Goal: Entertainment & Leisure: Consume media (video, audio)

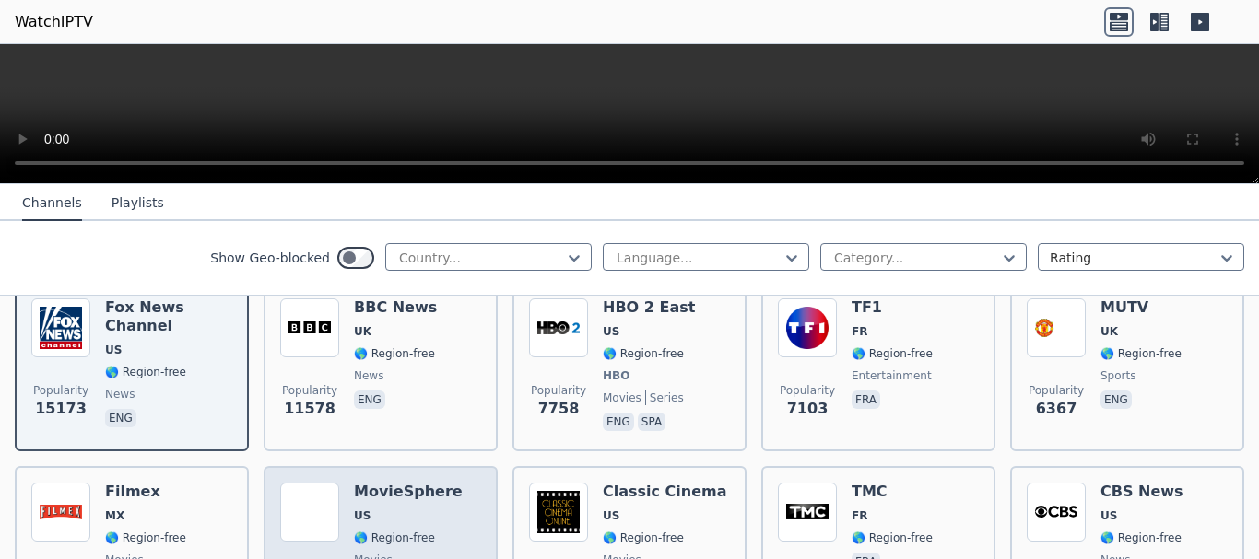
scroll to position [184, 0]
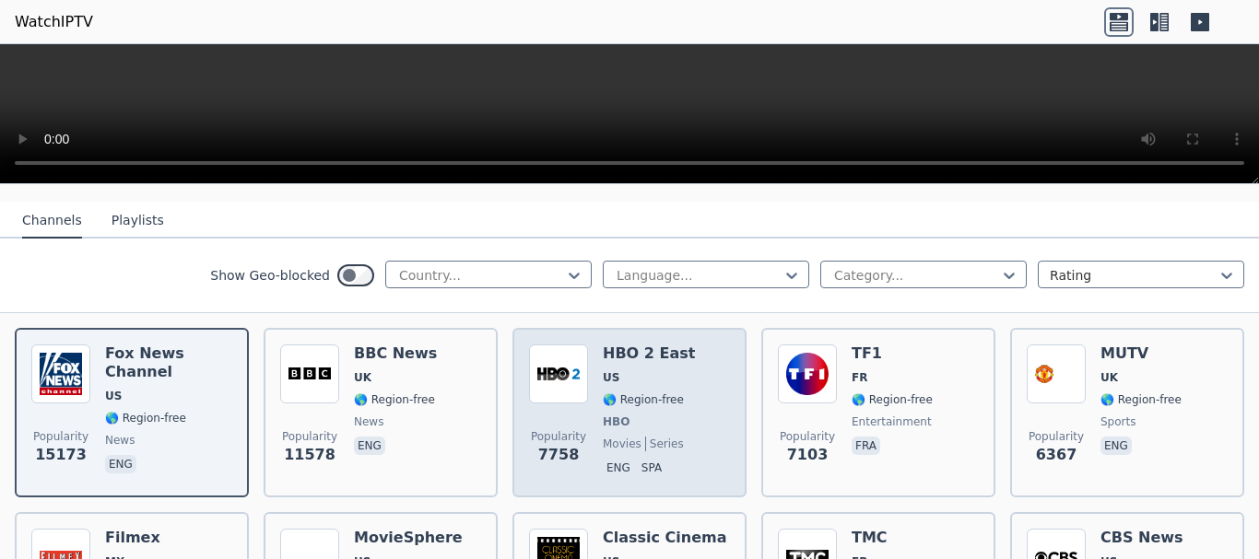
click at [605, 393] on span "🌎 Region-free" at bounding box center [643, 400] width 81 height 15
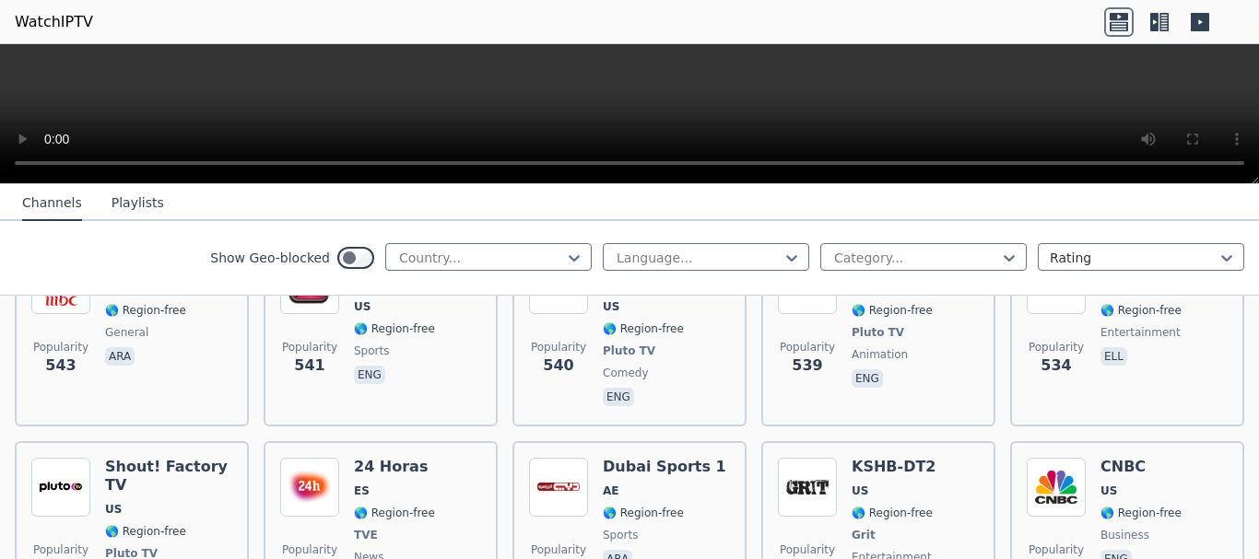
scroll to position [6082, 0]
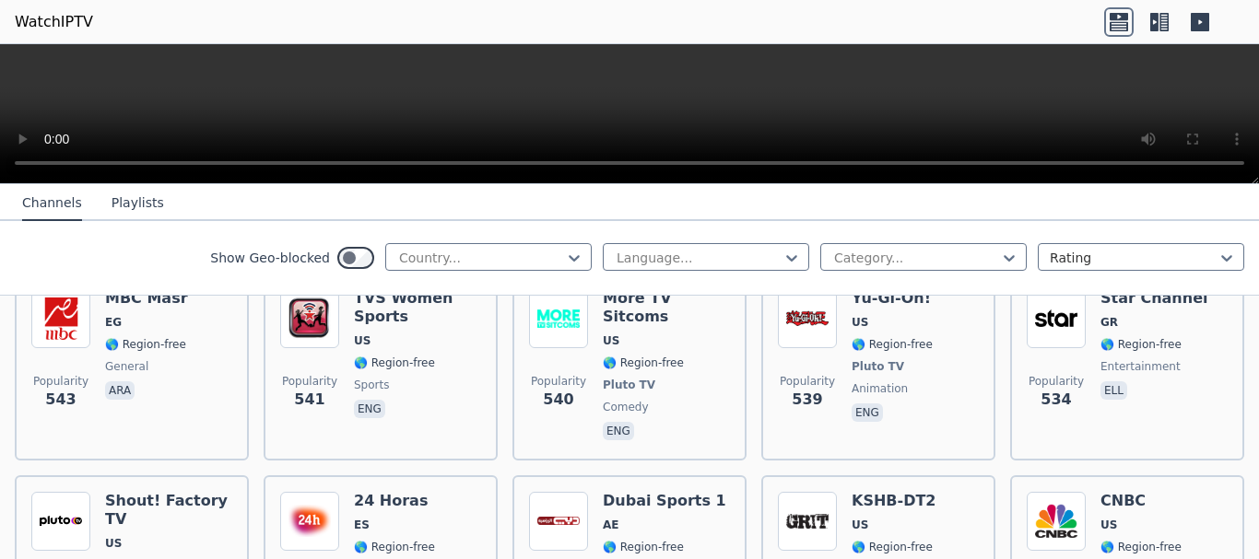
scroll to position [5621, 0]
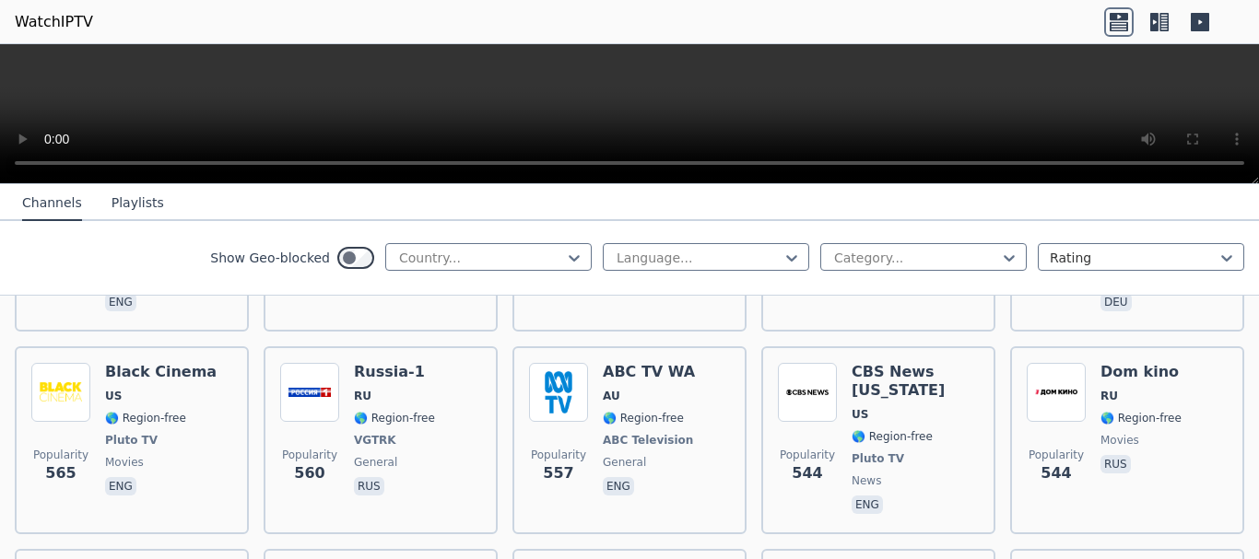
click at [128, 216] on button "Playlists" at bounding box center [138, 203] width 53 height 35
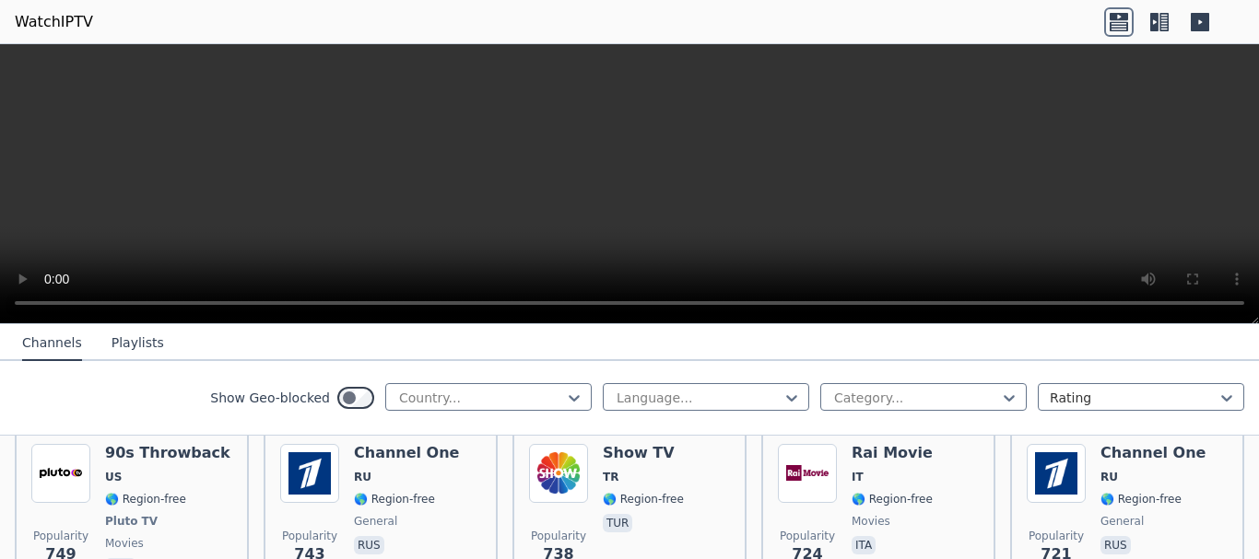
scroll to position [4055, 0]
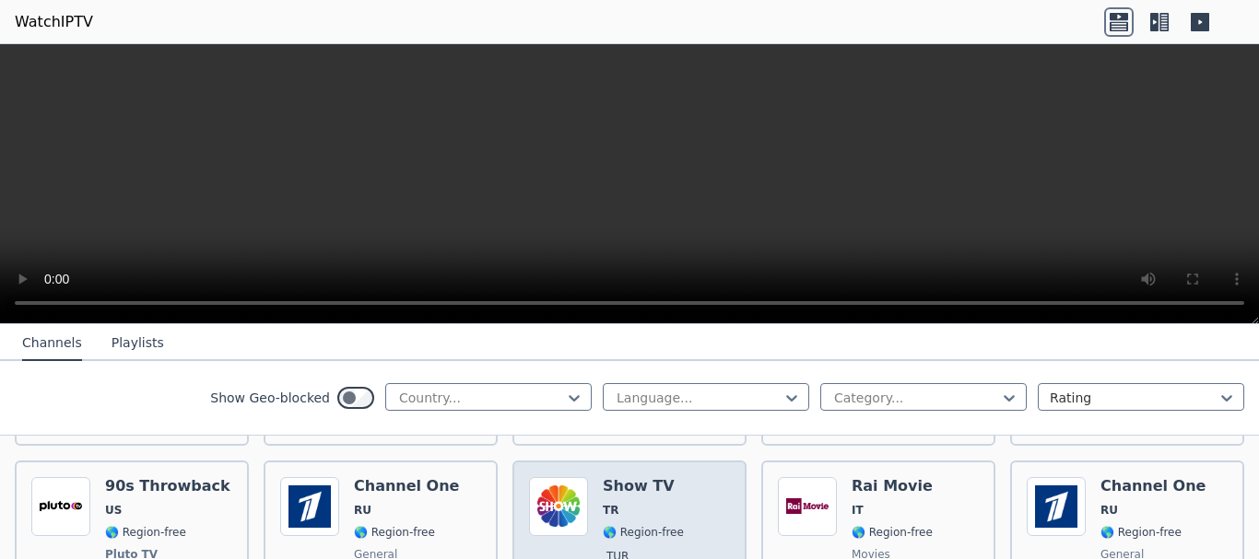
click at [641, 525] on span "🌎 Region-free" at bounding box center [643, 532] width 81 height 15
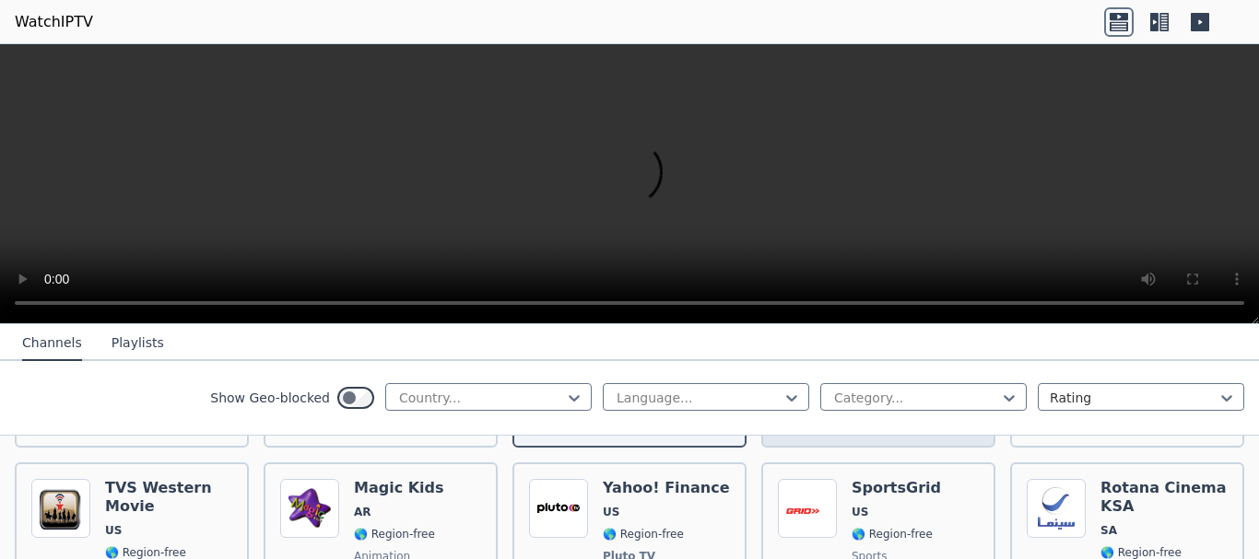
scroll to position [4239, 0]
click at [794, 489] on img at bounding box center [807, 506] width 59 height 59
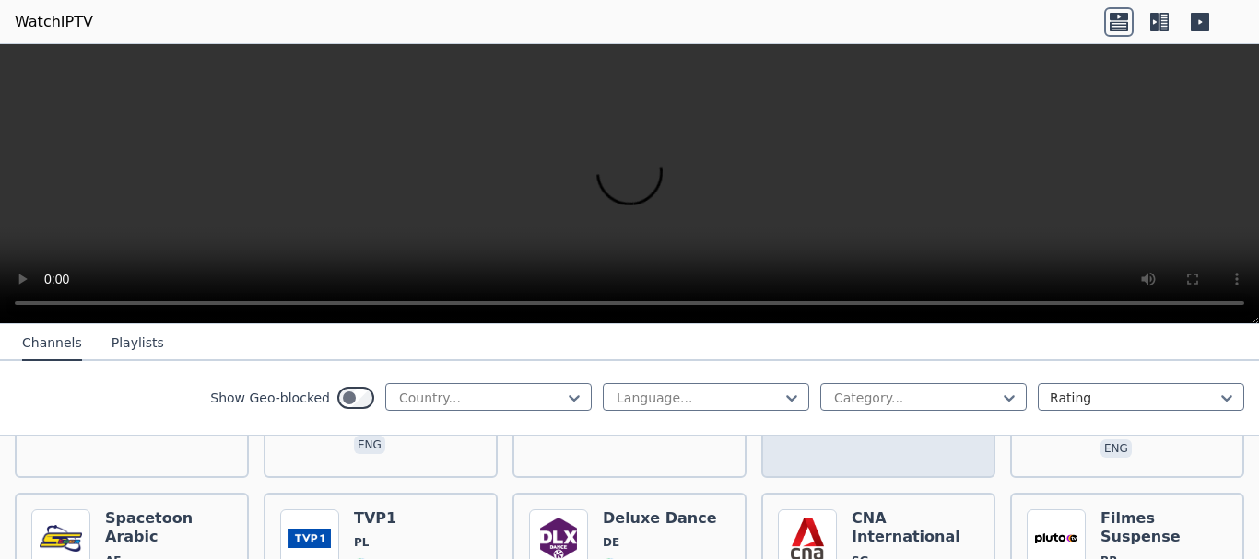
scroll to position [5253, 0]
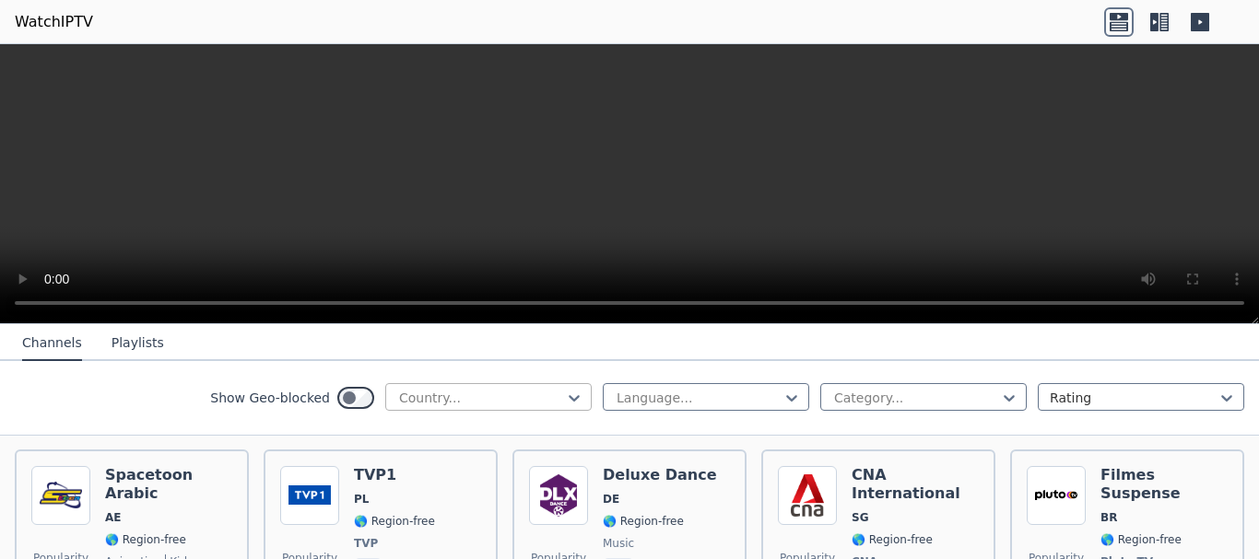
click at [498, 387] on div "Country..." at bounding box center [488, 397] width 206 height 28
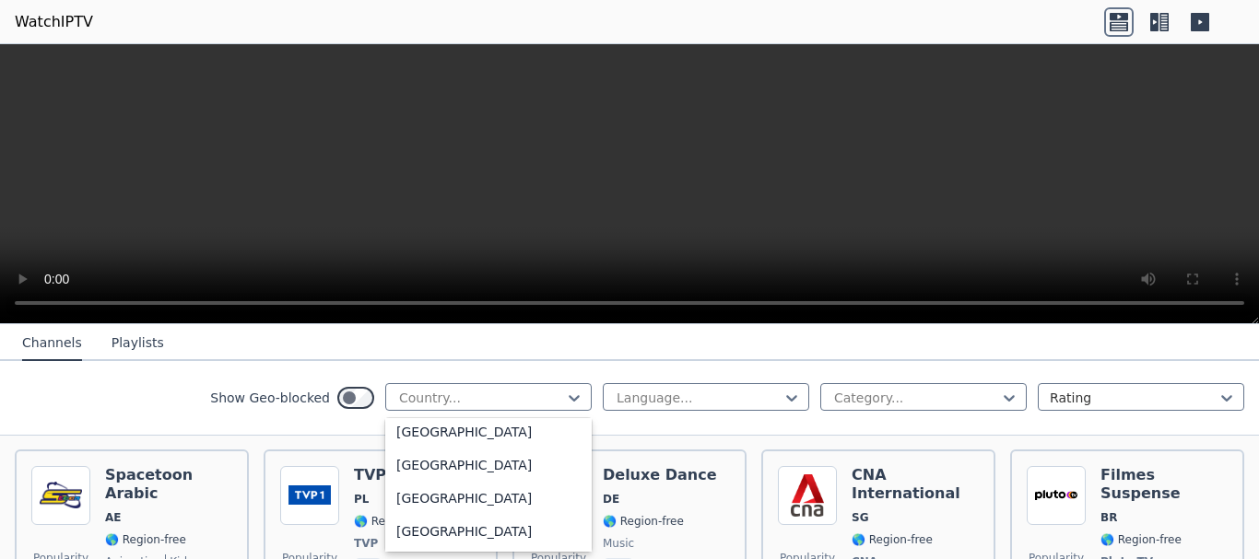
scroll to position [2765, 0]
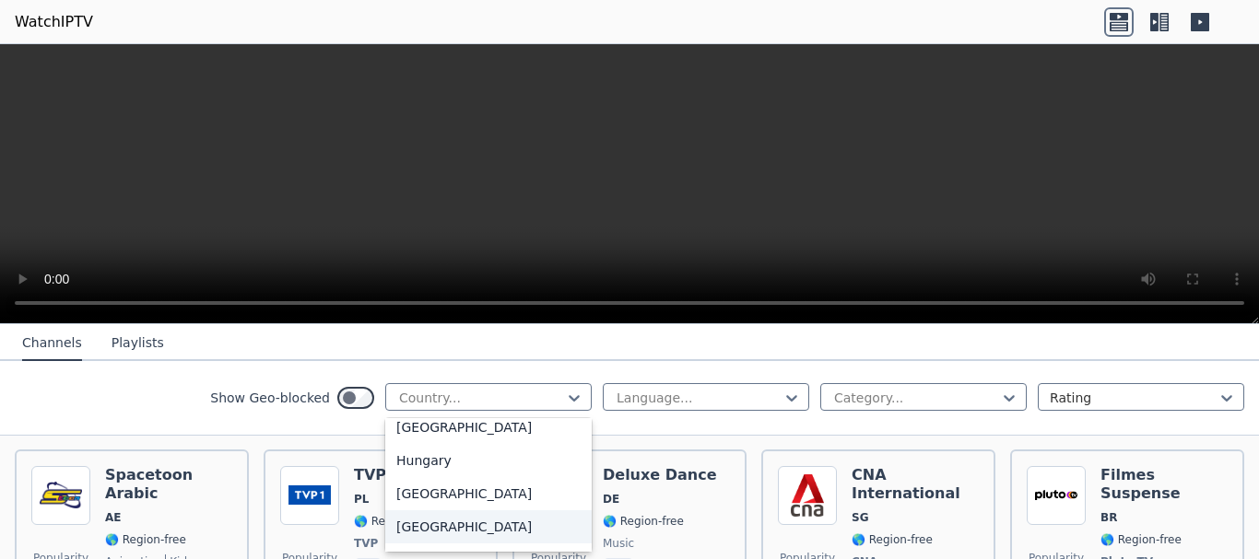
click at [447, 543] on div "[GEOGRAPHIC_DATA]" at bounding box center [488, 527] width 206 height 33
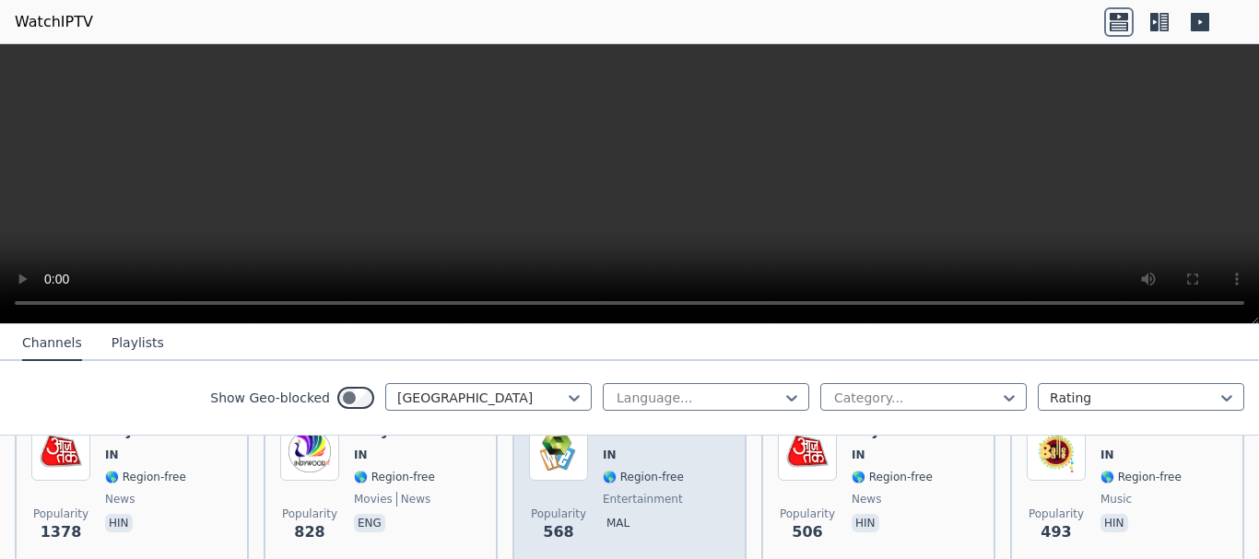
scroll to position [369, 0]
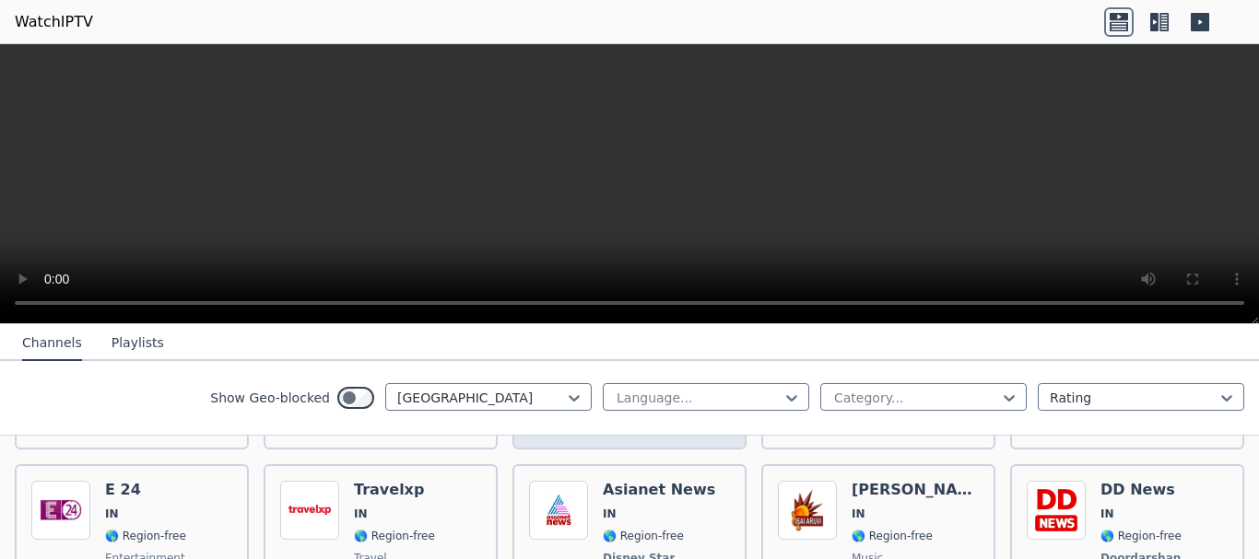
click at [671, 507] on span "IN" at bounding box center [659, 514] width 112 height 15
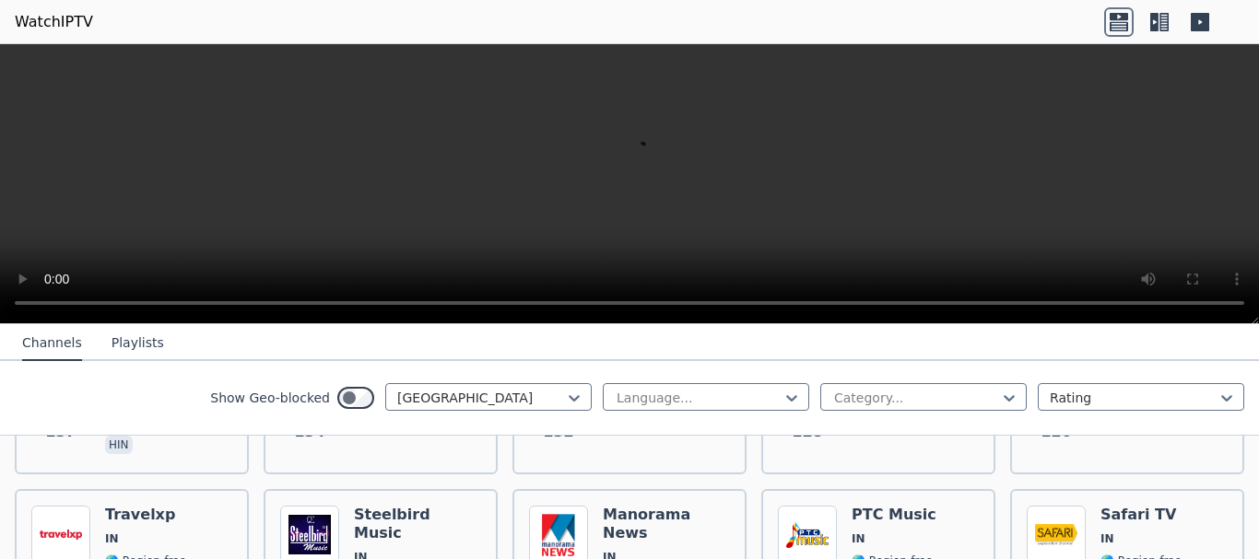
scroll to position [1106, 0]
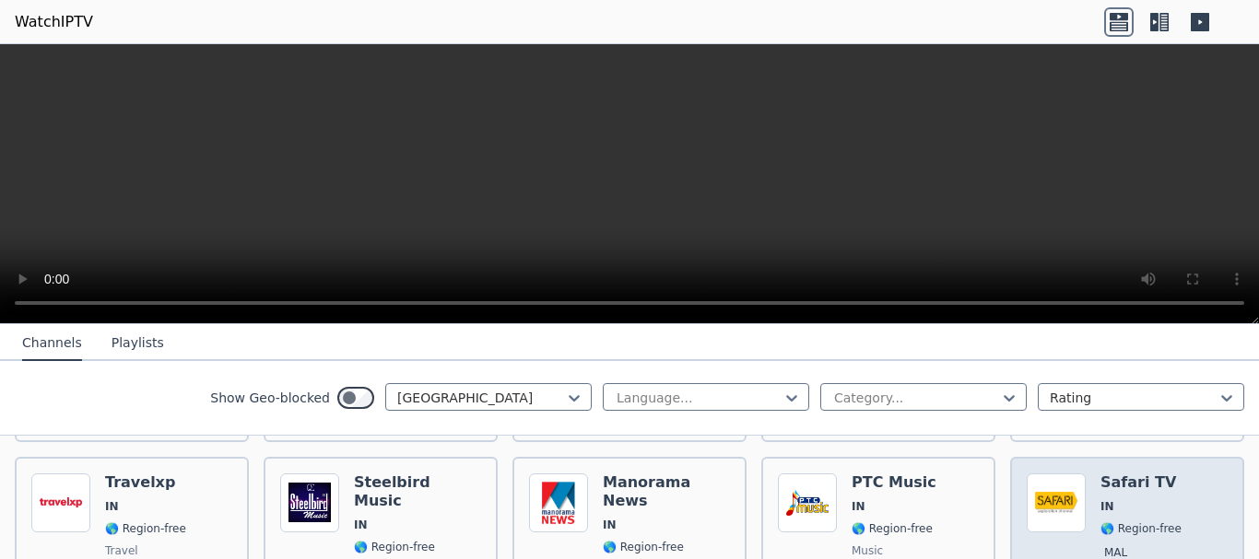
click at [1058, 497] on img at bounding box center [1056, 503] width 59 height 59
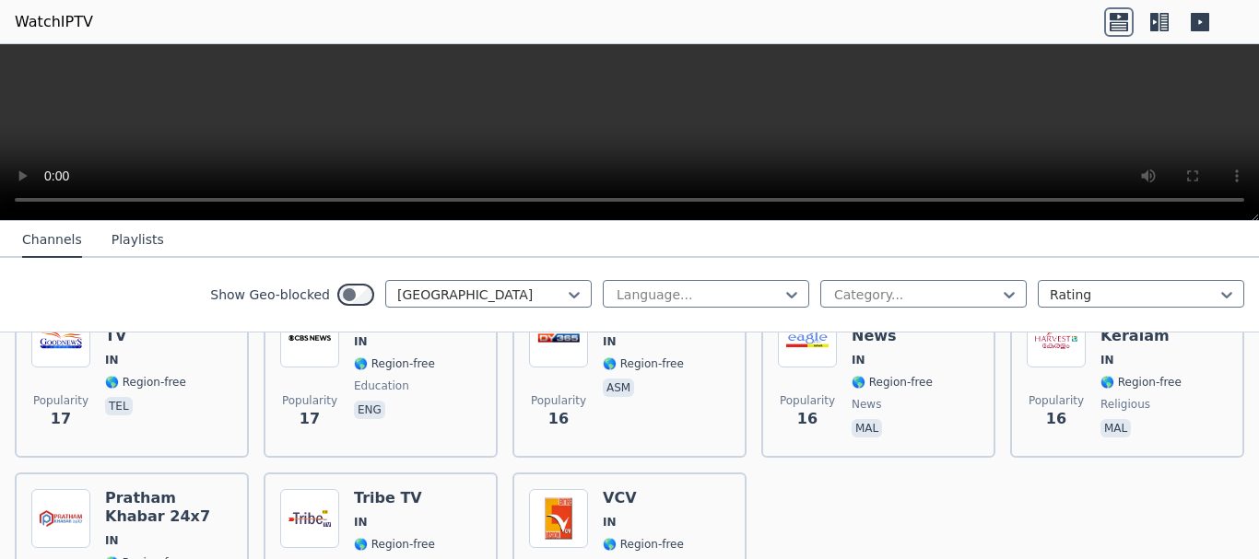
scroll to position [5068, 0]
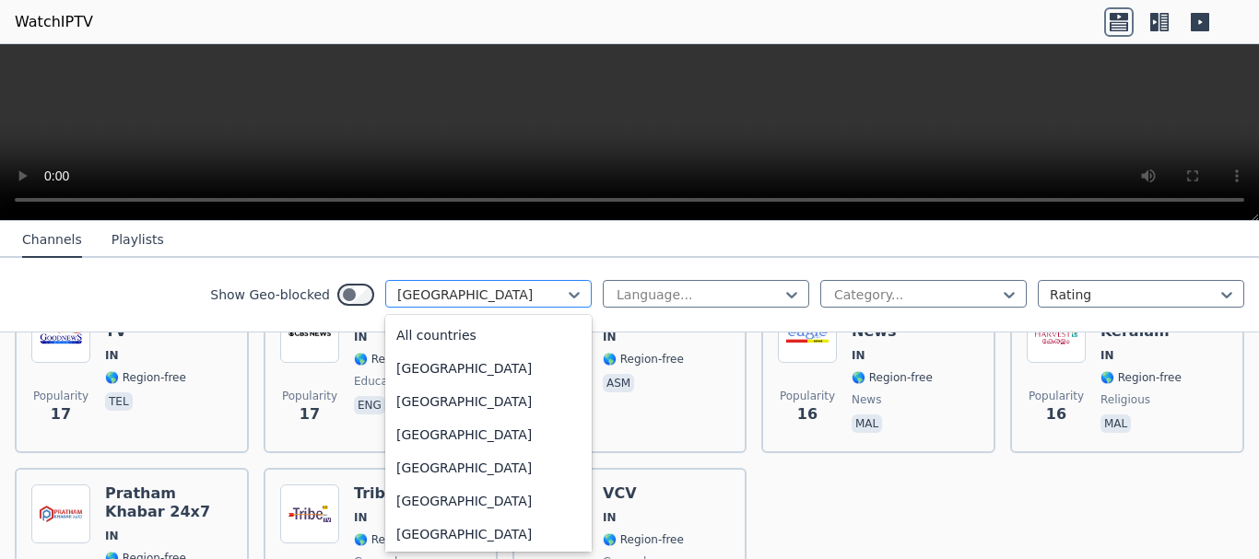
click at [482, 287] on div at bounding box center [481, 295] width 168 height 18
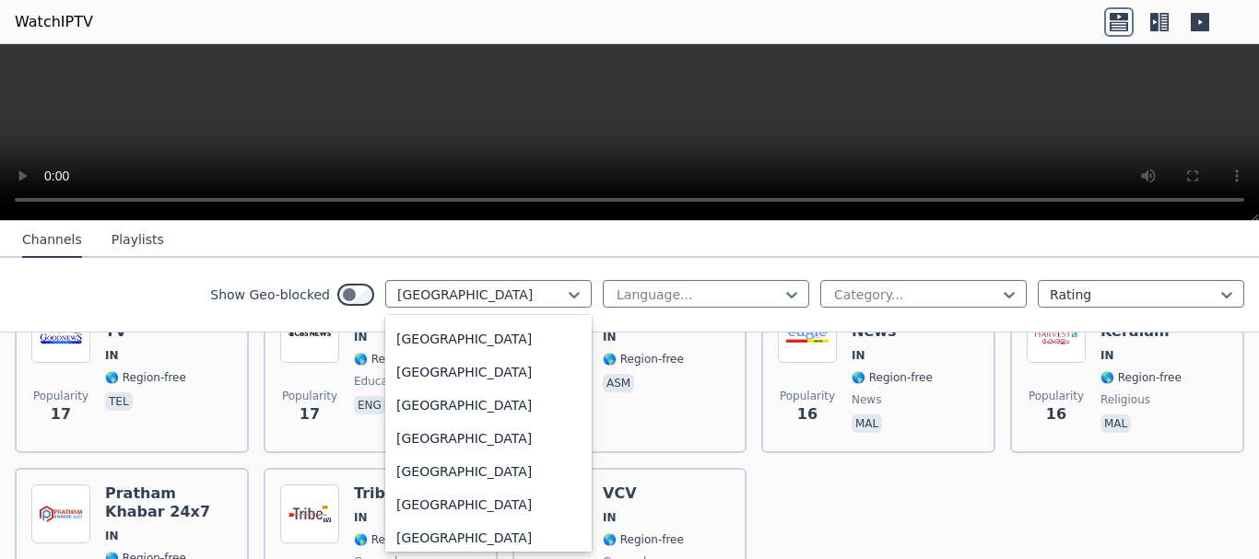
scroll to position [6439, 0]
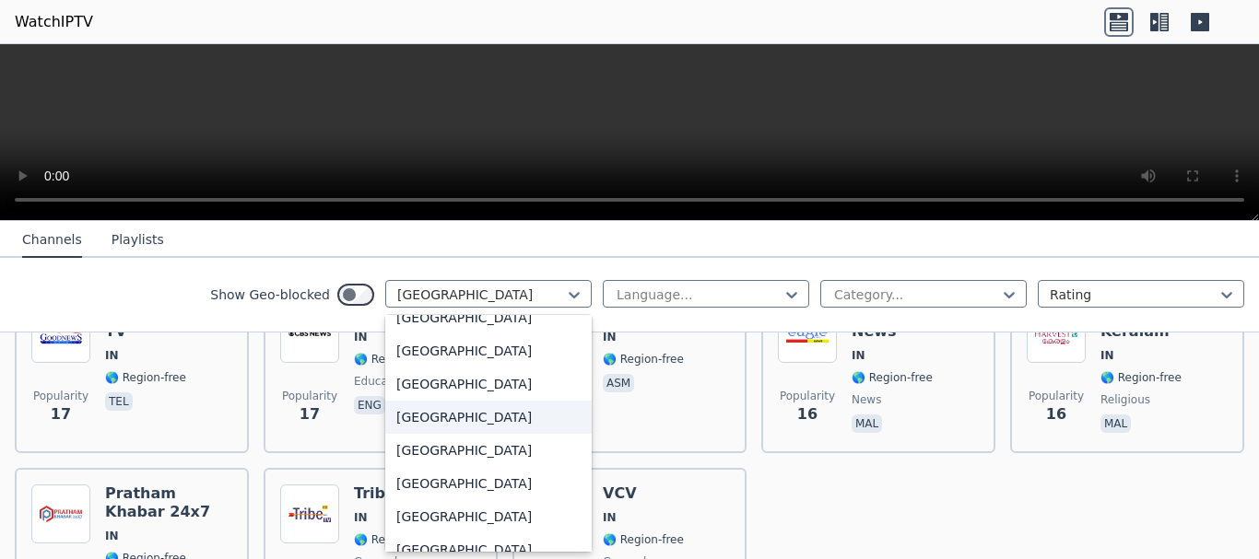
click at [433, 415] on div "[GEOGRAPHIC_DATA]" at bounding box center [488, 417] width 206 height 33
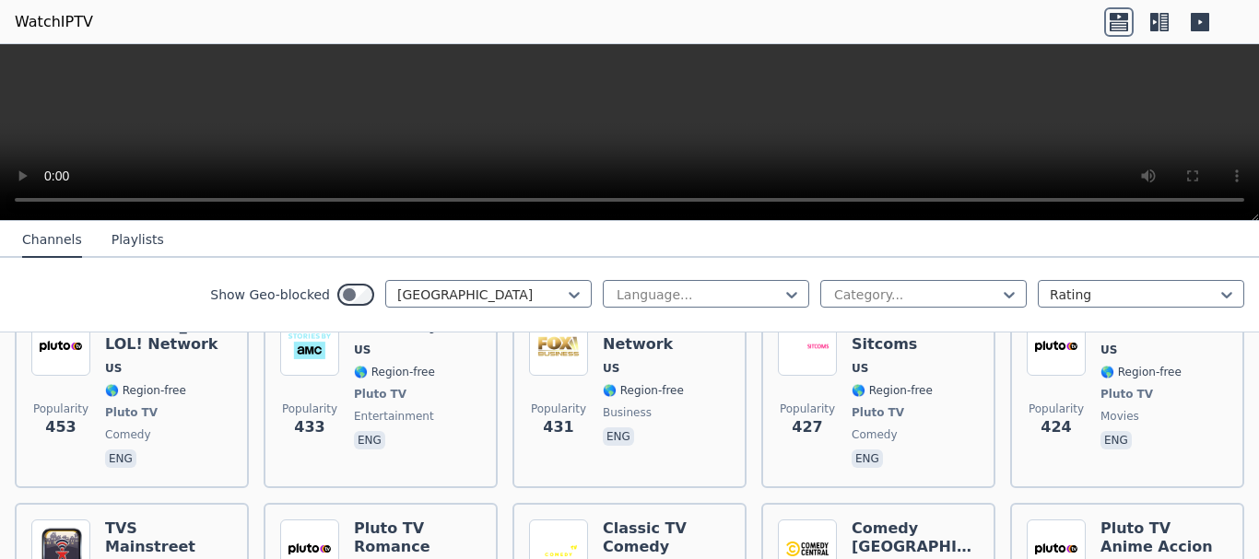
scroll to position [3041, 0]
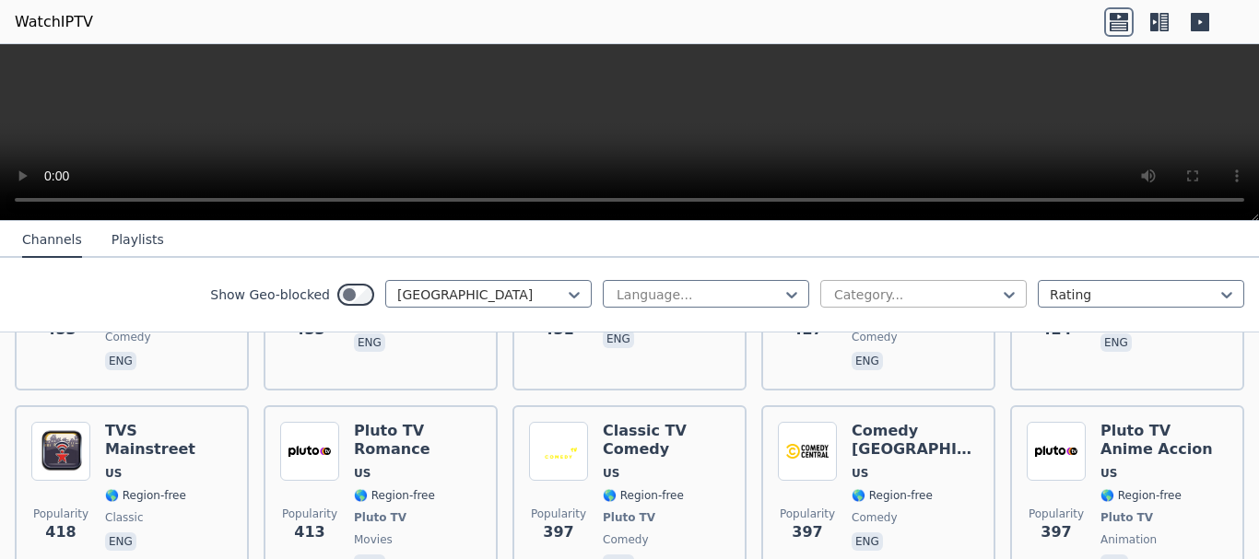
click at [832, 290] on div at bounding box center [916, 295] width 168 height 18
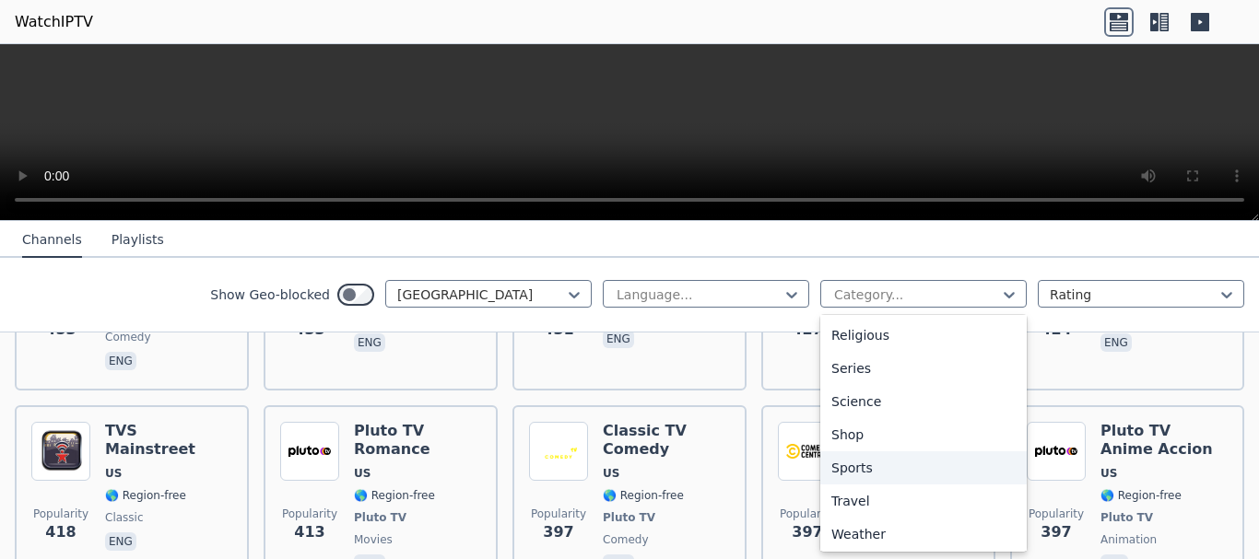
scroll to position [666, 0]
click at [863, 471] on div "Sports" at bounding box center [923, 465] width 206 height 33
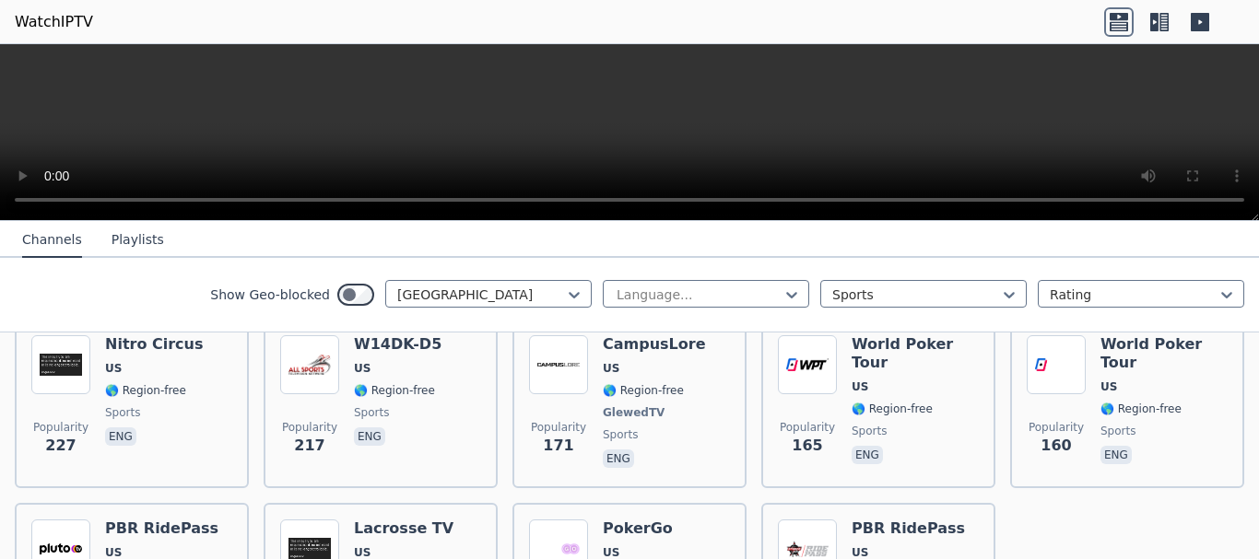
scroll to position [829, 0]
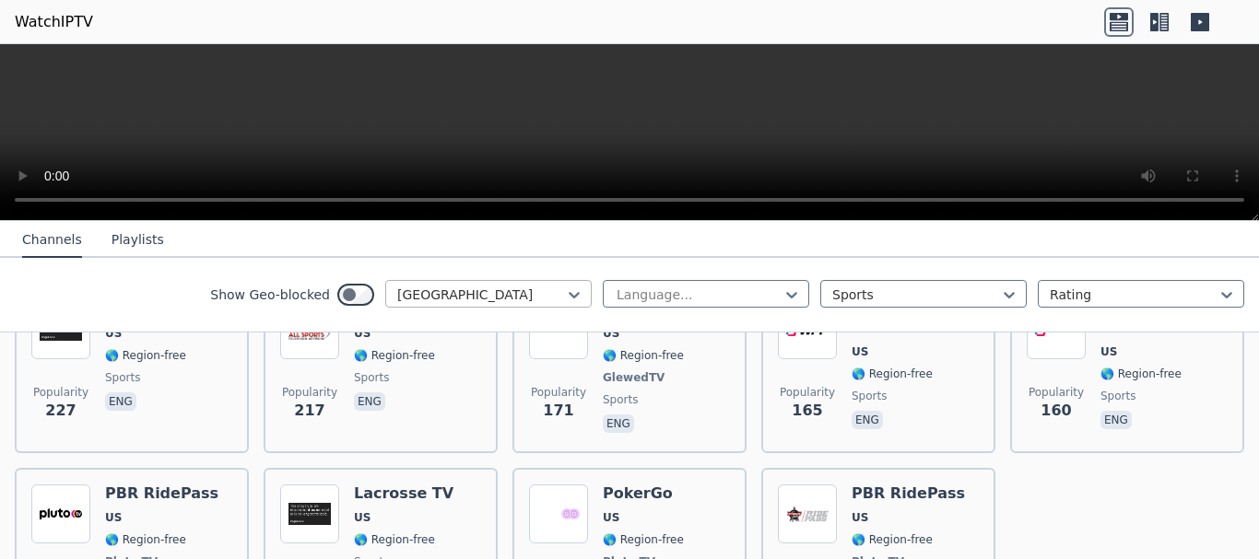
click at [536, 288] on div at bounding box center [481, 295] width 168 height 18
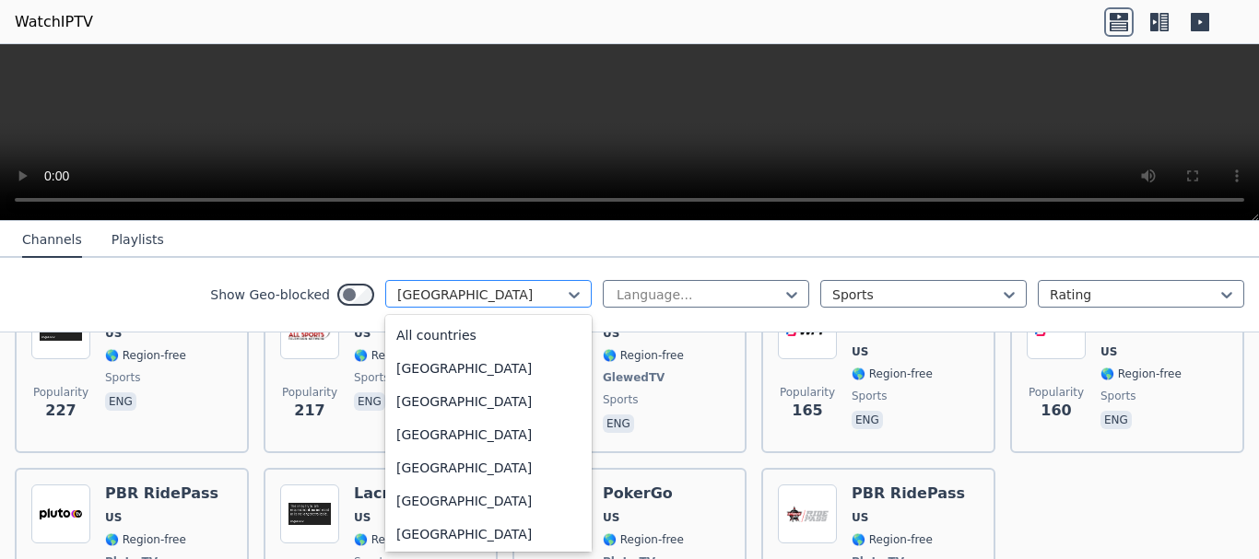
scroll to position [6292, 0]
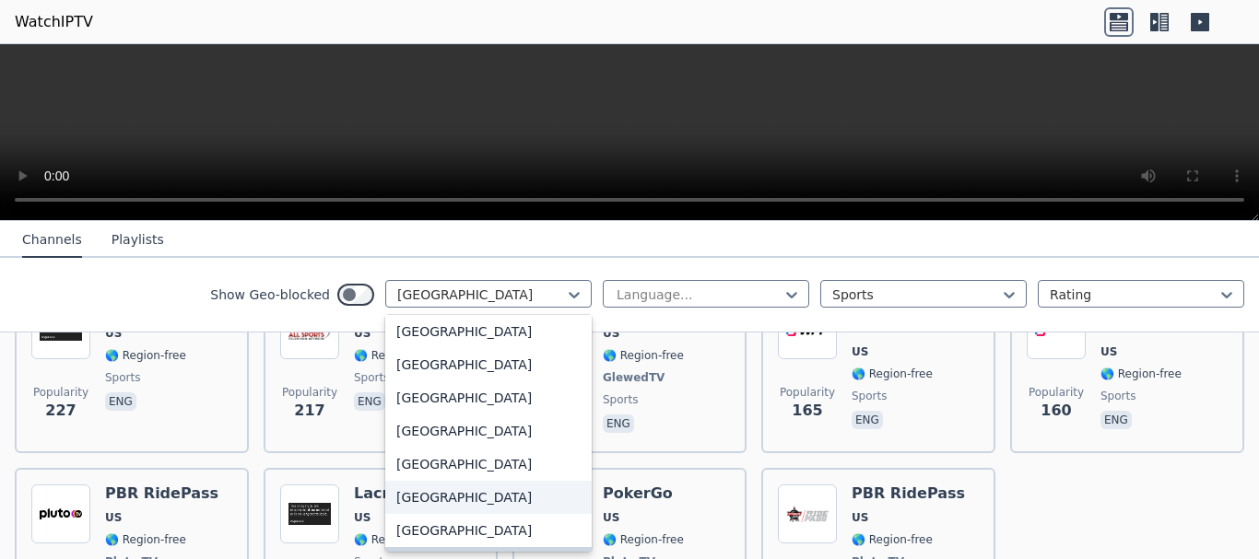
click at [465, 505] on div "[GEOGRAPHIC_DATA]" at bounding box center [488, 497] width 206 height 33
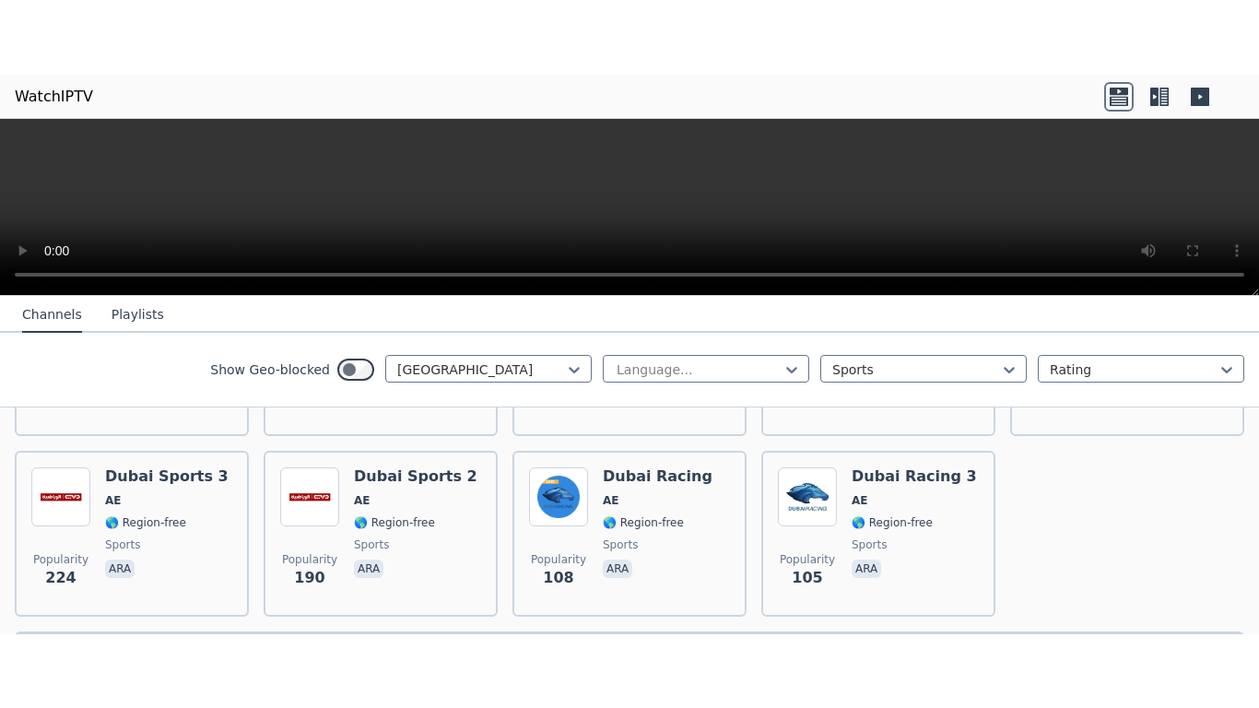
scroll to position [369, 0]
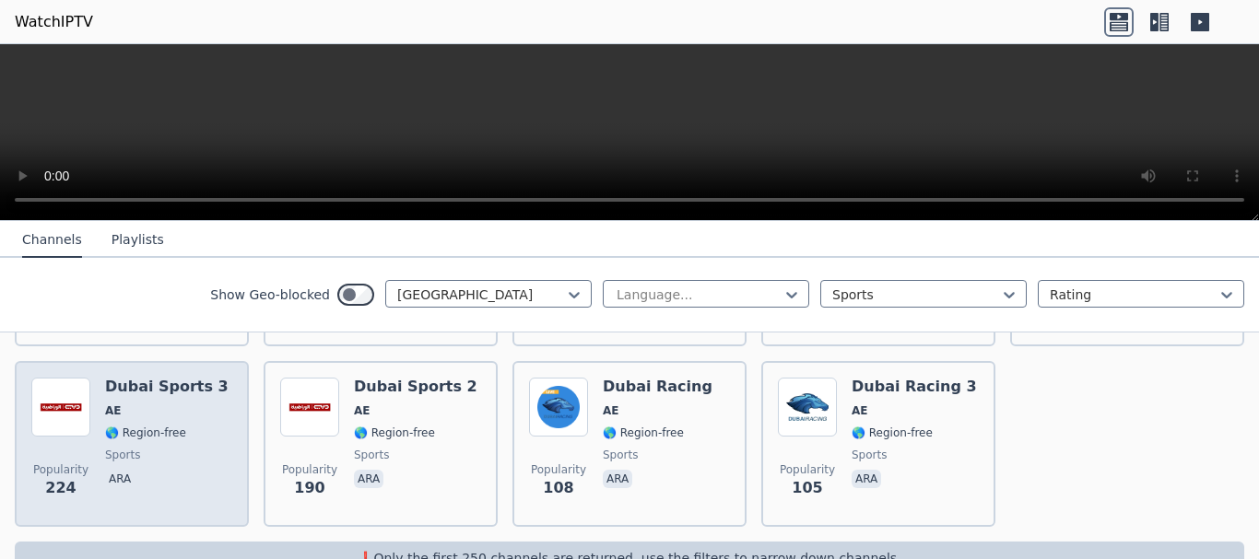
click at [94, 424] on div "Popularity 224 Dubai Sports 3 AE 🌎 Region-free sports ara" at bounding box center [131, 444] width 201 height 133
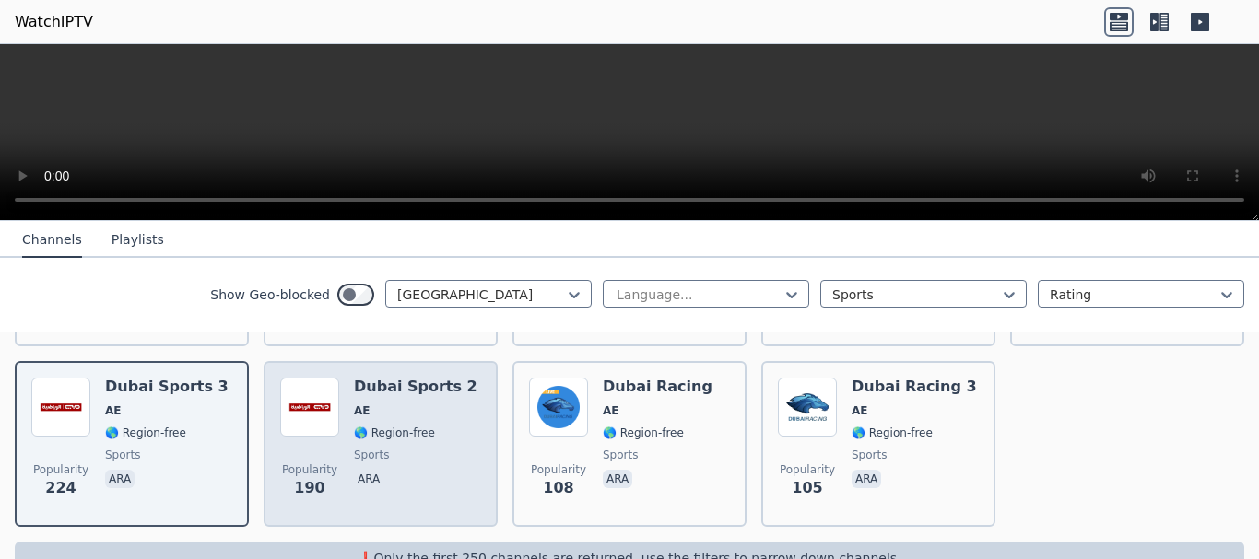
click at [295, 463] on span "Popularity" at bounding box center [309, 470] width 55 height 15
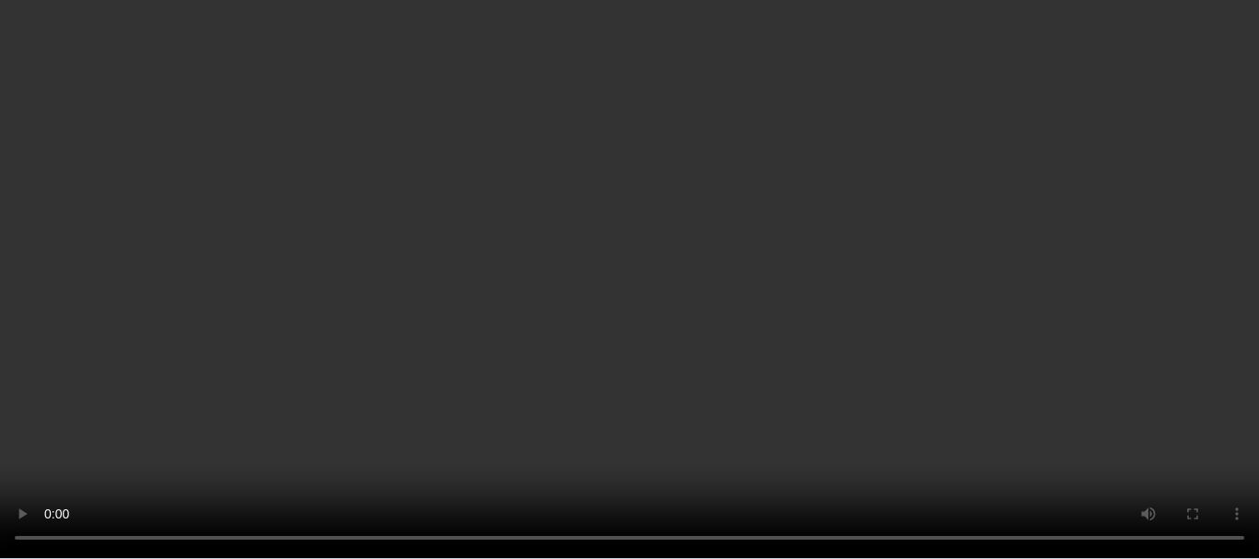
scroll to position [184, 0]
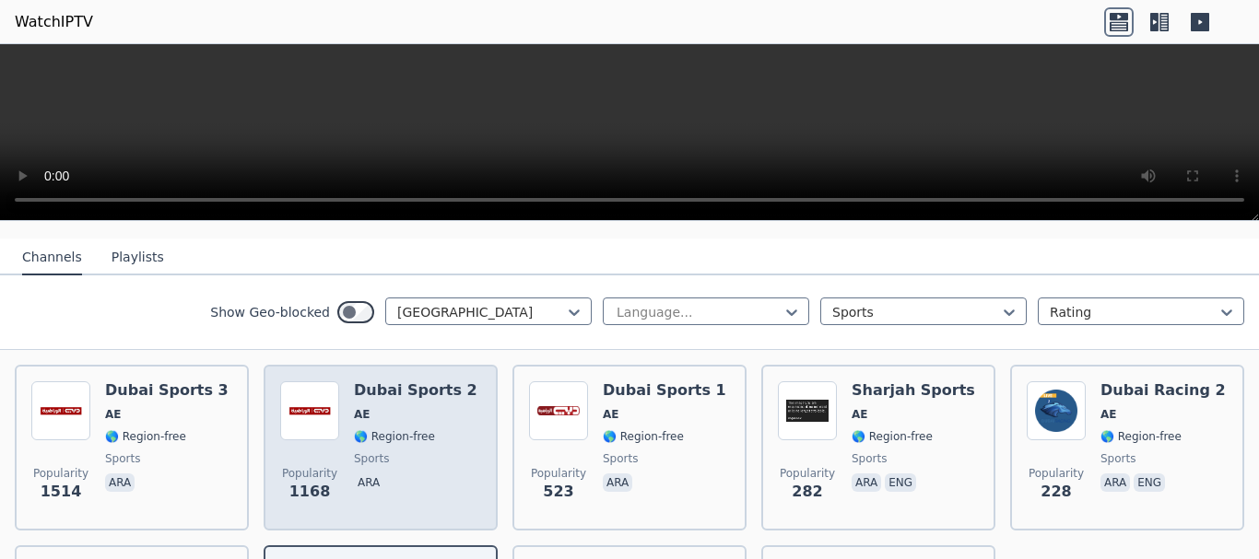
click at [427, 409] on div "Dubai Sports 2 AE 🌎 Region-free sports ara" at bounding box center [415, 448] width 123 height 133
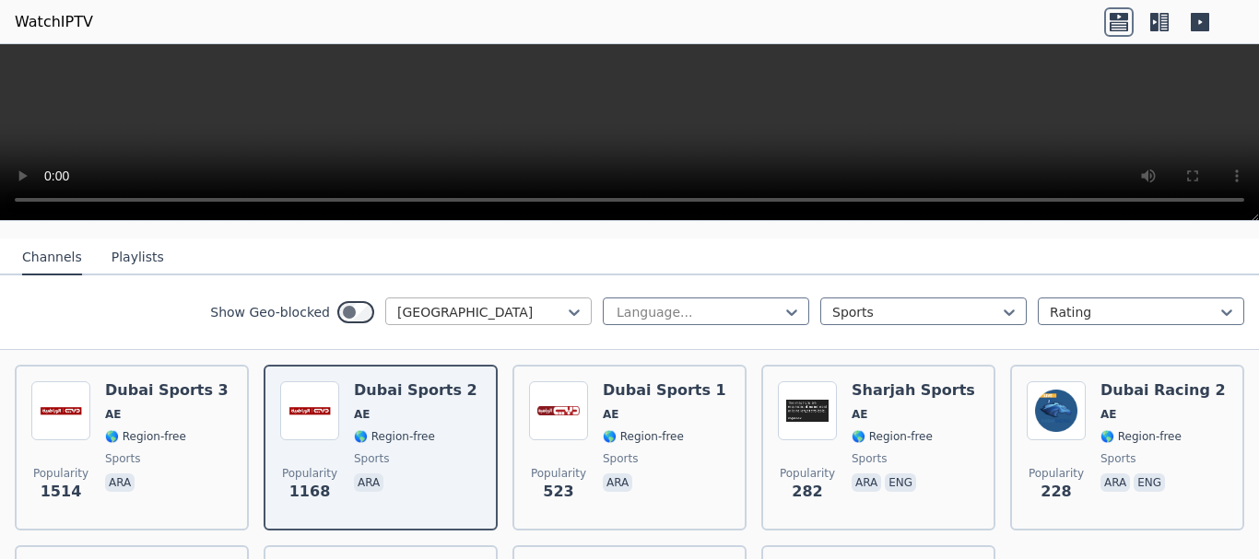
click at [509, 307] on div "[GEOGRAPHIC_DATA]" at bounding box center [488, 312] width 206 height 28
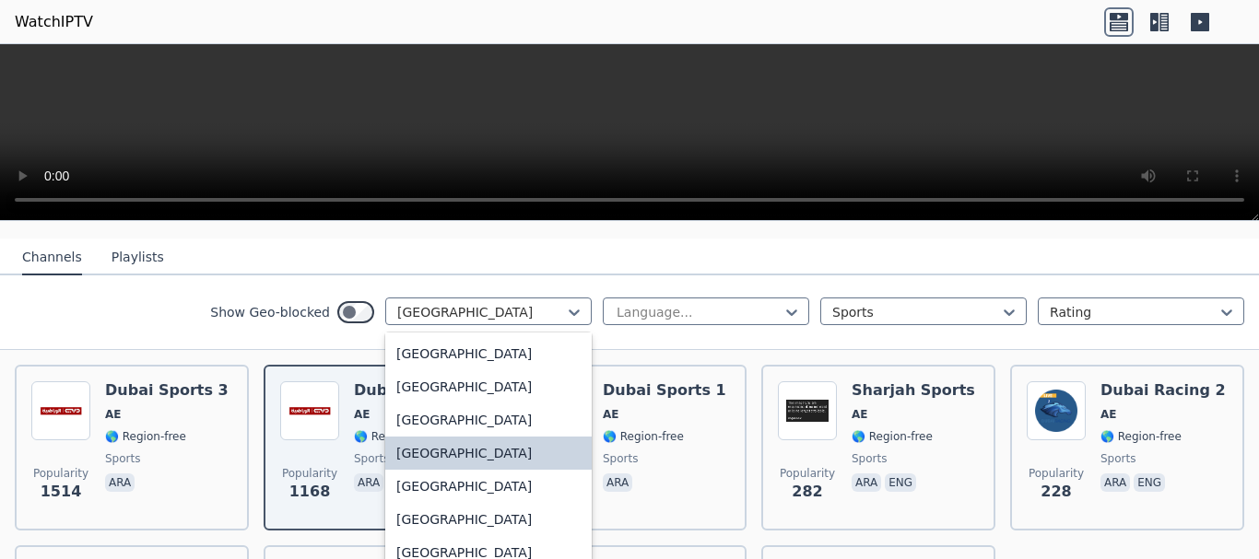
scroll to position [6349, 0]
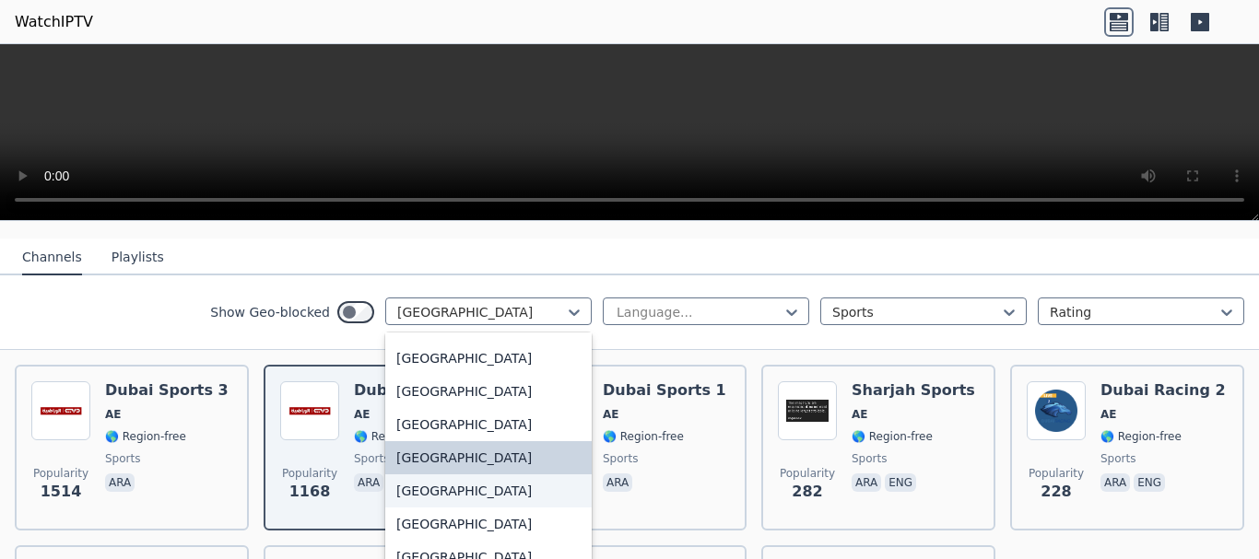
click at [441, 475] on div "[GEOGRAPHIC_DATA]" at bounding box center [488, 491] width 206 height 33
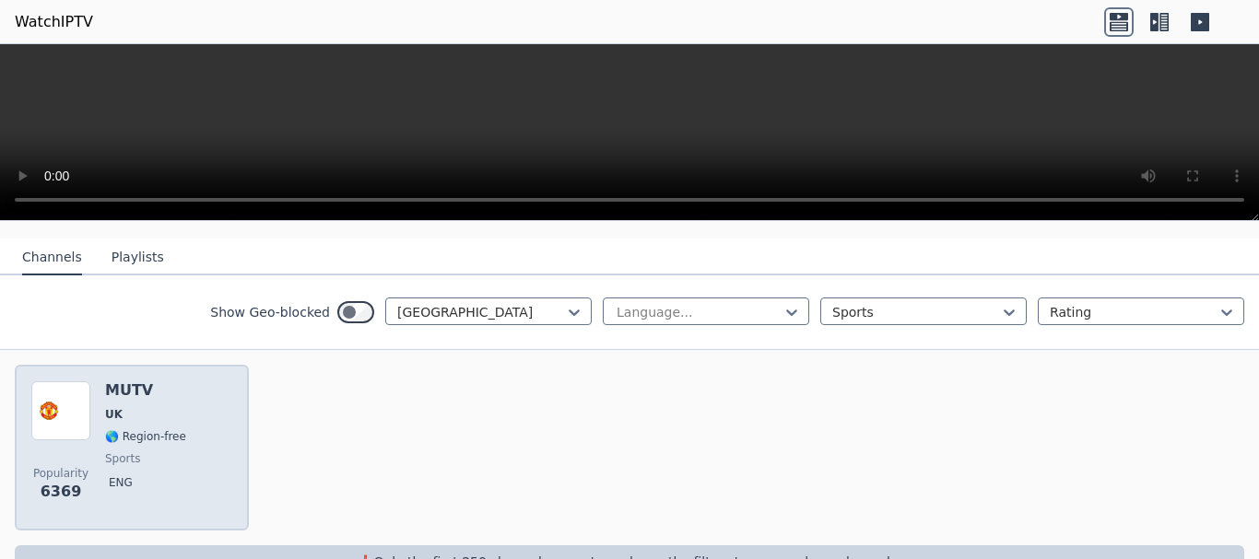
click at [115, 452] on span "sports" at bounding box center [122, 459] width 35 height 15
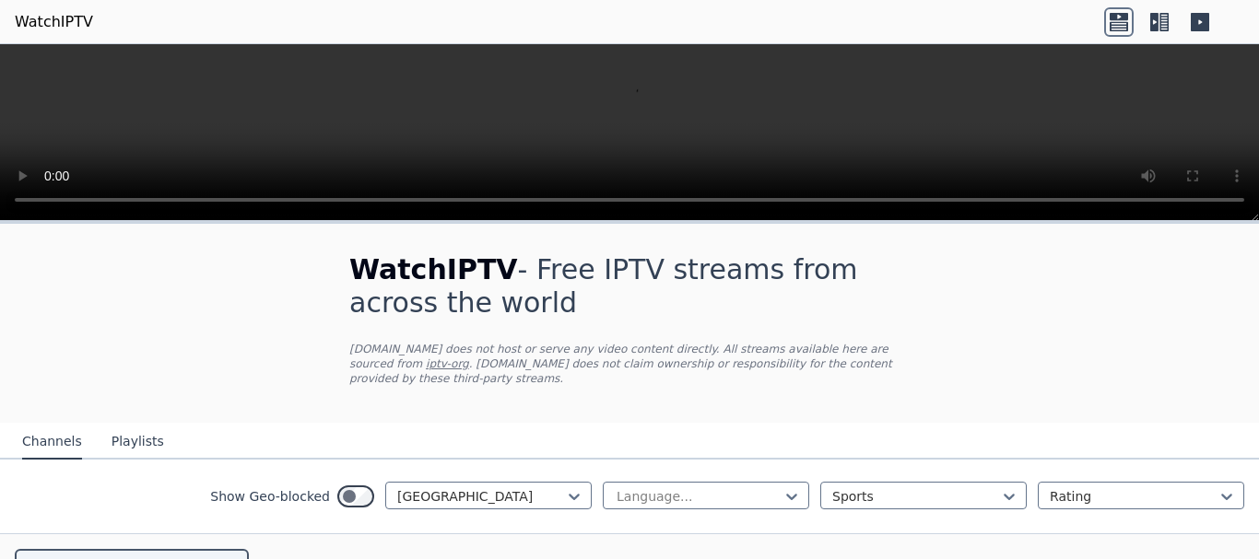
scroll to position [184, 0]
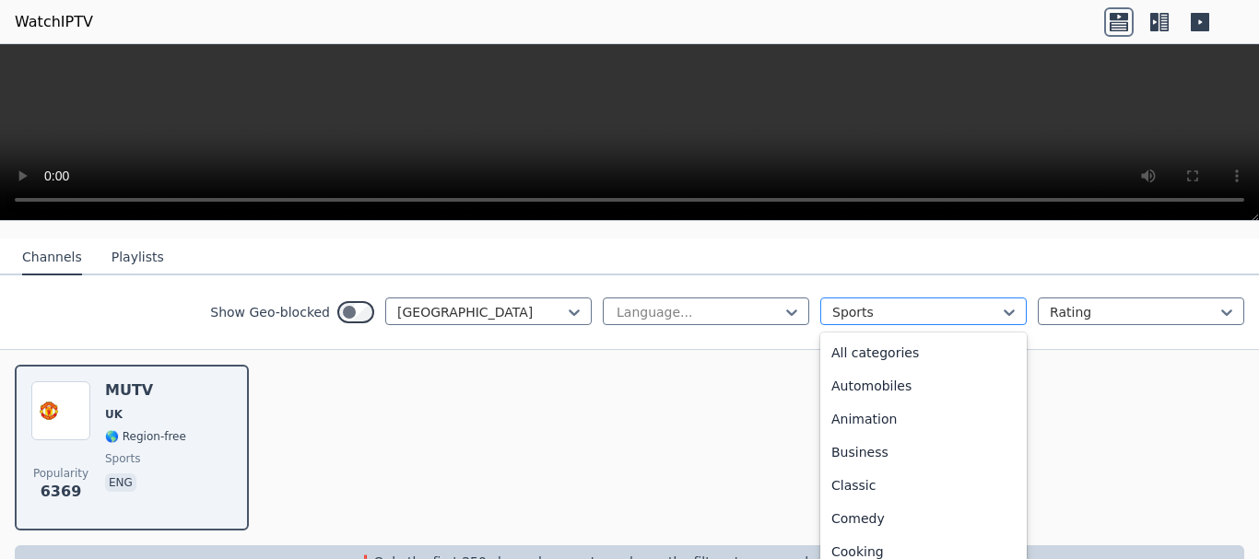
click at [887, 303] on div at bounding box center [916, 312] width 168 height 18
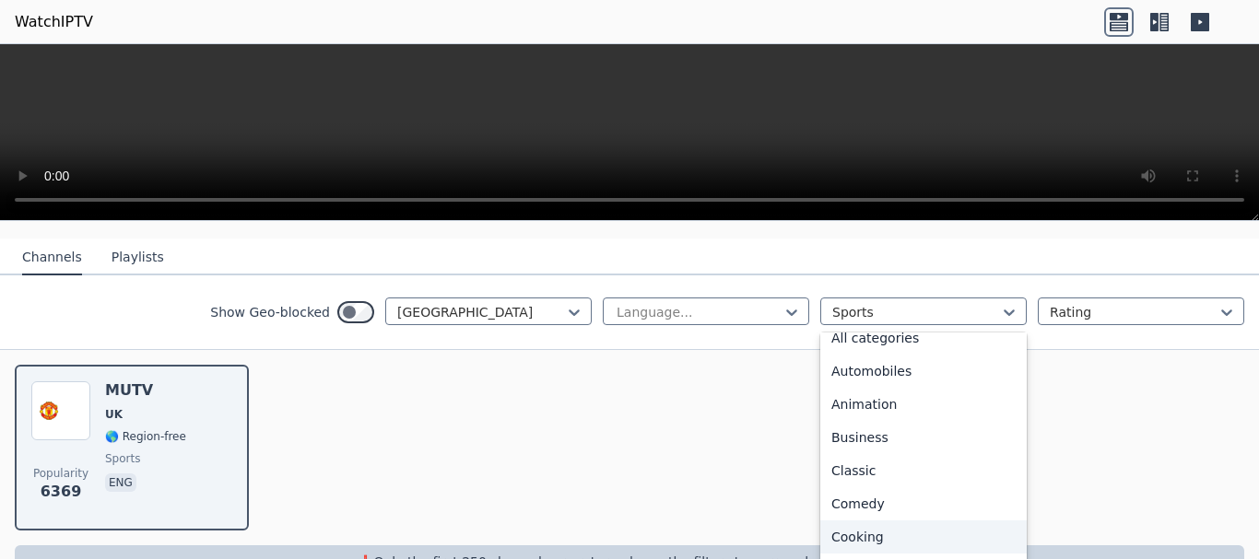
scroll to position [0, 0]
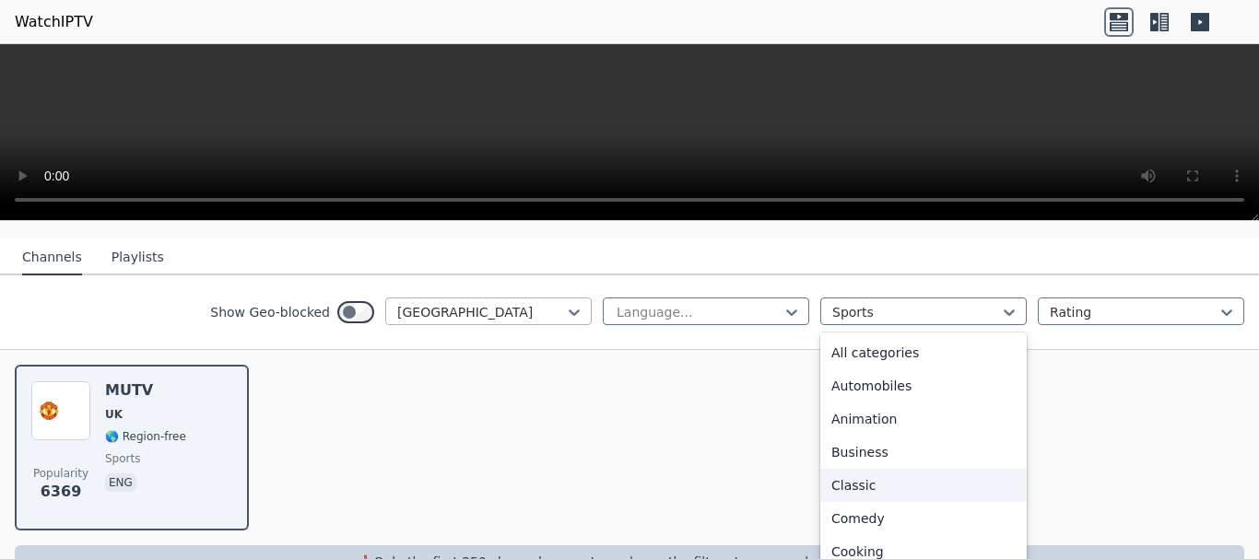
click at [458, 303] on div at bounding box center [481, 312] width 168 height 18
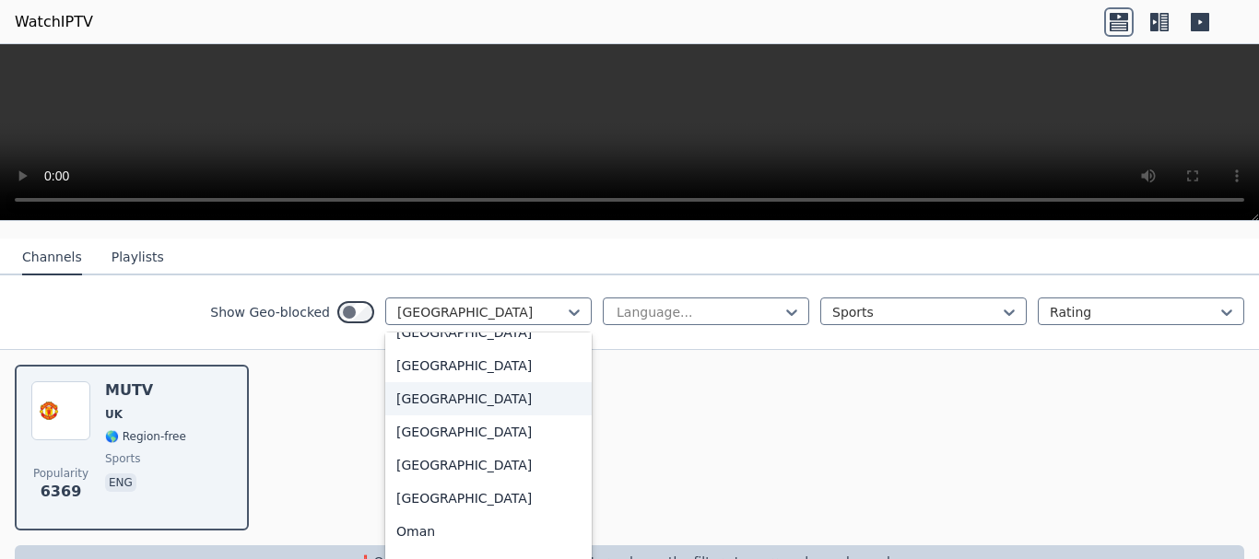
scroll to position [4508, 0]
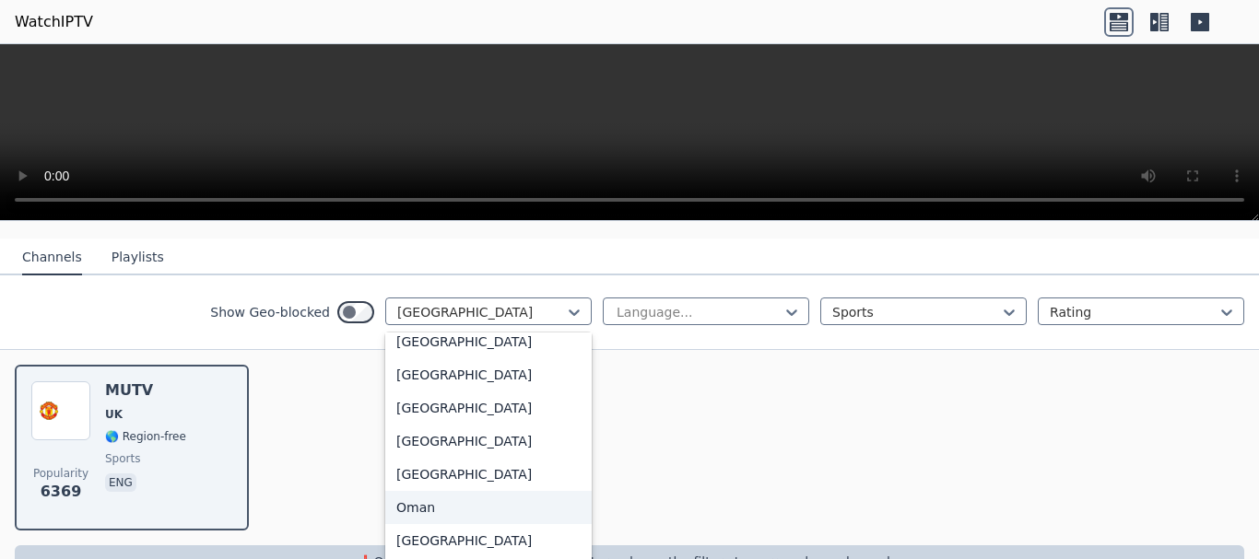
click at [455, 491] on div "Oman" at bounding box center [488, 507] width 206 height 33
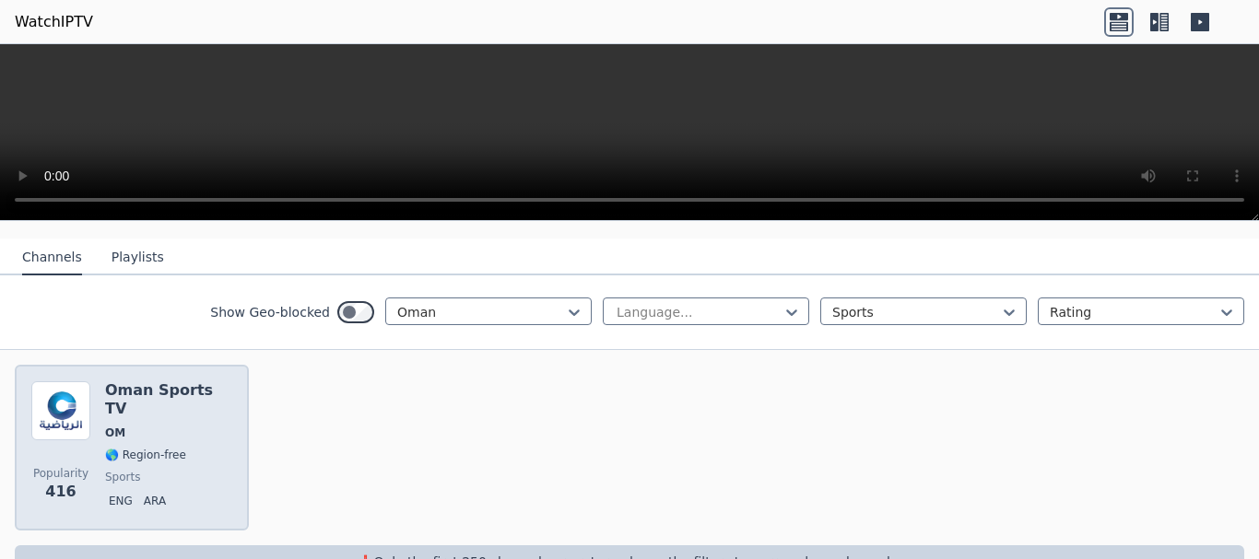
click at [166, 387] on div "Oman Sports TV OM 🌎 Region-free sports eng ara" at bounding box center [168, 448] width 127 height 133
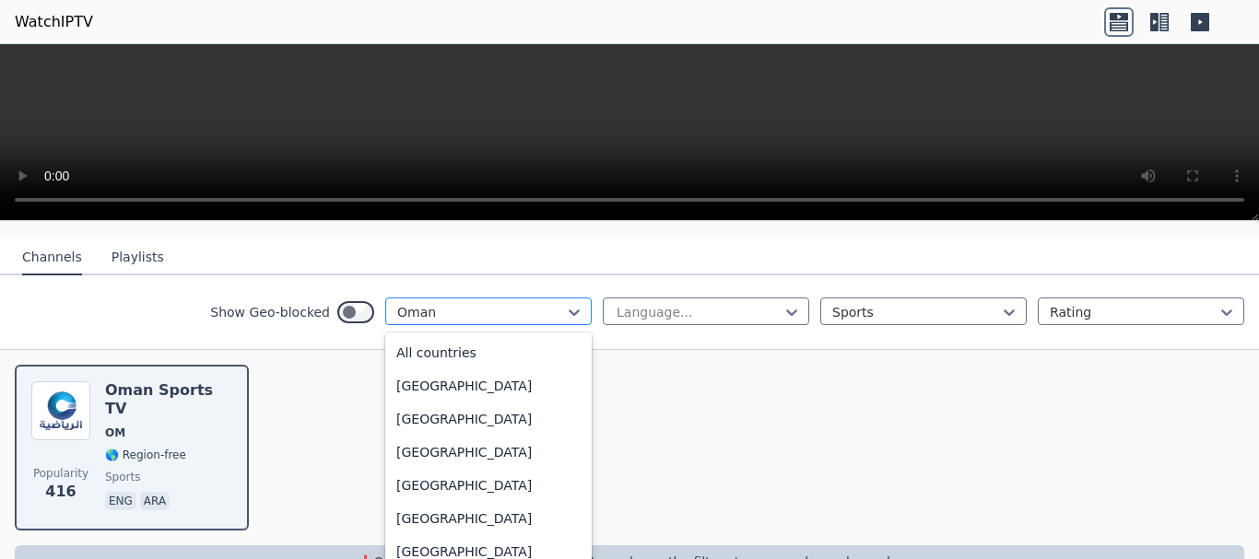
click at [431, 308] on div "Oman" at bounding box center [488, 312] width 206 height 28
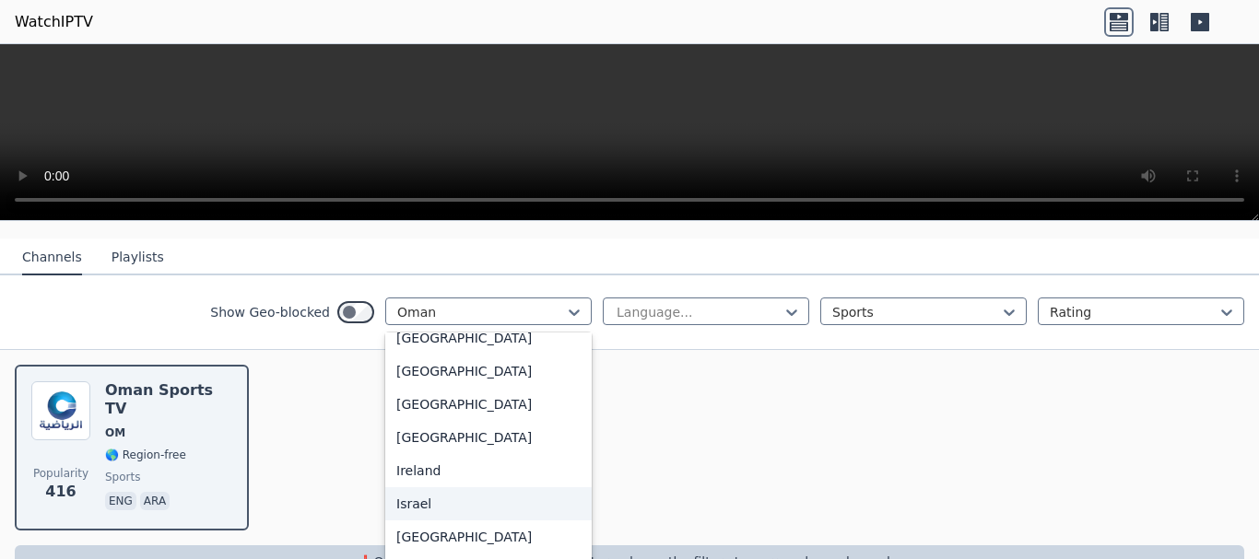
scroll to position [2776, 0]
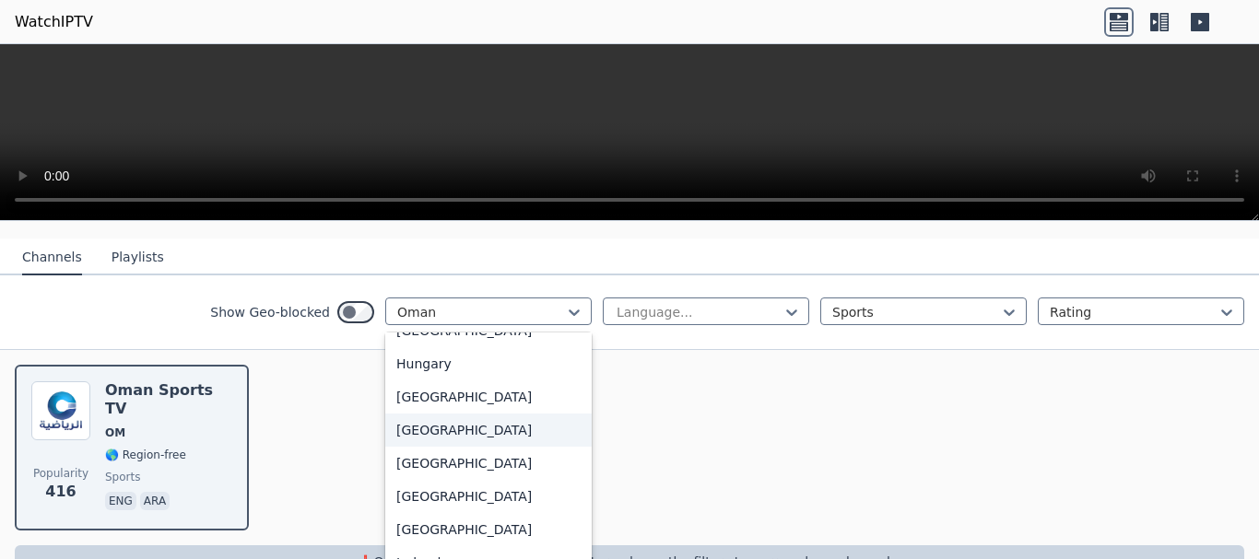
click at [402, 427] on div "[GEOGRAPHIC_DATA]" at bounding box center [488, 430] width 206 height 33
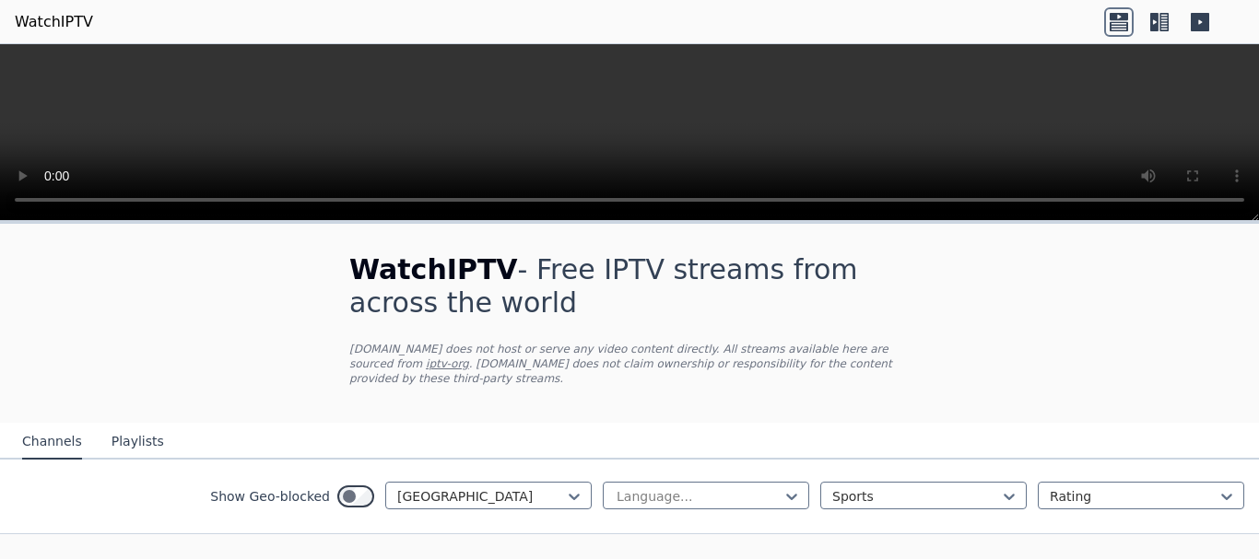
scroll to position [53, 0]
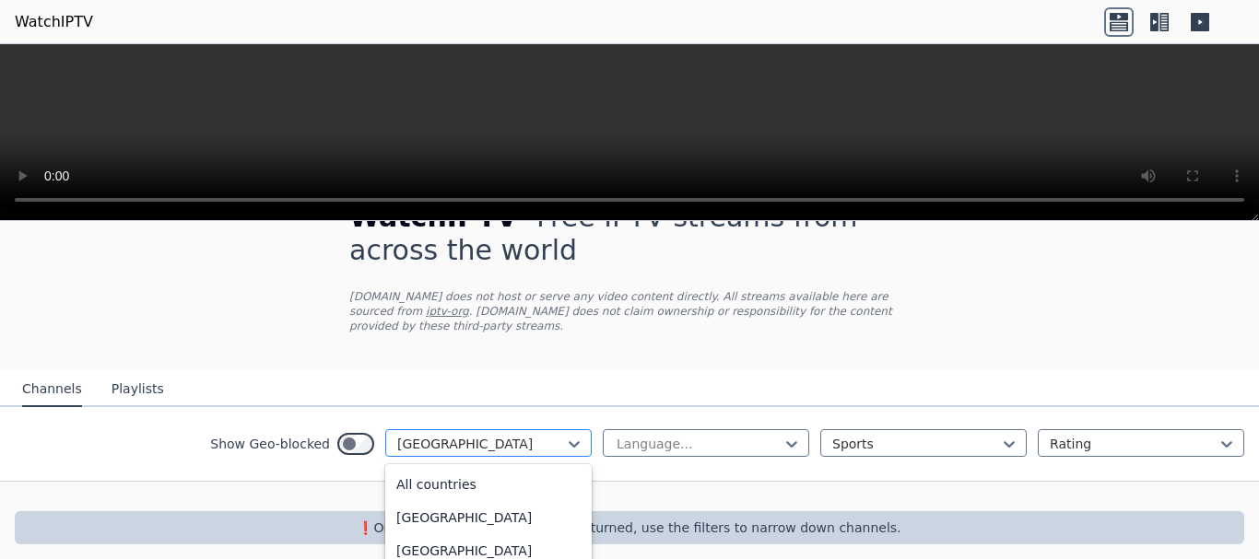
click at [522, 435] on div at bounding box center [481, 444] width 168 height 18
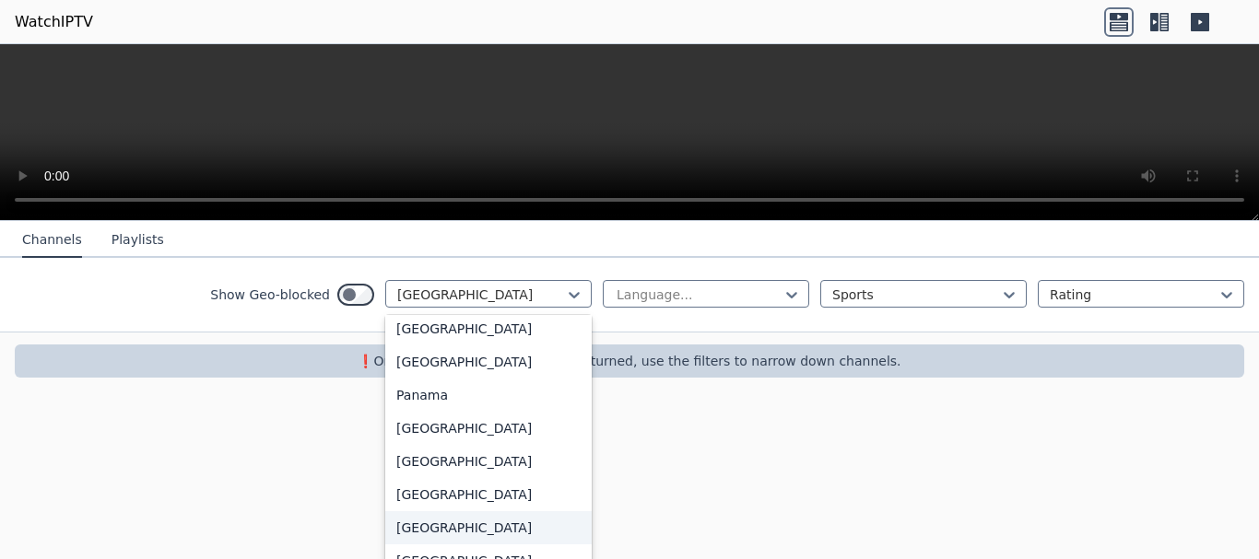
scroll to position [4670, 0]
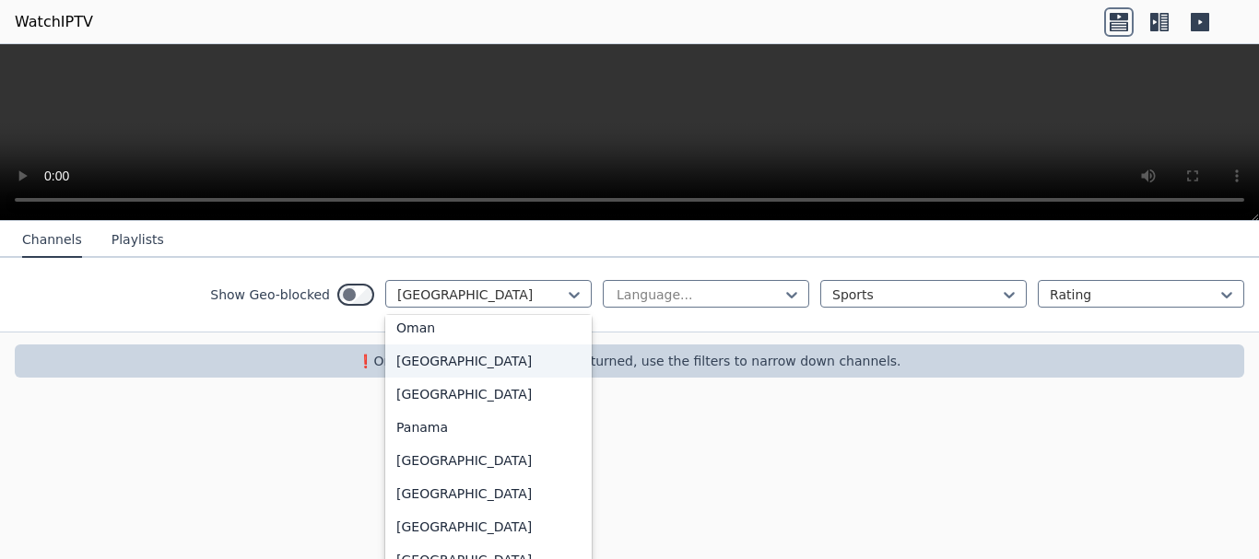
click at [409, 354] on div "[GEOGRAPHIC_DATA]" at bounding box center [488, 361] width 206 height 33
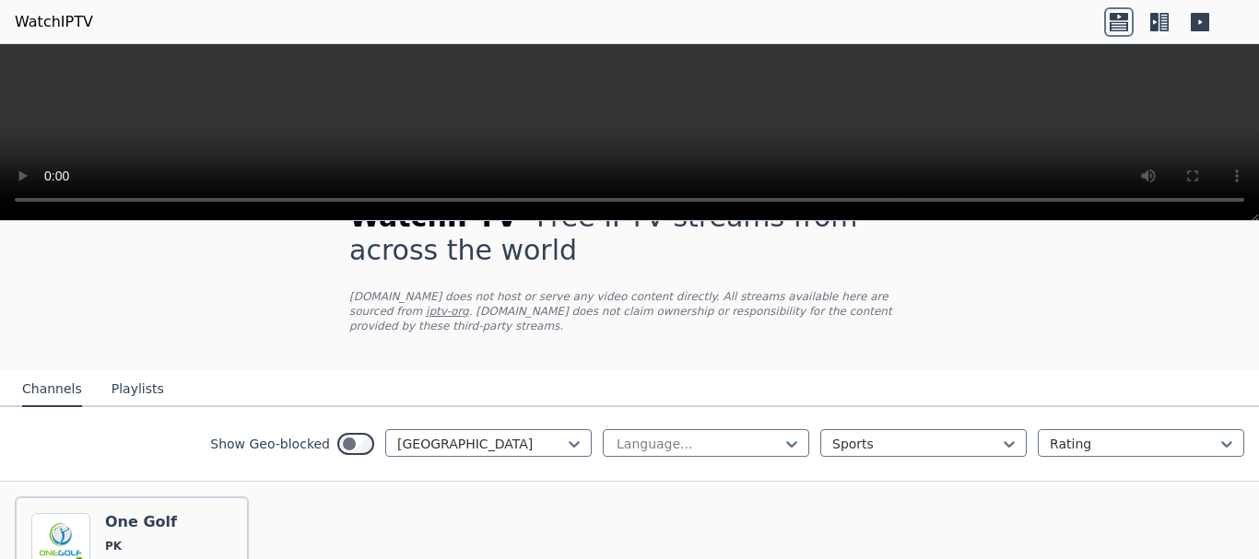
scroll to position [218, 0]
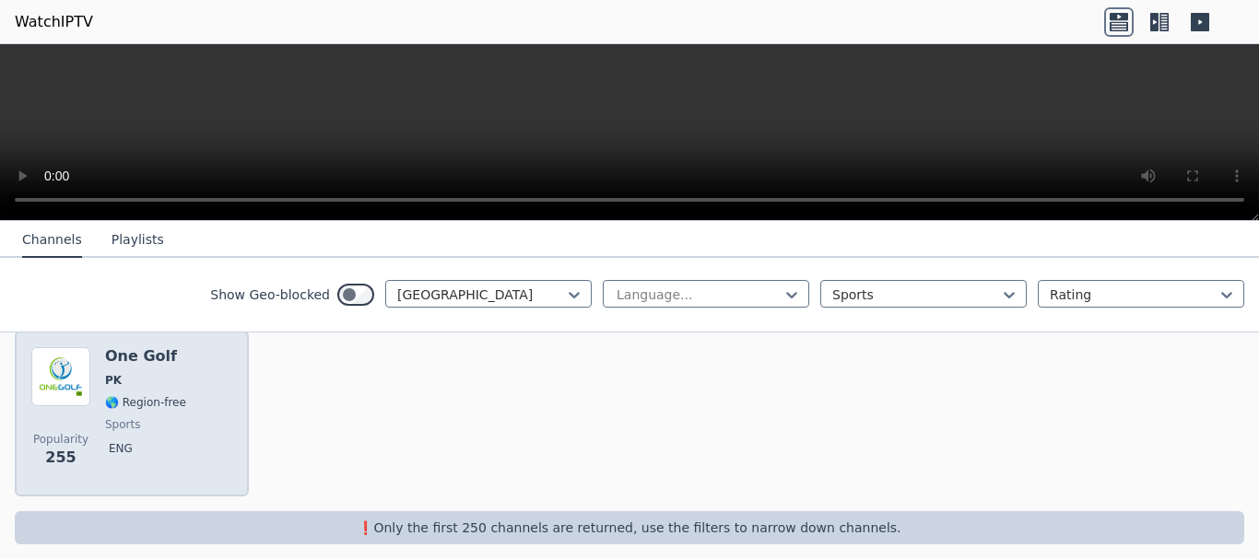
click at [186, 370] on div "Popularity 255 One Golf PK 🌎 Region-free sports eng" at bounding box center [131, 413] width 201 height 133
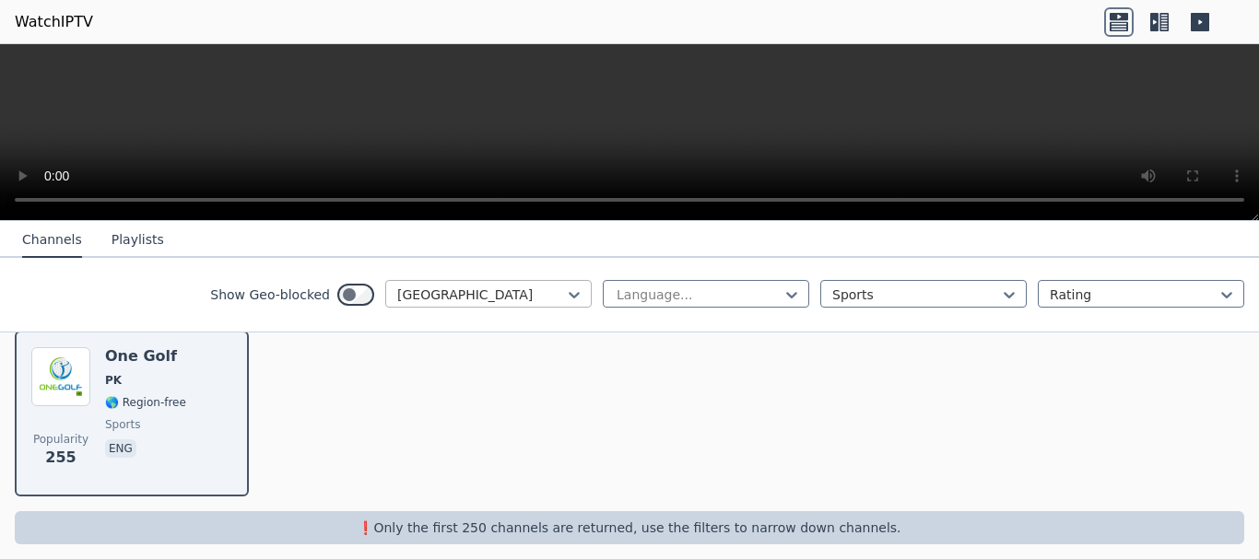
click at [416, 304] on div "[GEOGRAPHIC_DATA]" at bounding box center [488, 294] width 206 height 28
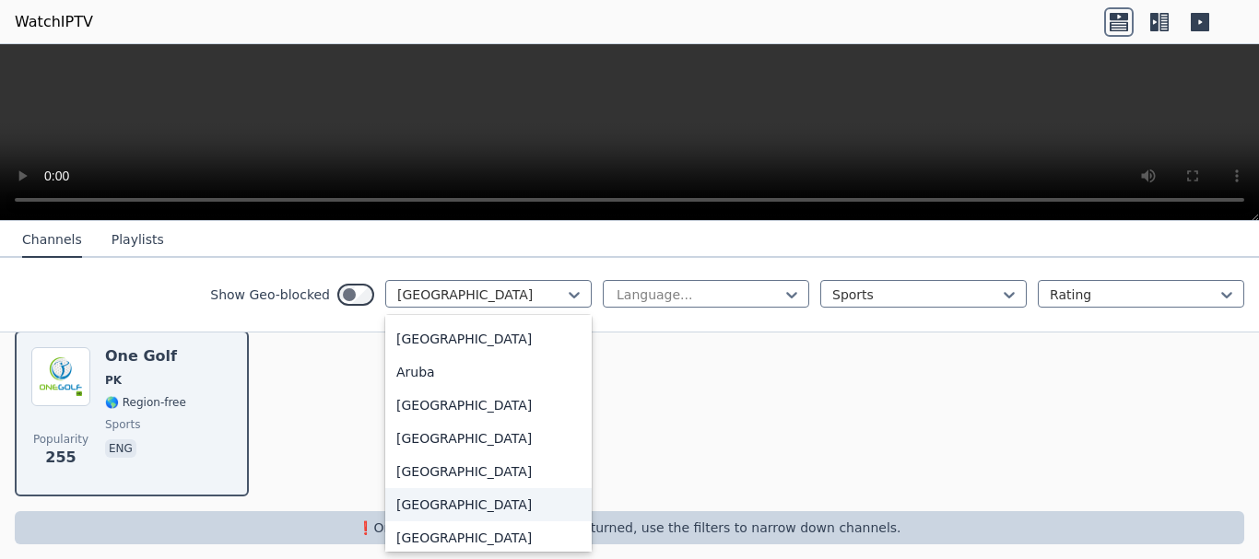
scroll to position [0, 0]
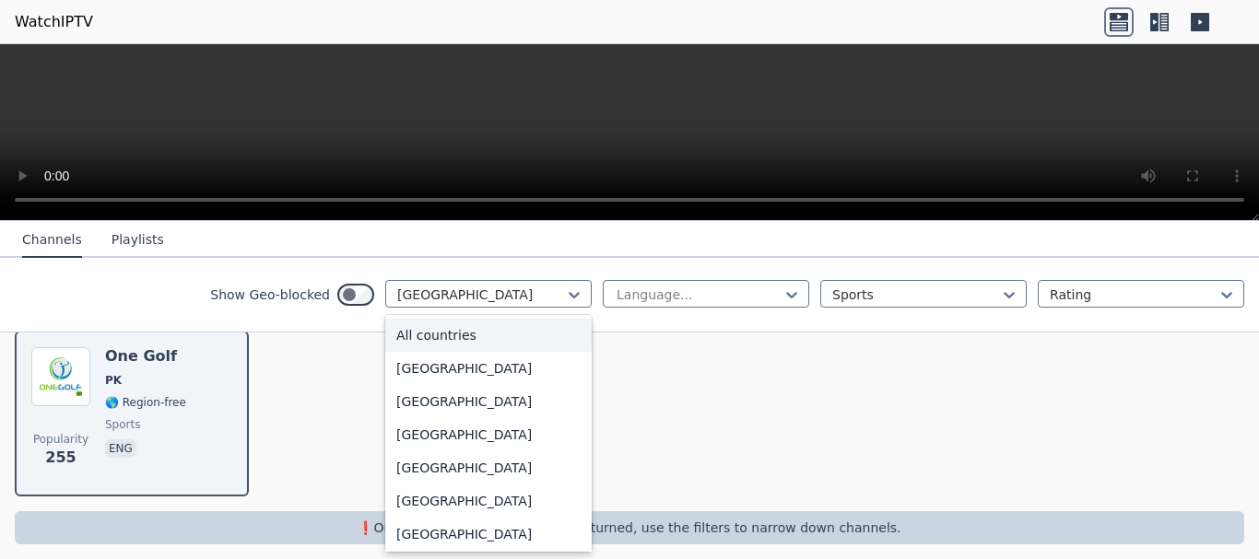
click at [436, 329] on div "All countries" at bounding box center [488, 335] width 206 height 33
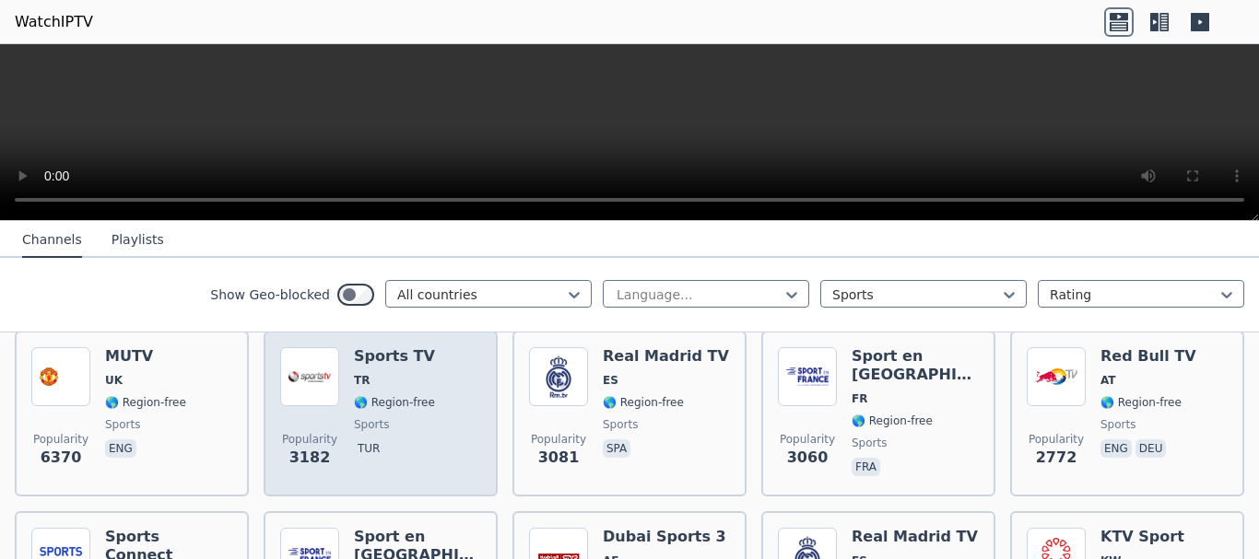
click at [384, 417] on span "sports" at bounding box center [394, 424] width 81 height 15
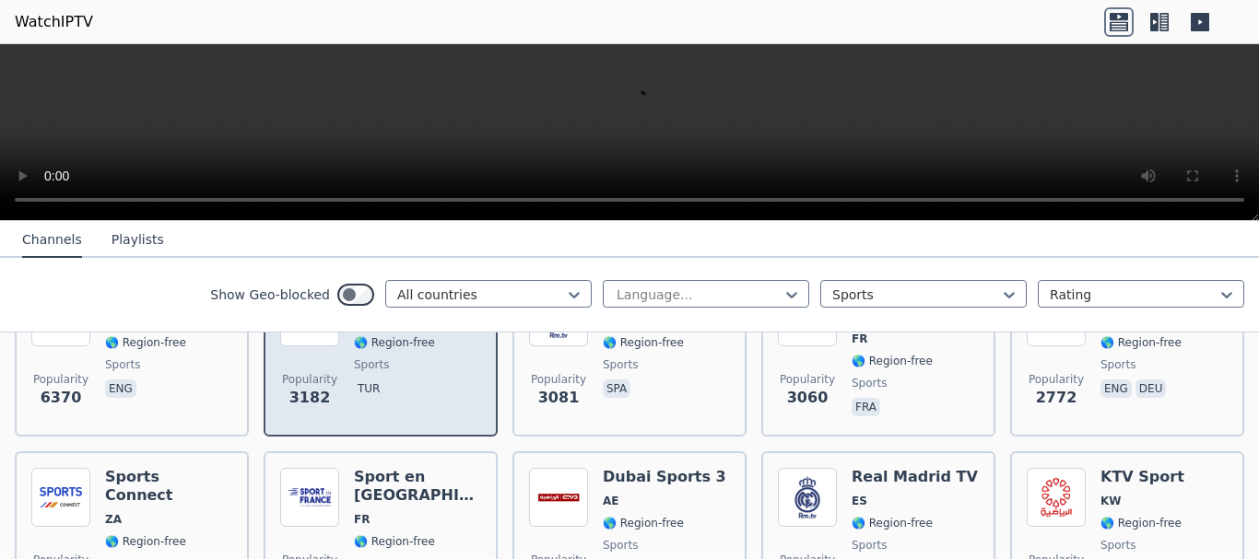
scroll to position [311, 0]
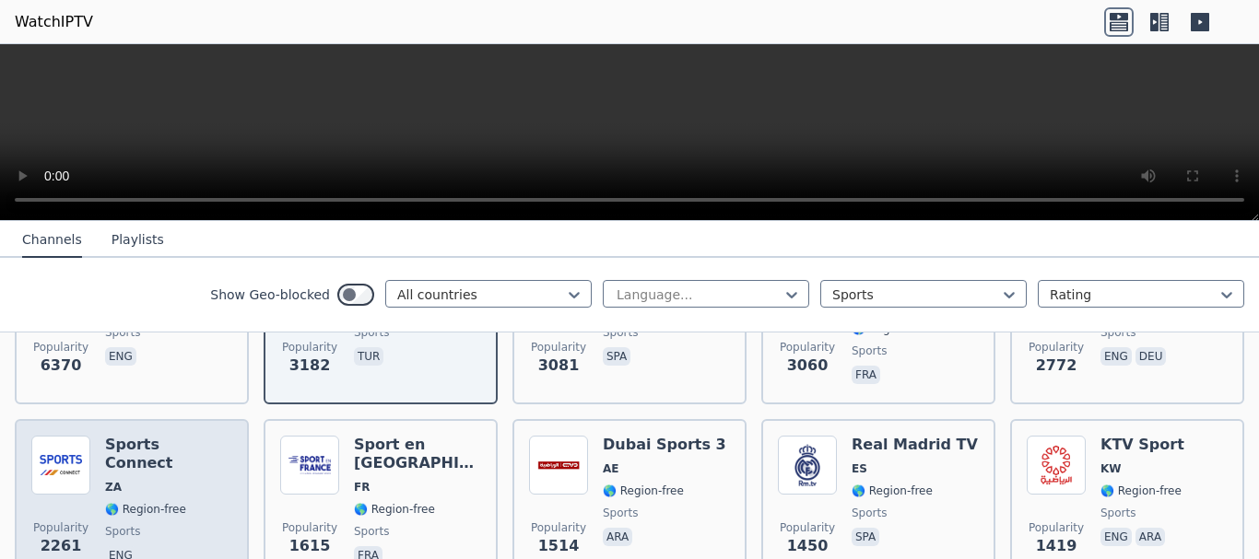
click at [186, 468] on div "Sports Connect ZA 🌎 Region-free sports eng" at bounding box center [168, 502] width 127 height 133
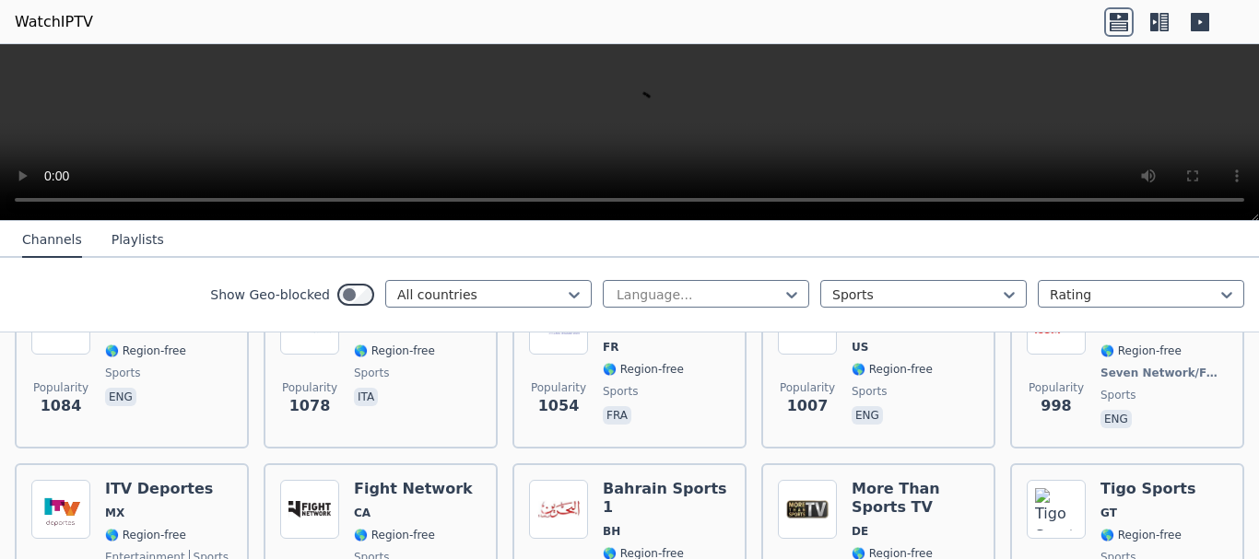
scroll to position [863, 0]
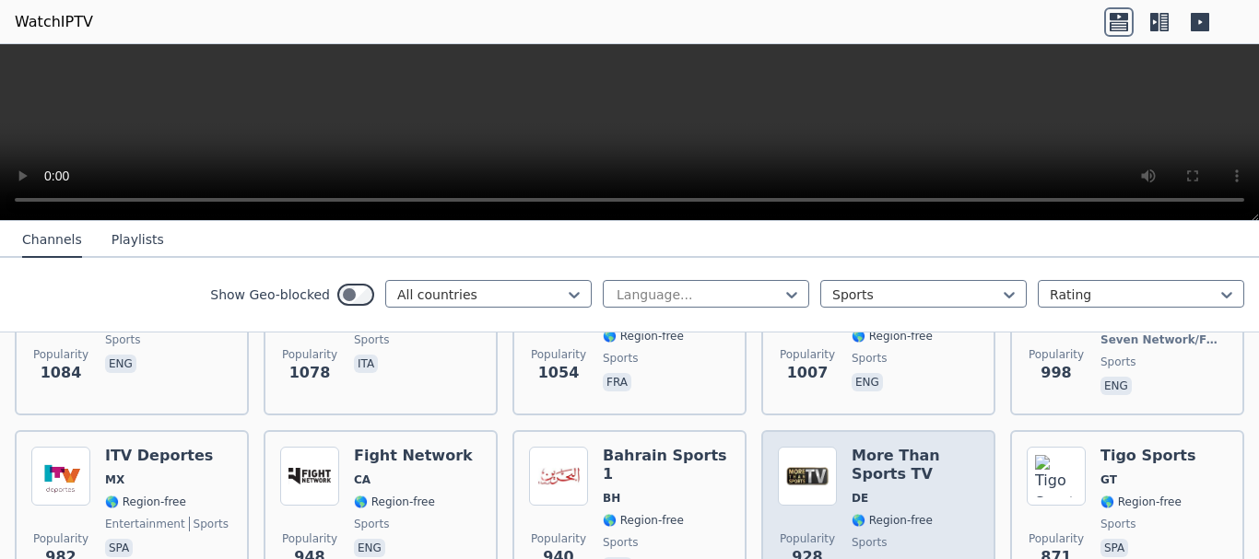
click at [900, 535] on span "sports" at bounding box center [914, 542] width 127 height 15
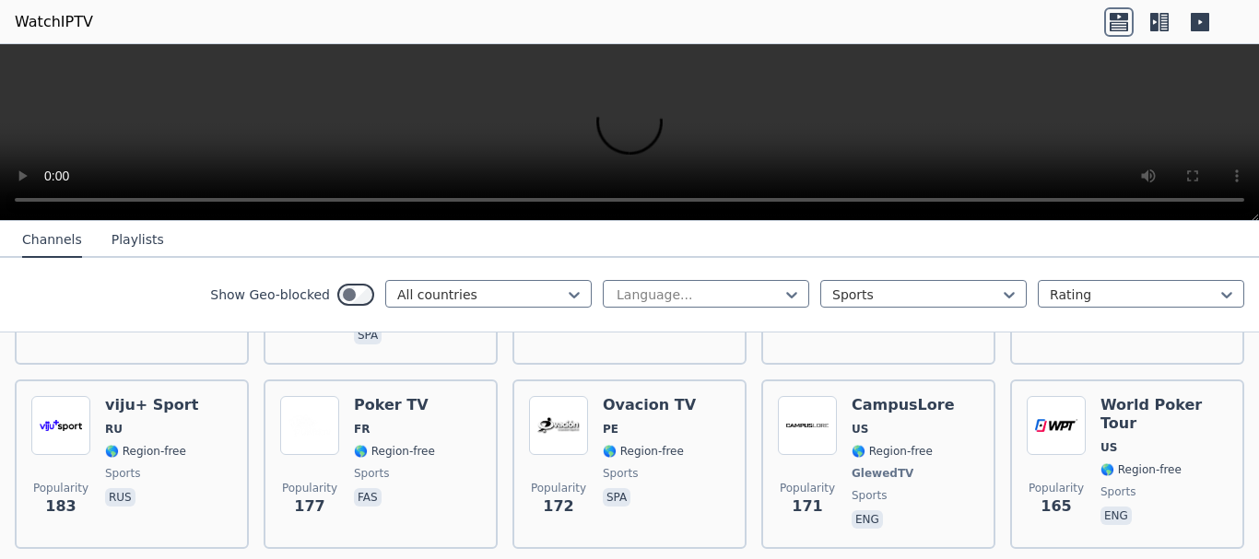
scroll to position [2522, 0]
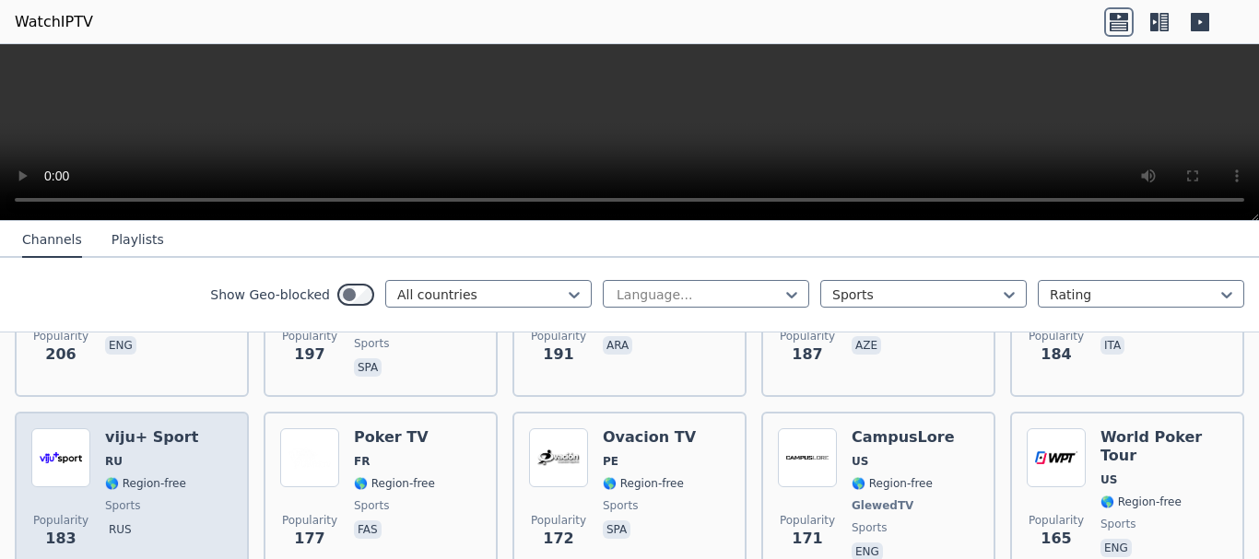
click at [166, 454] on span "RU" at bounding box center [151, 461] width 93 height 15
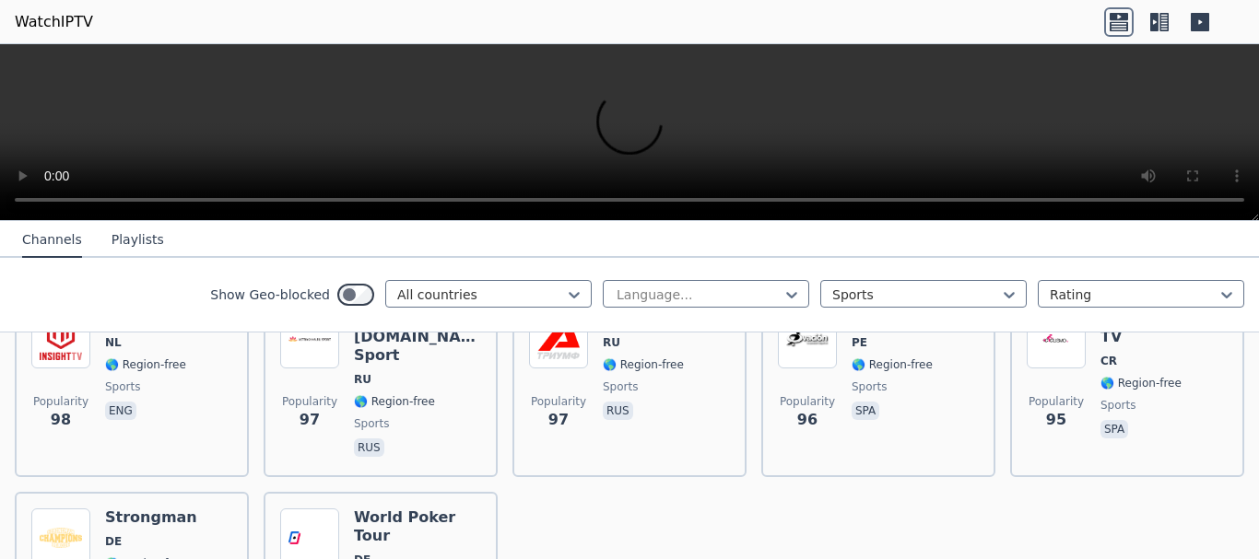
scroll to position [4140, 0]
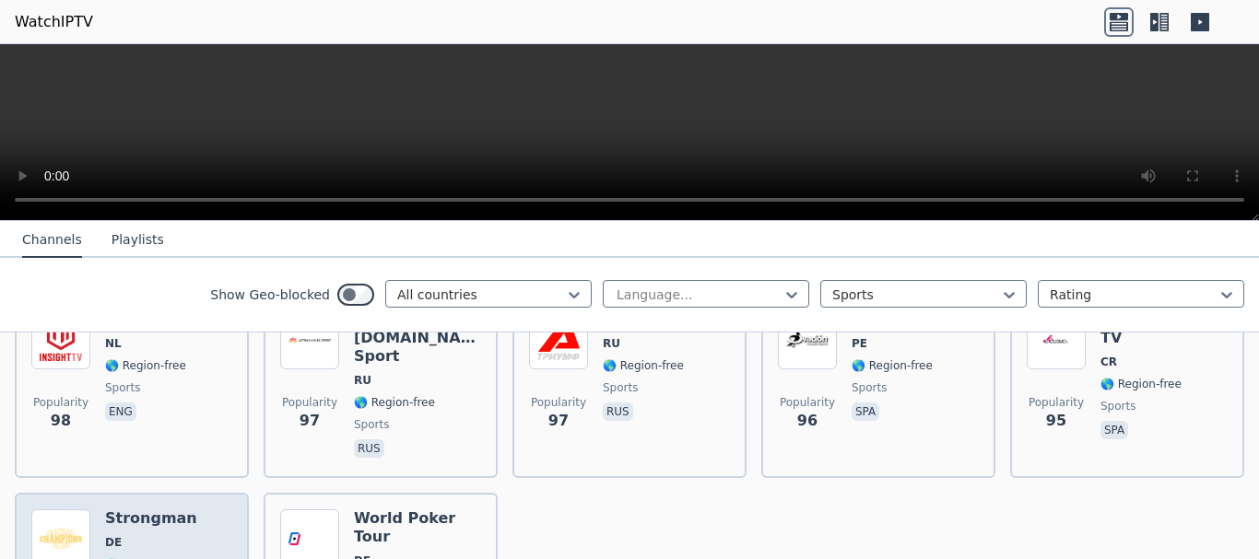
click at [121, 558] on span "🌎 Region-free" at bounding box center [145, 565] width 81 height 15
click at [967, 294] on div at bounding box center [916, 295] width 168 height 18
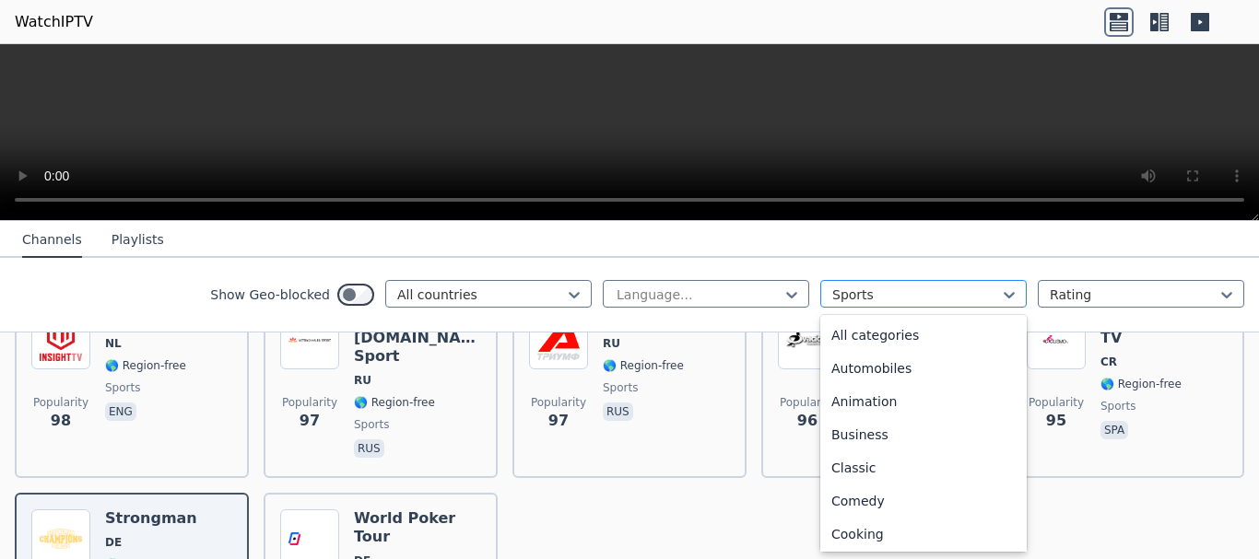
scroll to position [568, 0]
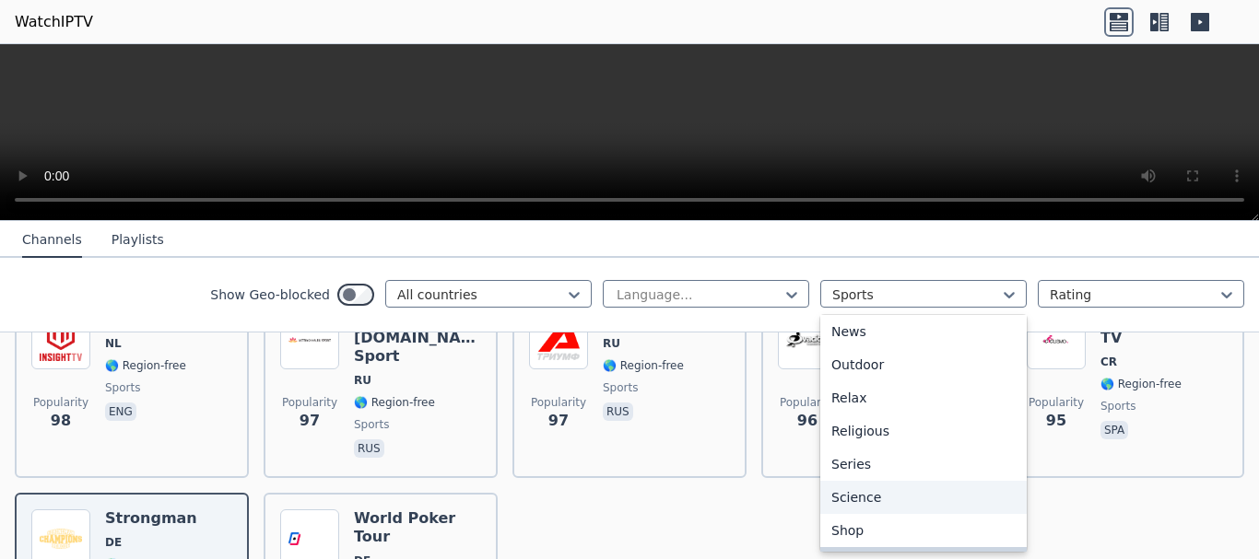
click at [898, 501] on div "Science" at bounding box center [923, 497] width 206 height 33
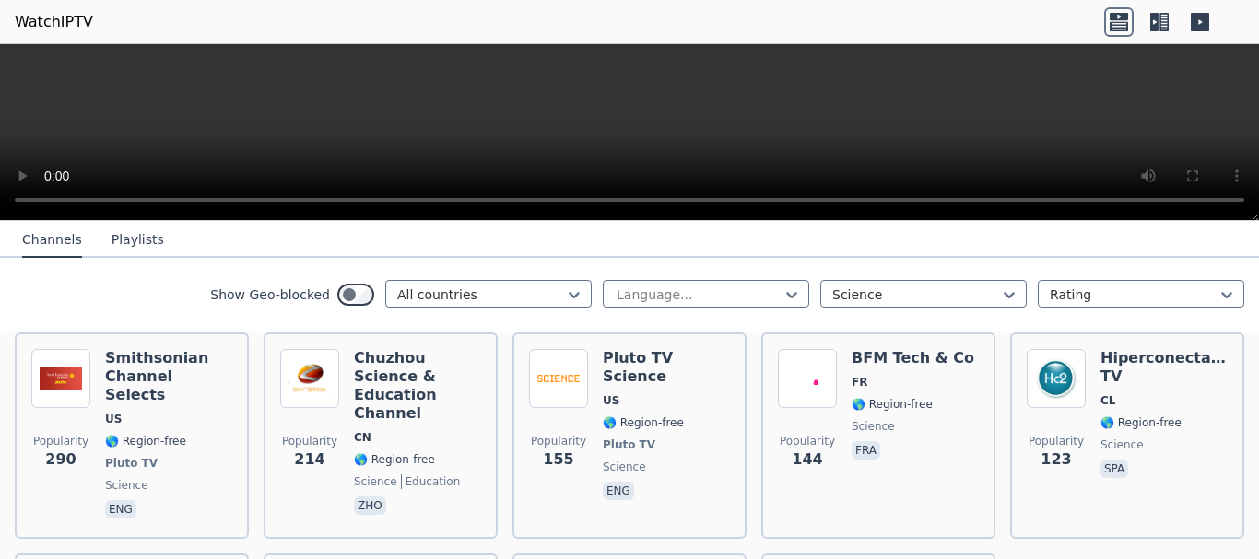
scroll to position [184, 0]
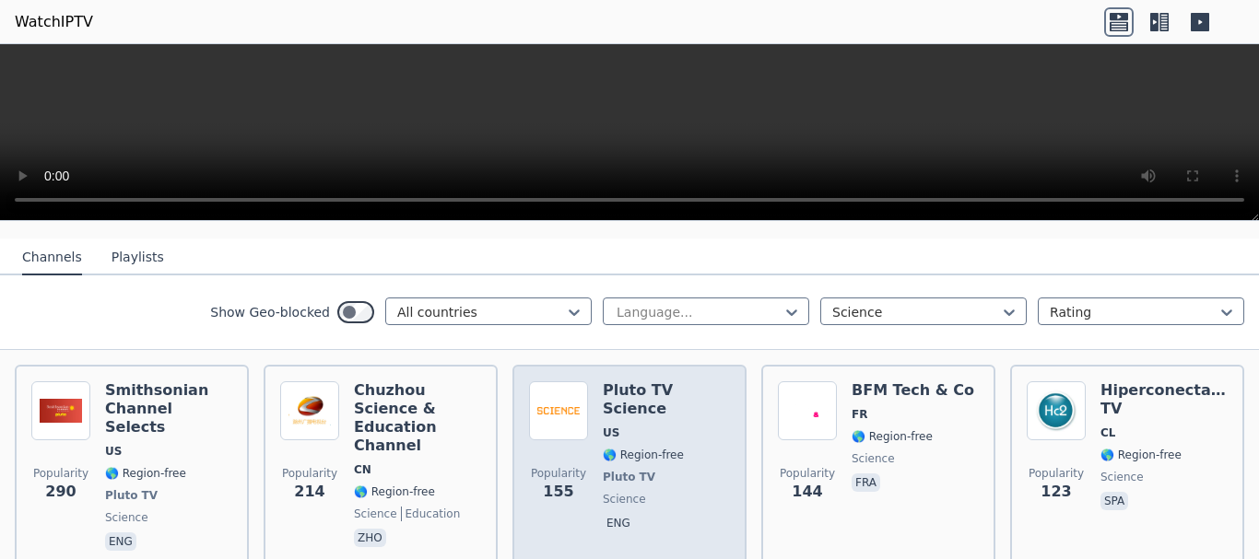
click at [694, 431] on div "Pluto TV Science US 🌎 Region-free Pluto TV science eng" at bounding box center [666, 468] width 127 height 173
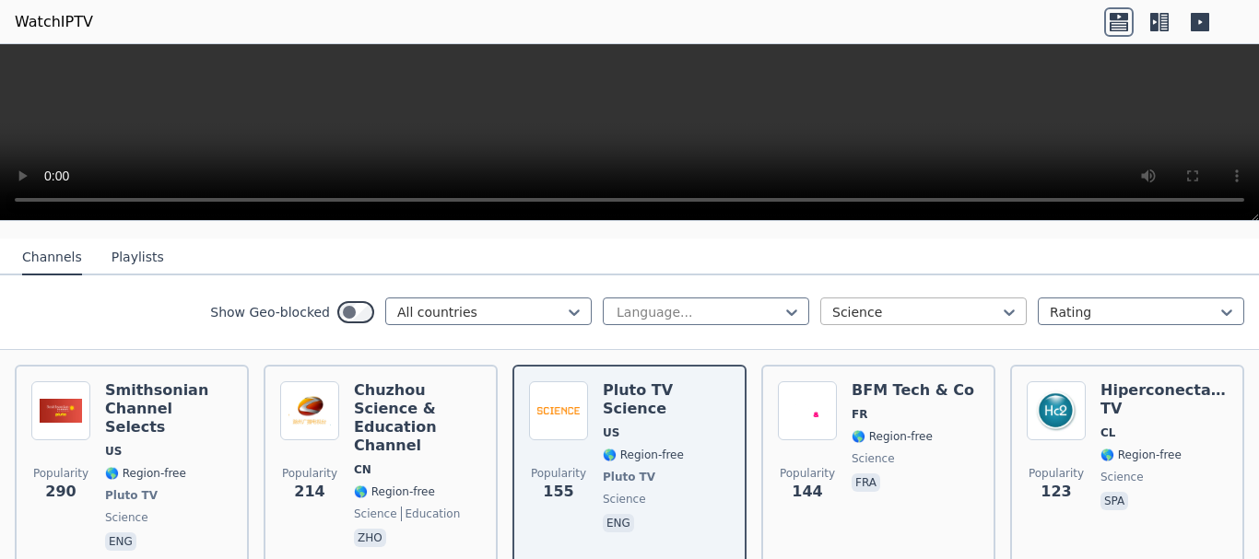
click at [857, 303] on div at bounding box center [916, 312] width 168 height 18
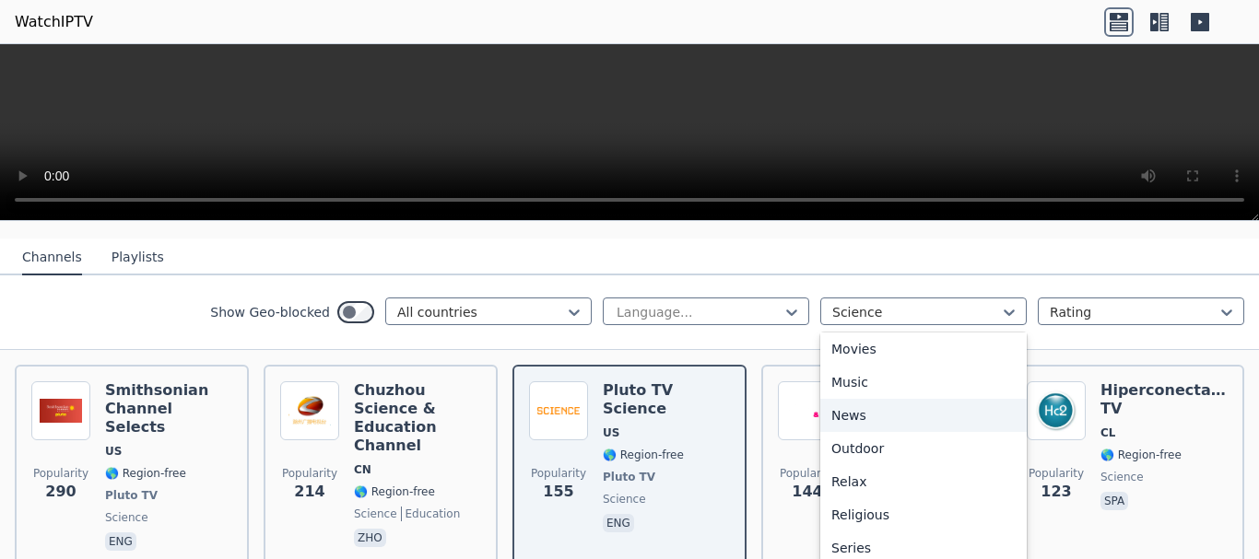
scroll to position [409, 0]
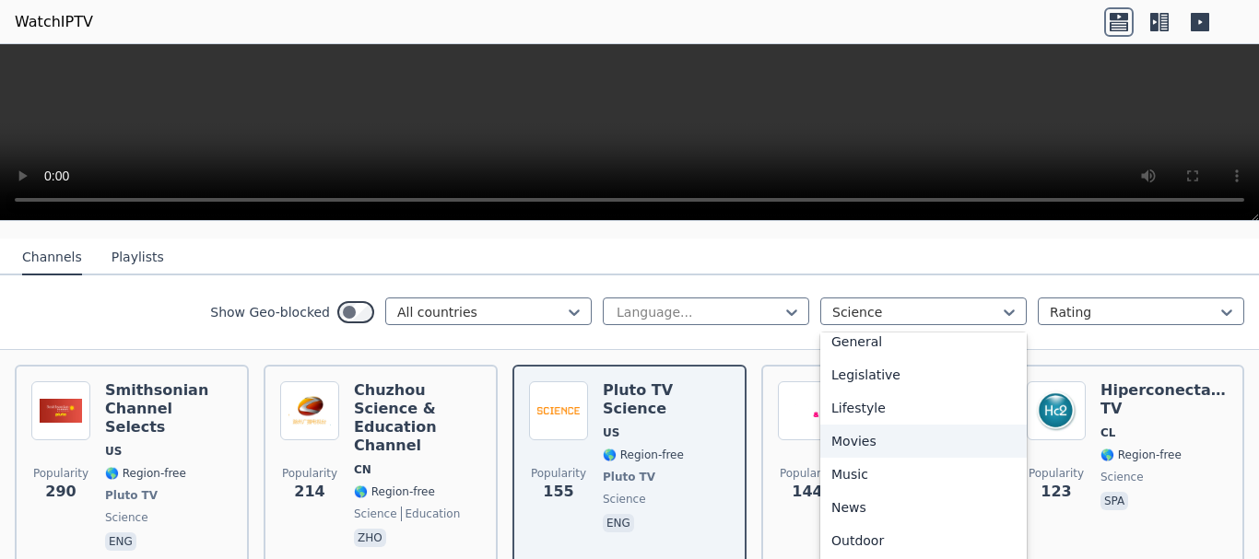
click at [844, 425] on div "Movies" at bounding box center [923, 441] width 206 height 33
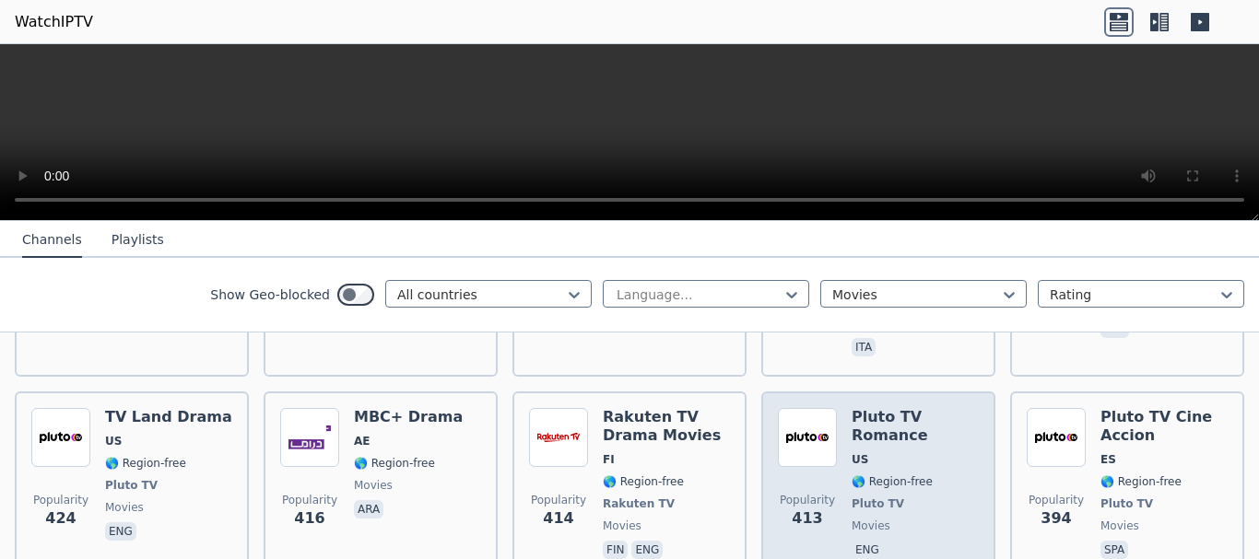
scroll to position [1567, 0]
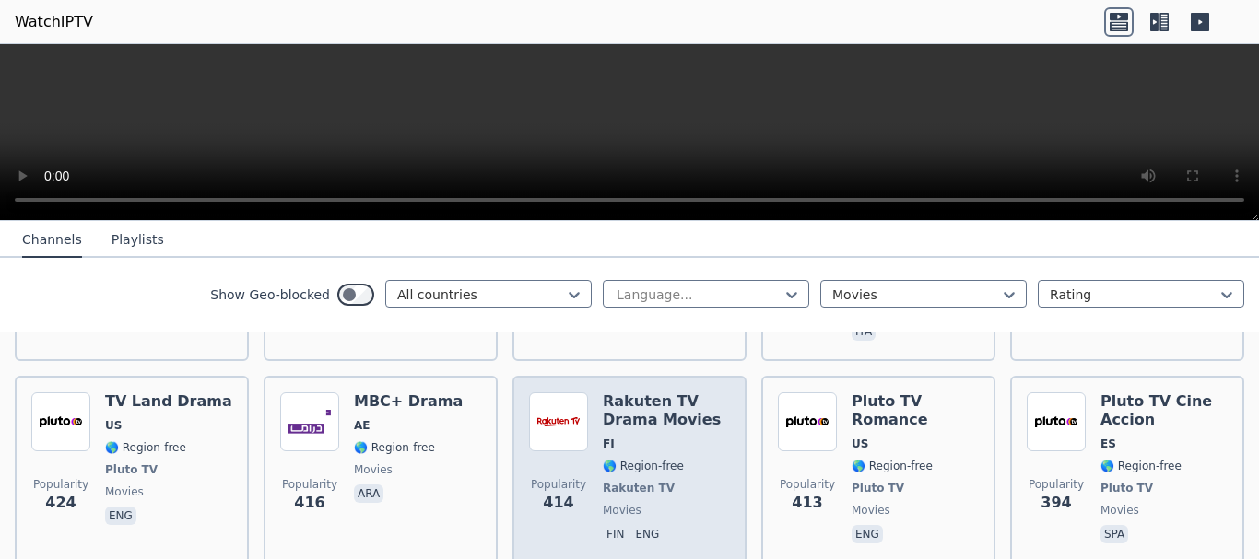
click at [681, 503] on span "movies" at bounding box center [666, 510] width 127 height 15
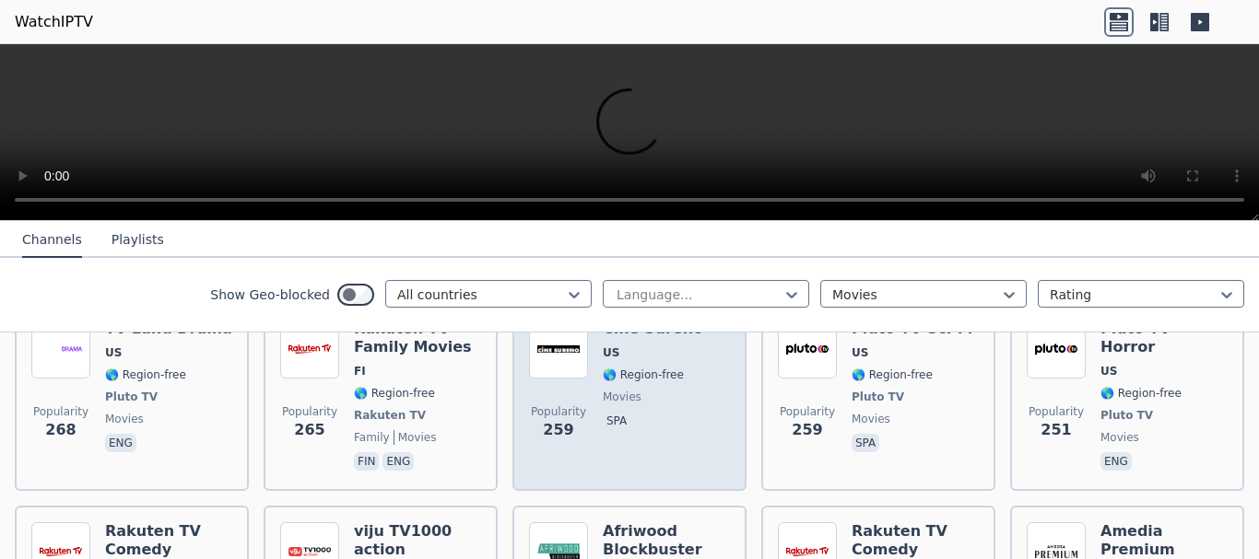
scroll to position [2027, 0]
click at [691, 522] on h6 "Afriwood Blockbuster" at bounding box center [666, 540] width 127 height 37
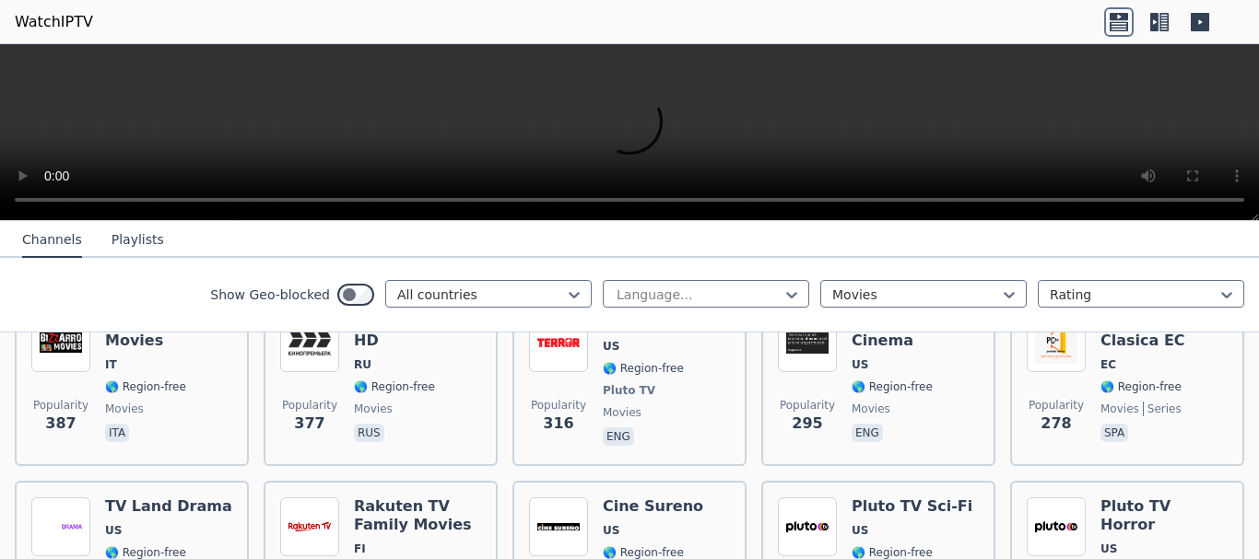
scroll to position [1843, 0]
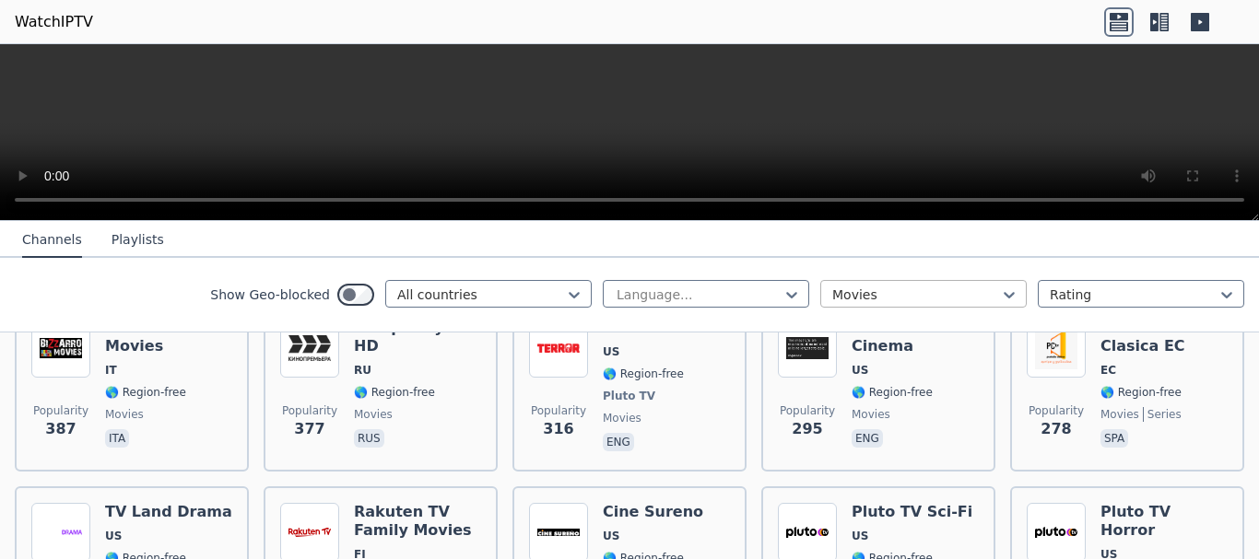
click at [956, 290] on div at bounding box center [916, 295] width 168 height 18
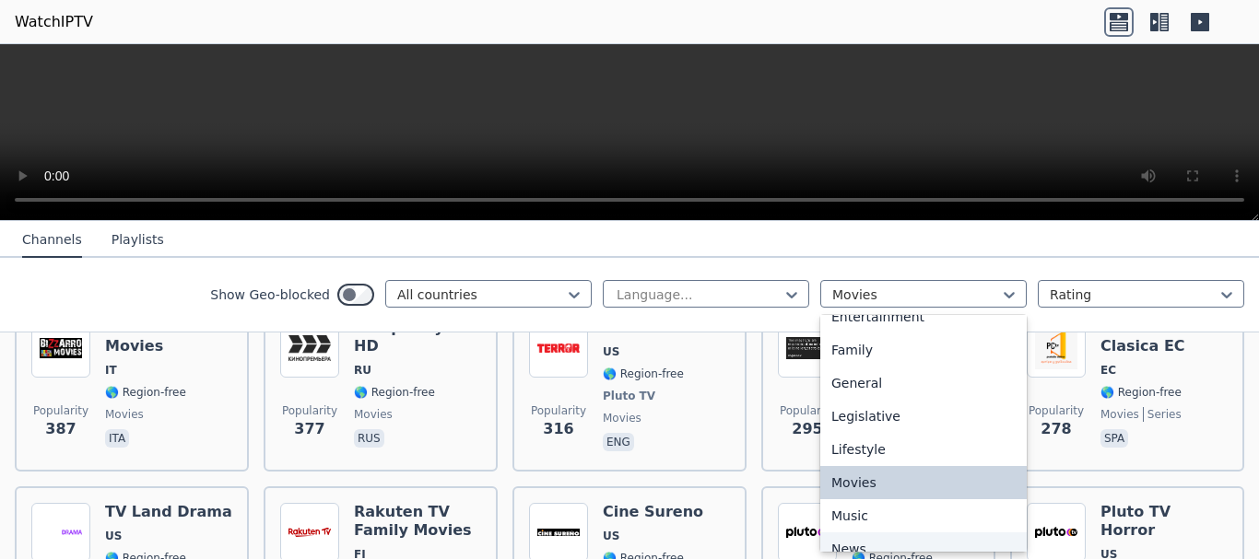
scroll to position [269, 0]
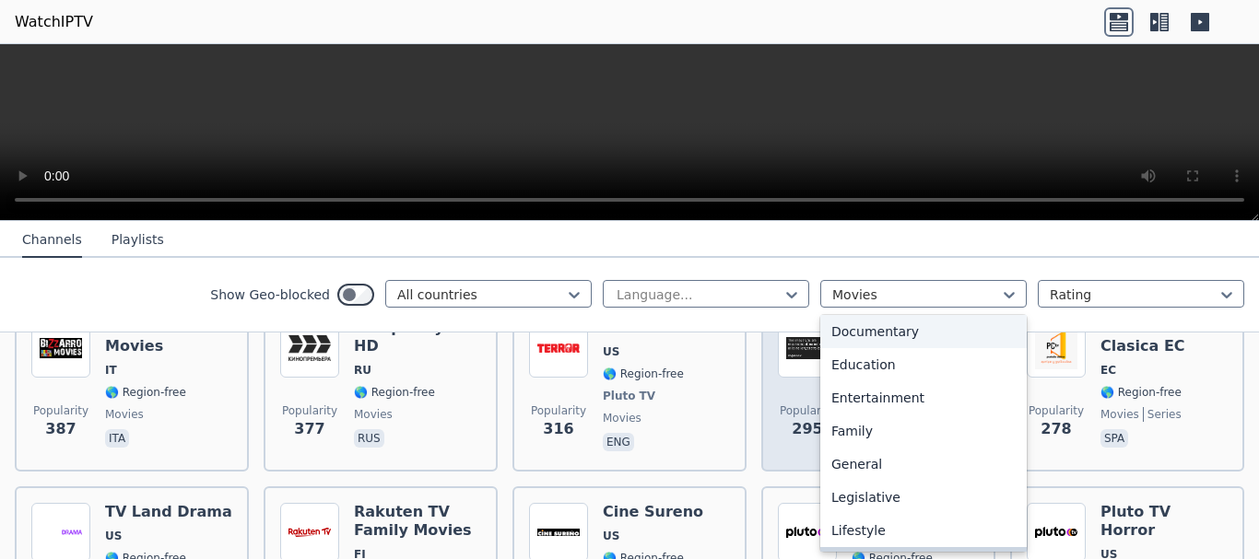
click at [882, 343] on div "Documentary" at bounding box center [923, 331] width 206 height 33
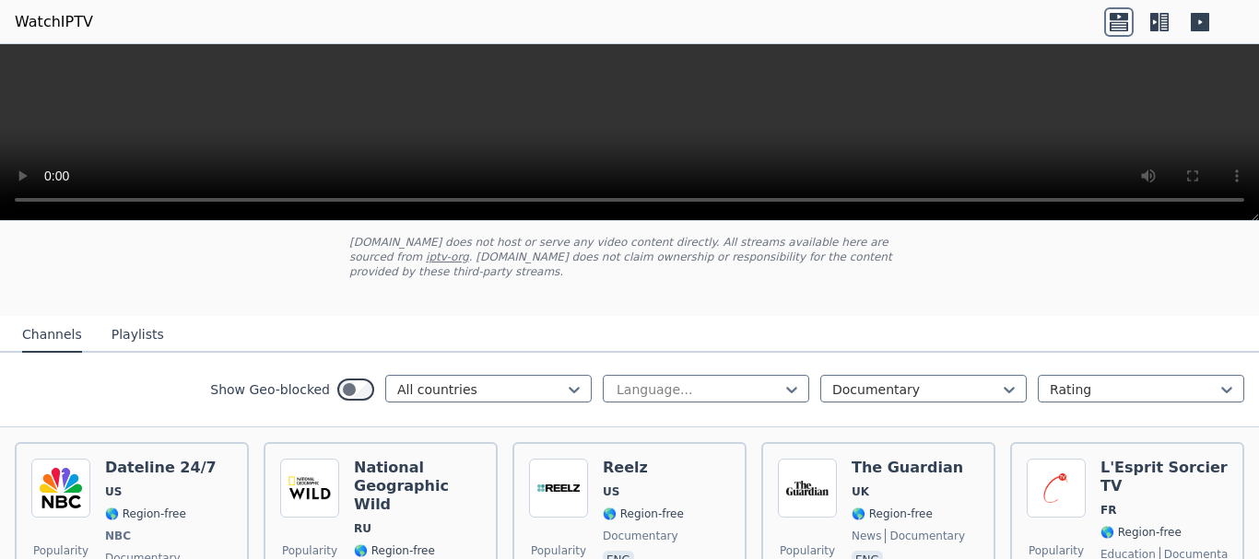
scroll to position [184, 0]
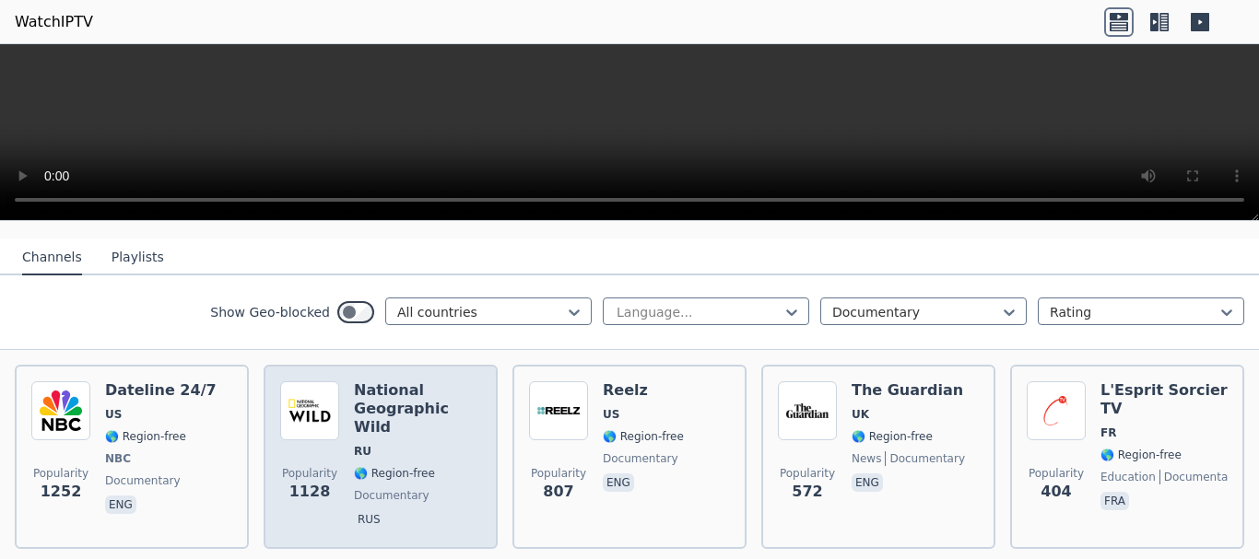
click at [394, 444] on span "RU" at bounding box center [417, 451] width 127 height 15
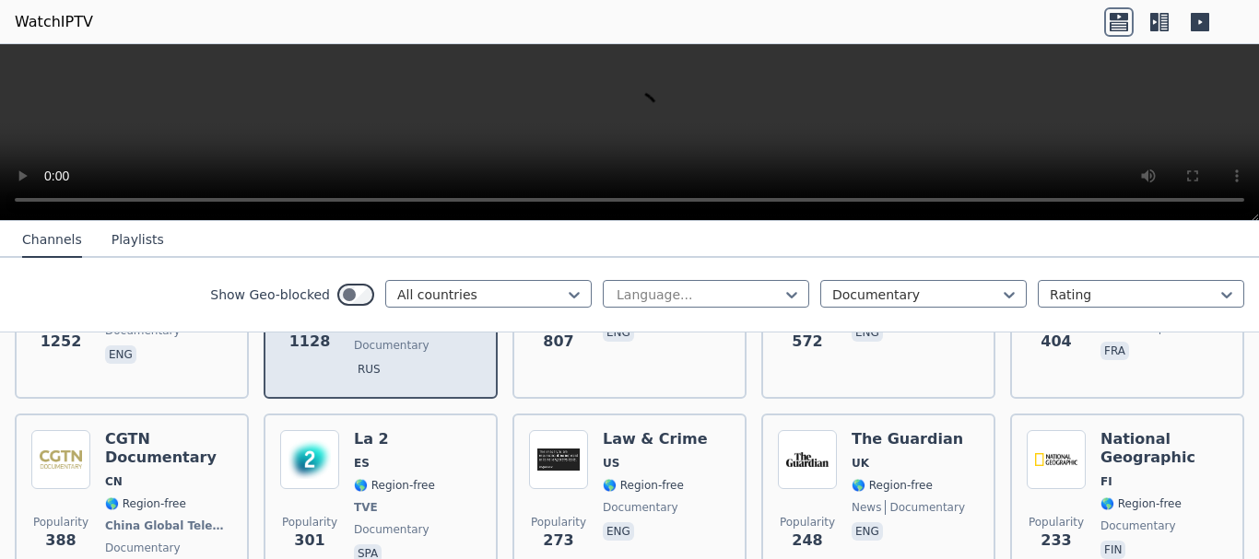
scroll to position [369, 0]
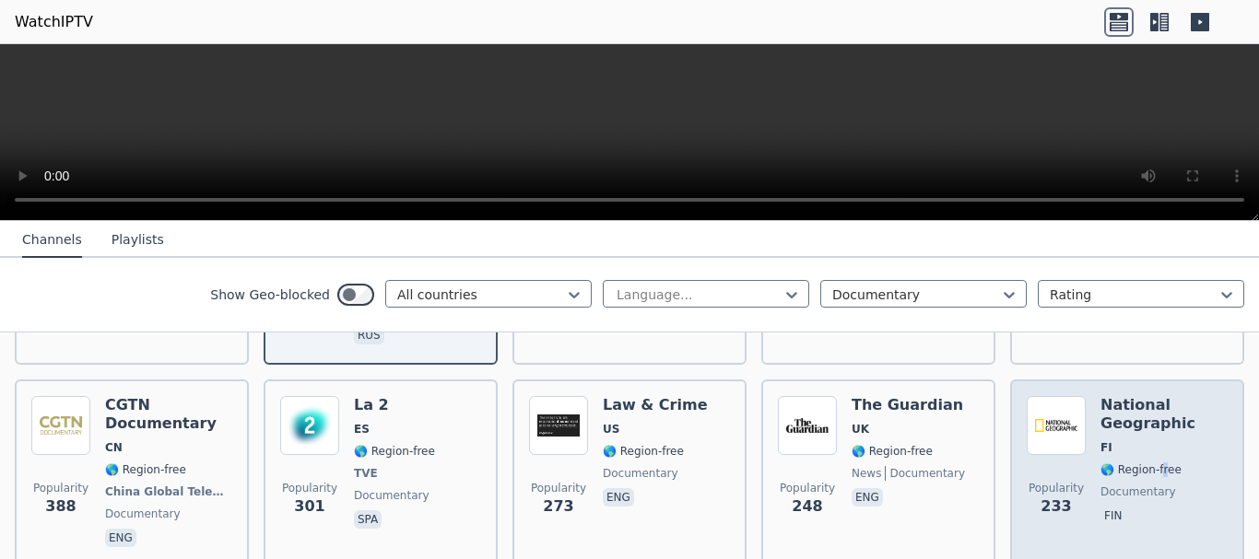
click at [1147, 463] on span "🌎 Region-free" at bounding box center [1140, 470] width 81 height 15
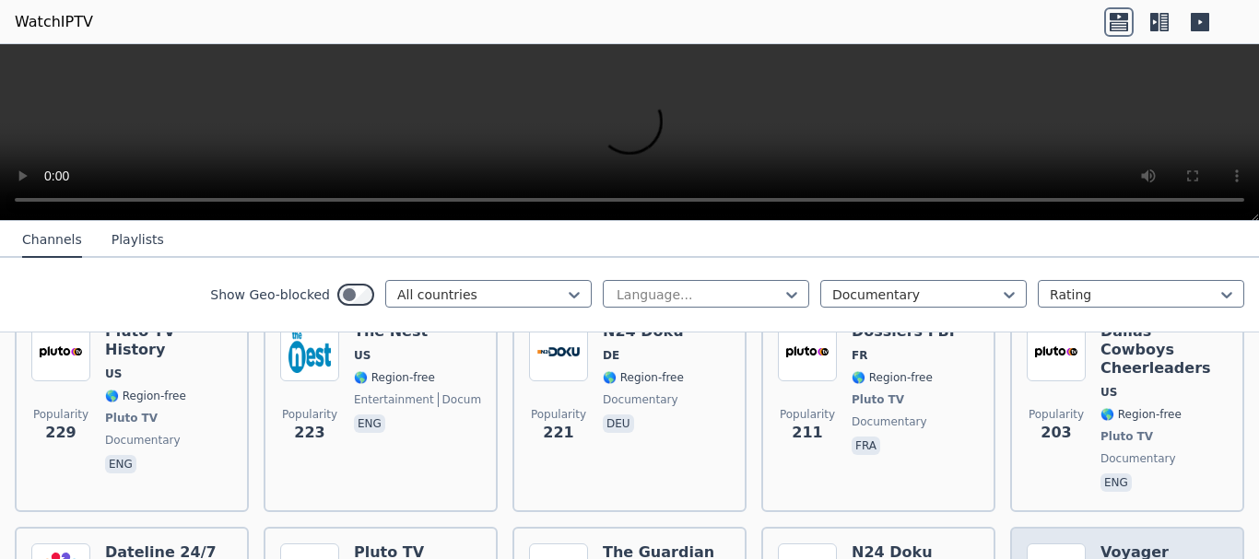
scroll to position [829, 0]
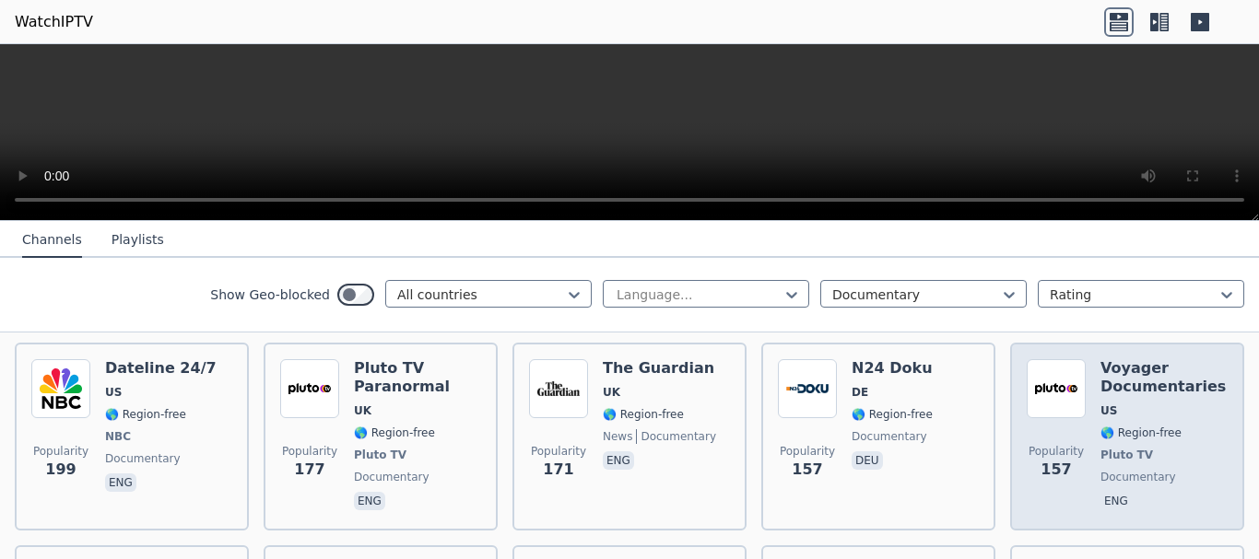
click at [1145, 470] on span "documentary" at bounding box center [1138, 477] width 76 height 15
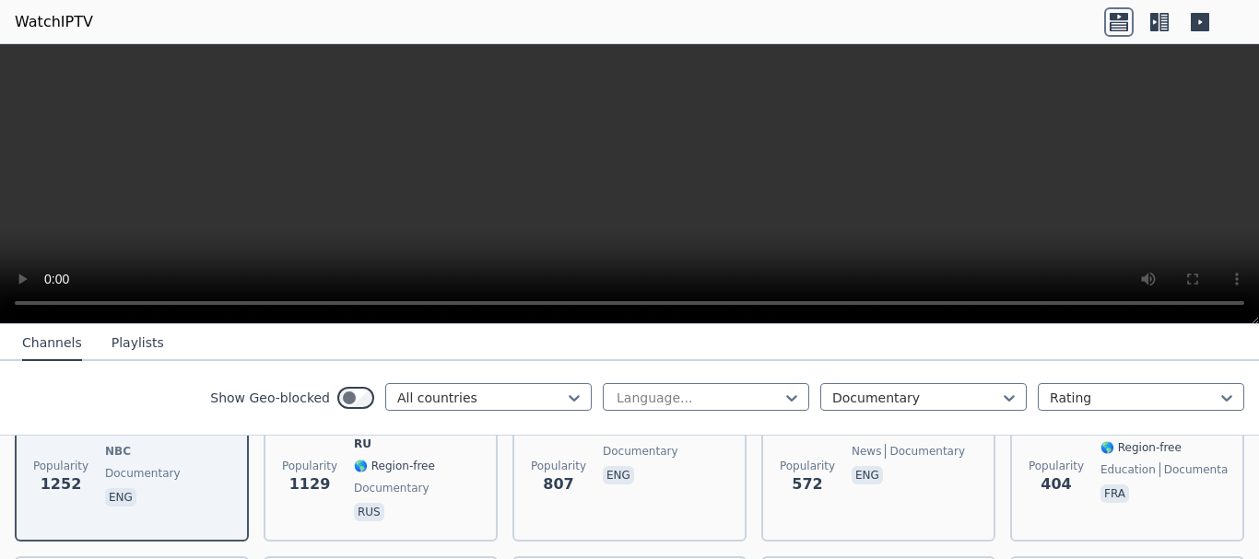
scroll to position [369, 0]
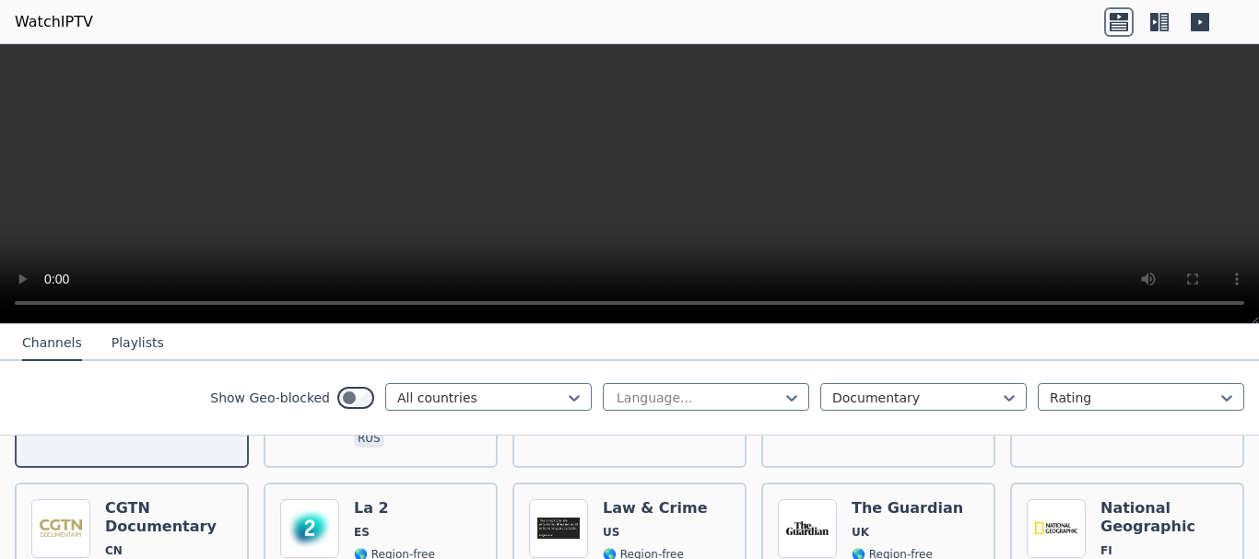
click at [422, 145] on video at bounding box center [629, 184] width 1259 height 280
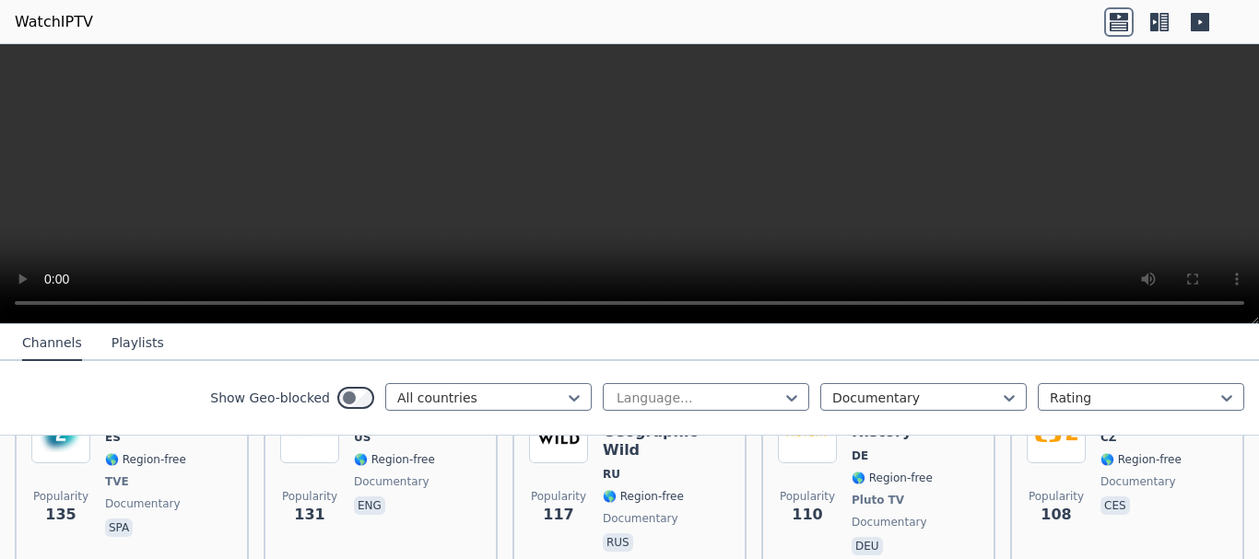
scroll to position [1382, 0]
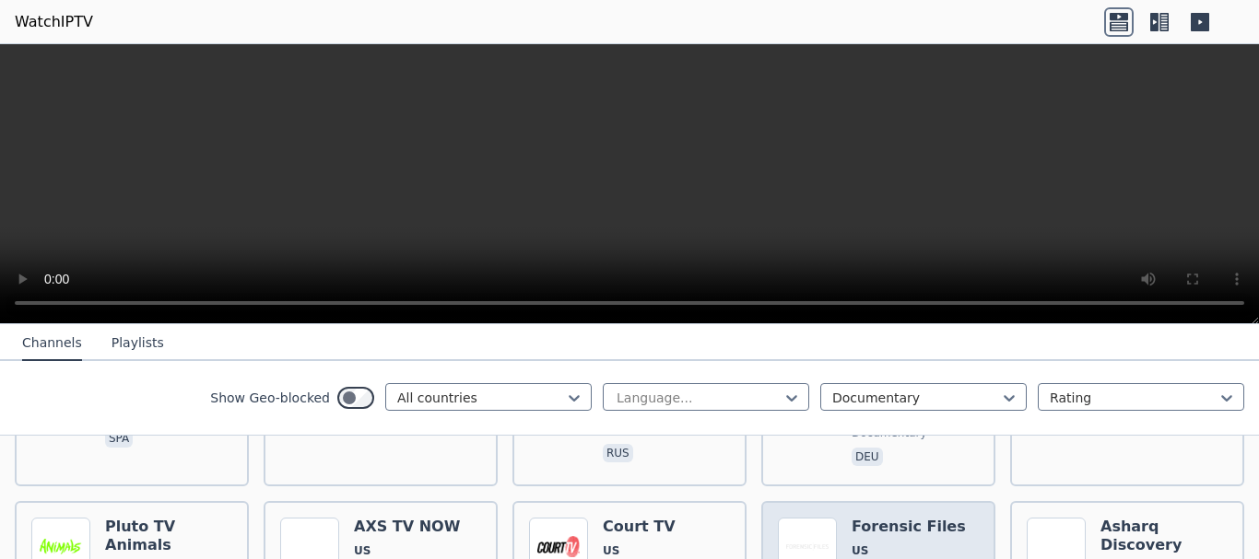
click at [827, 518] on img at bounding box center [807, 547] width 59 height 59
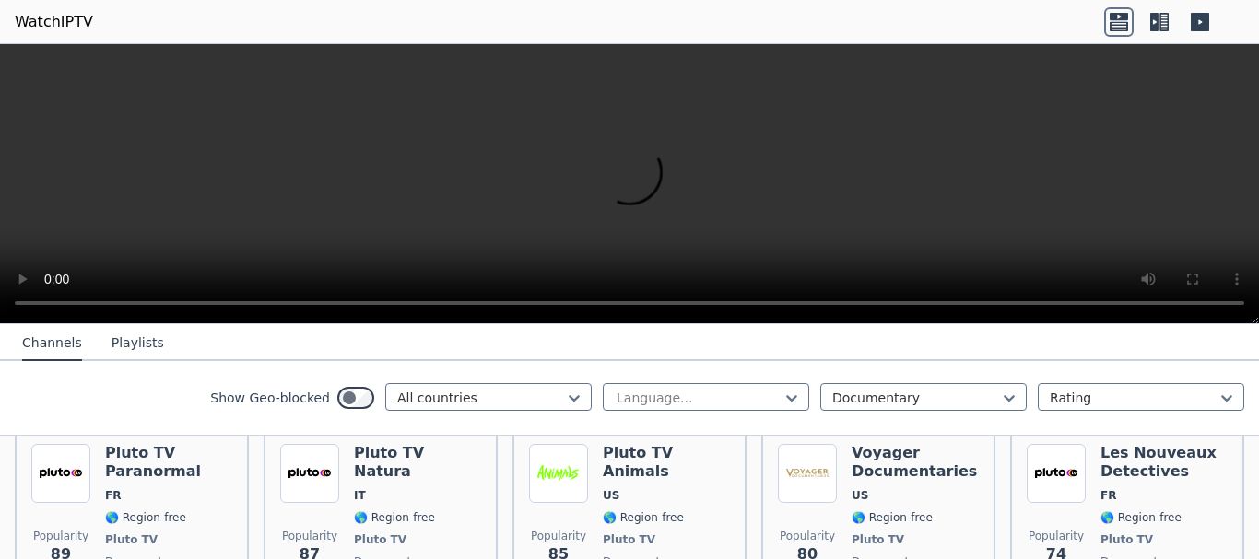
scroll to position [1567, 0]
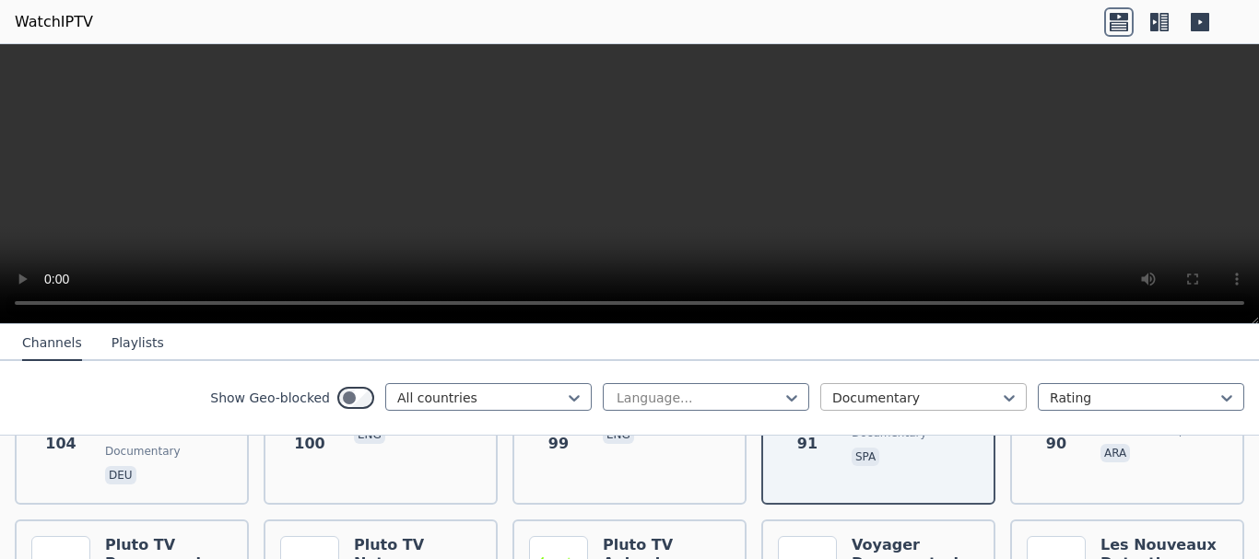
click at [832, 395] on div at bounding box center [916, 398] width 168 height 18
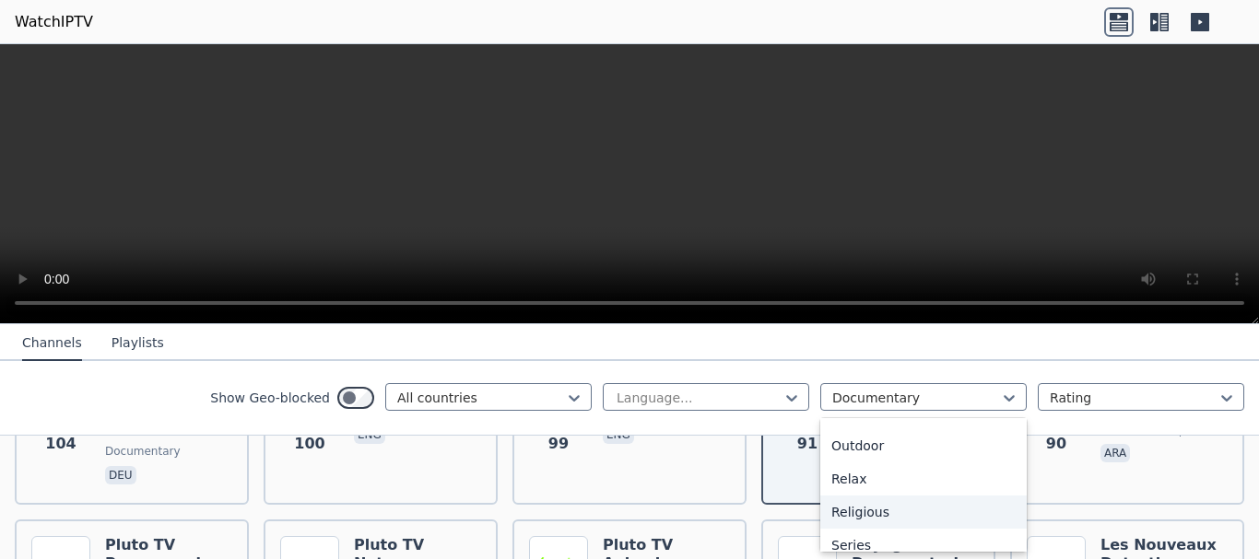
scroll to position [769, 0]
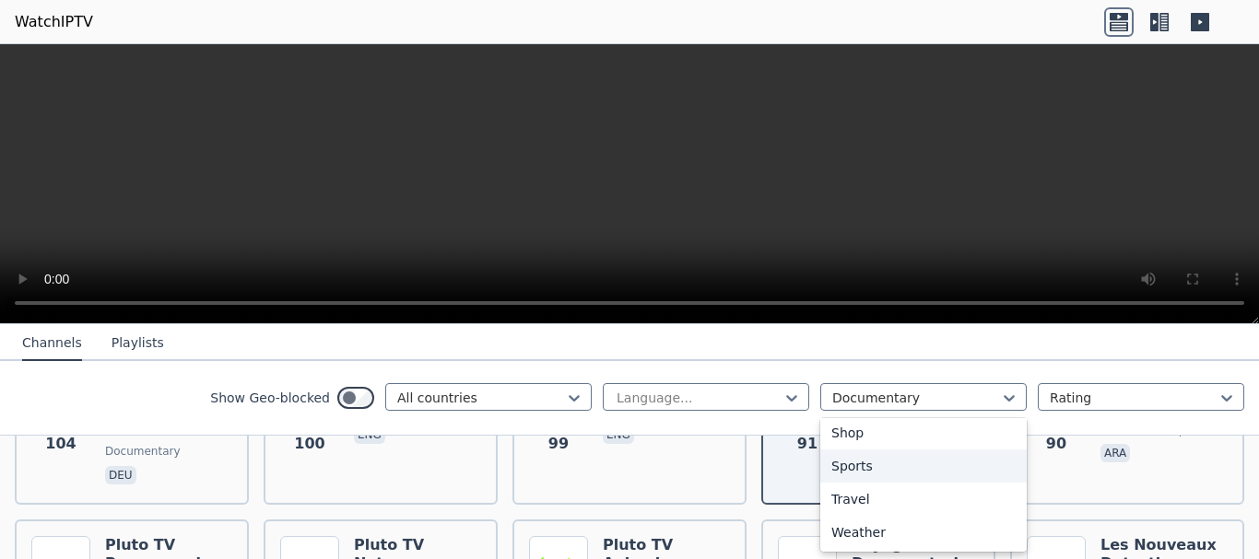
click at [855, 475] on div "Sports" at bounding box center [923, 466] width 206 height 33
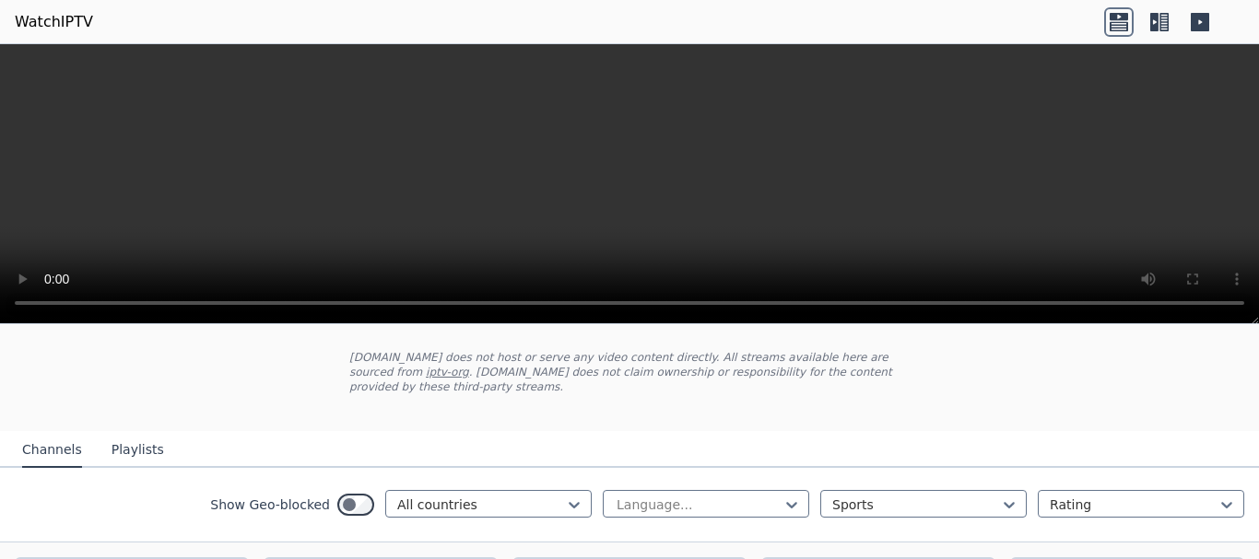
scroll to position [184, 0]
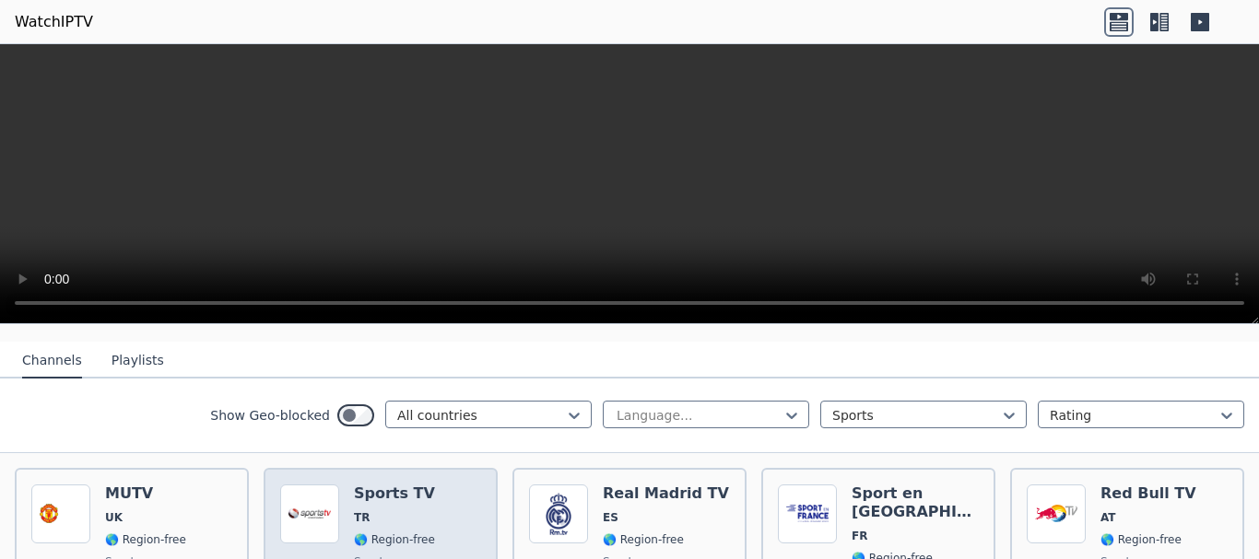
click at [289, 502] on img at bounding box center [309, 514] width 59 height 59
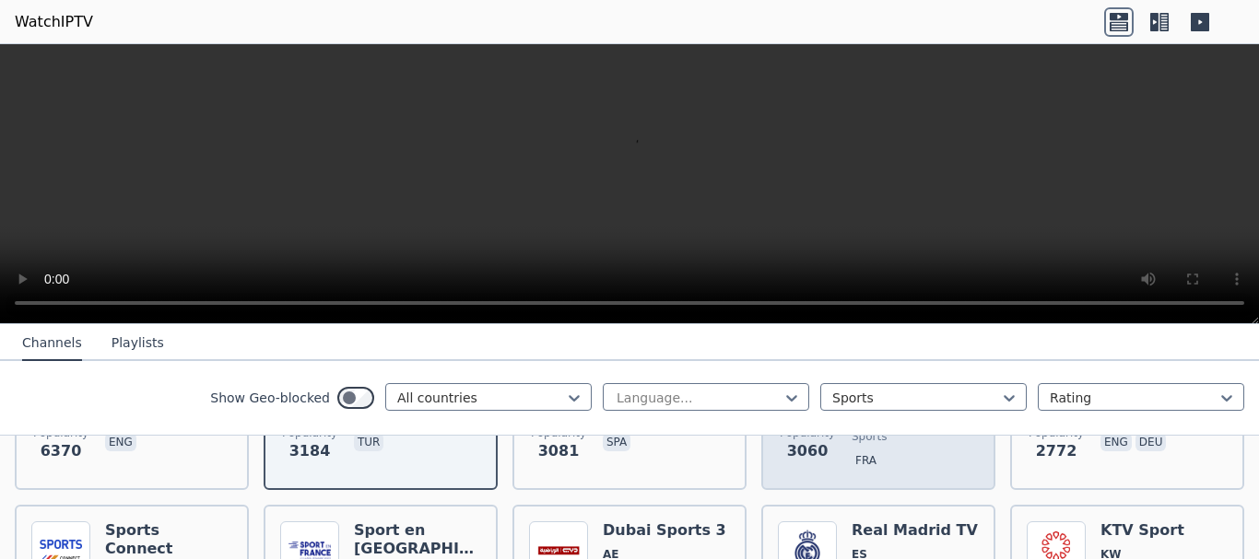
scroll to position [369, 0]
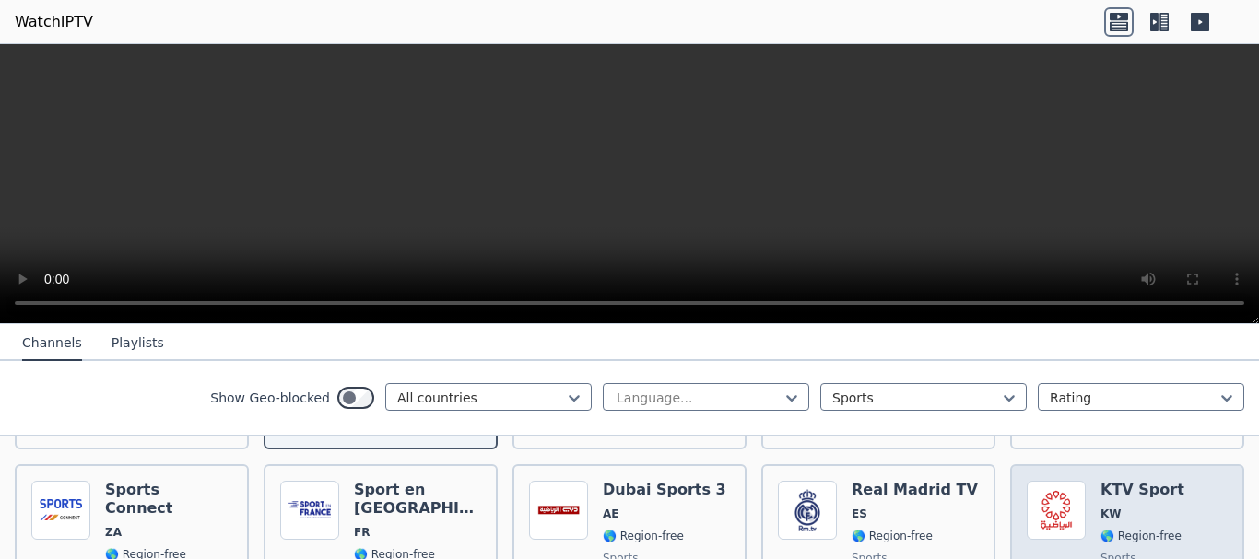
click at [1053, 481] on img at bounding box center [1056, 510] width 59 height 59
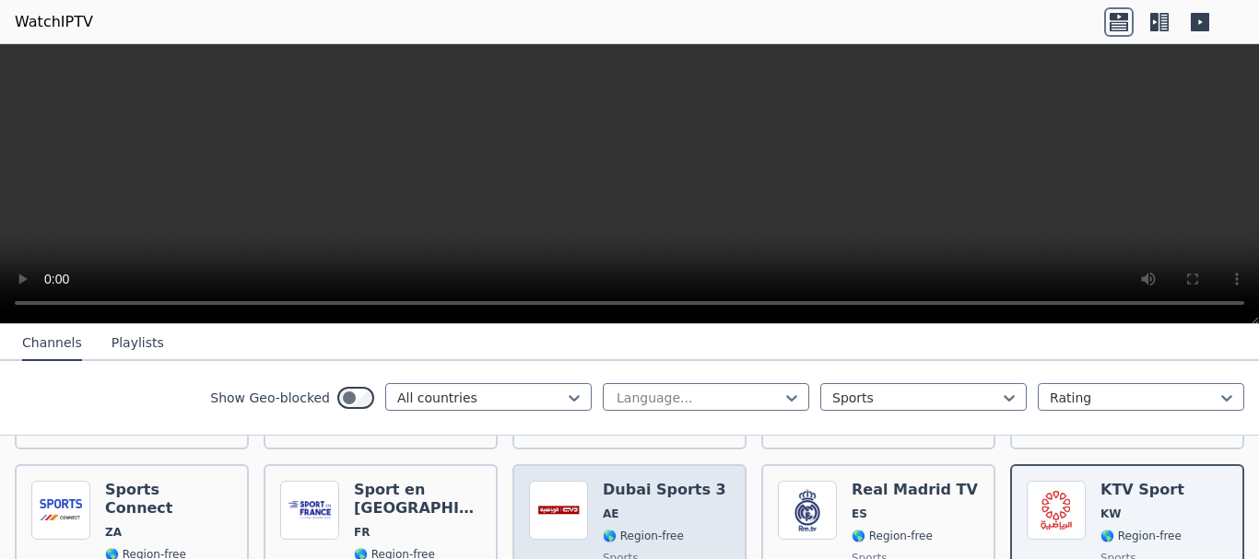
click at [684, 507] on span "AE" at bounding box center [664, 514] width 123 height 15
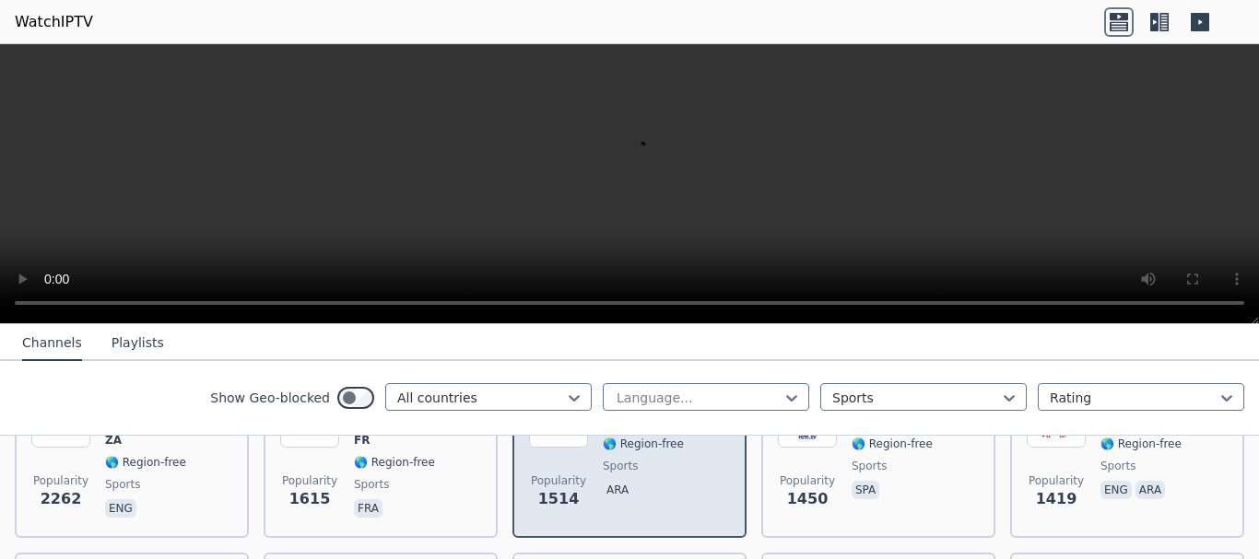
scroll to position [553, 0]
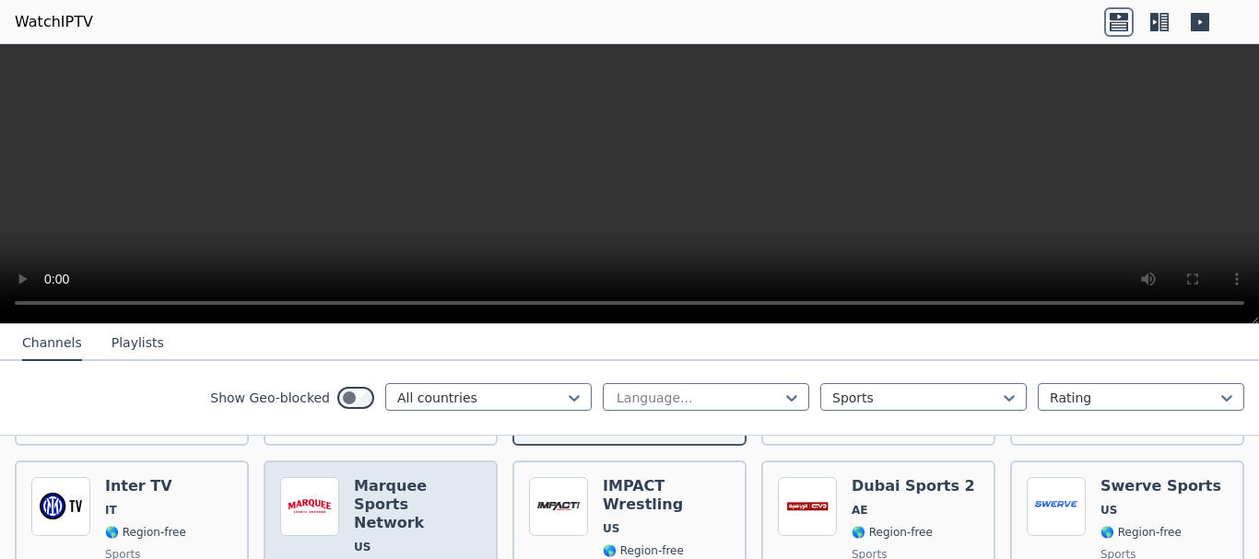
click at [464, 487] on h6 "Marquee Sports Network" at bounding box center [417, 504] width 127 height 55
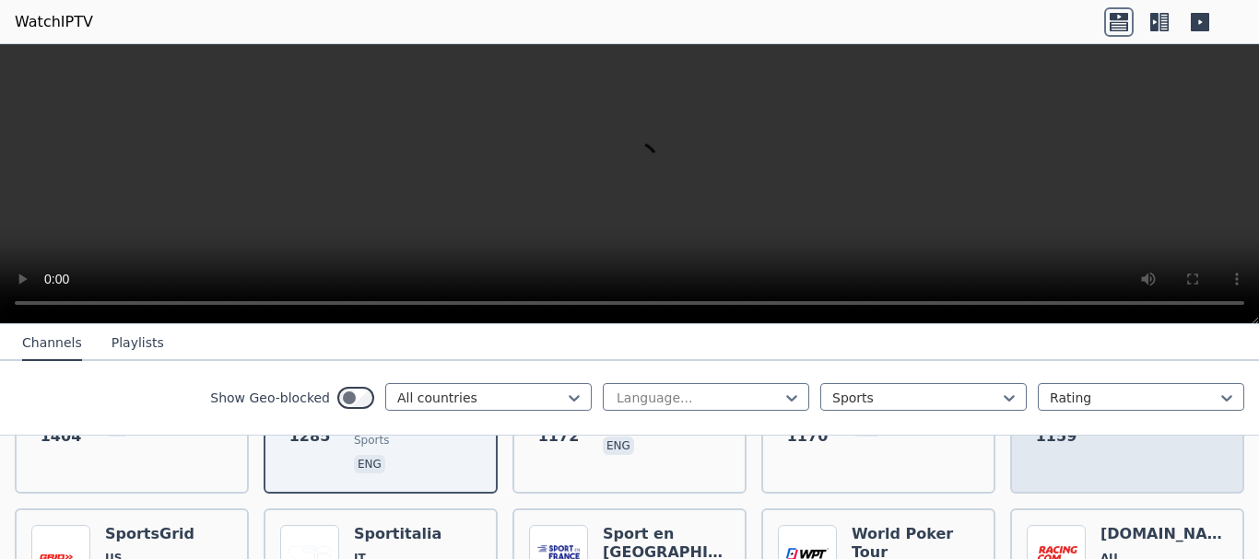
scroll to position [737, 0]
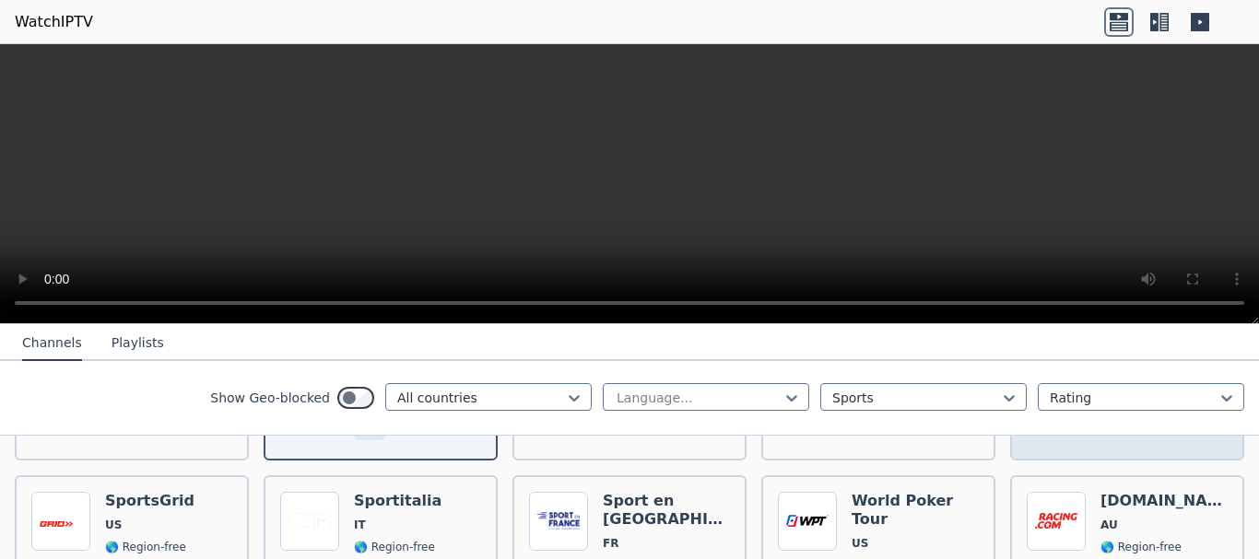
click at [1135, 518] on span "AU" at bounding box center [1163, 525] width 127 height 15
